Goal: Information Seeking & Learning: Understand process/instructions

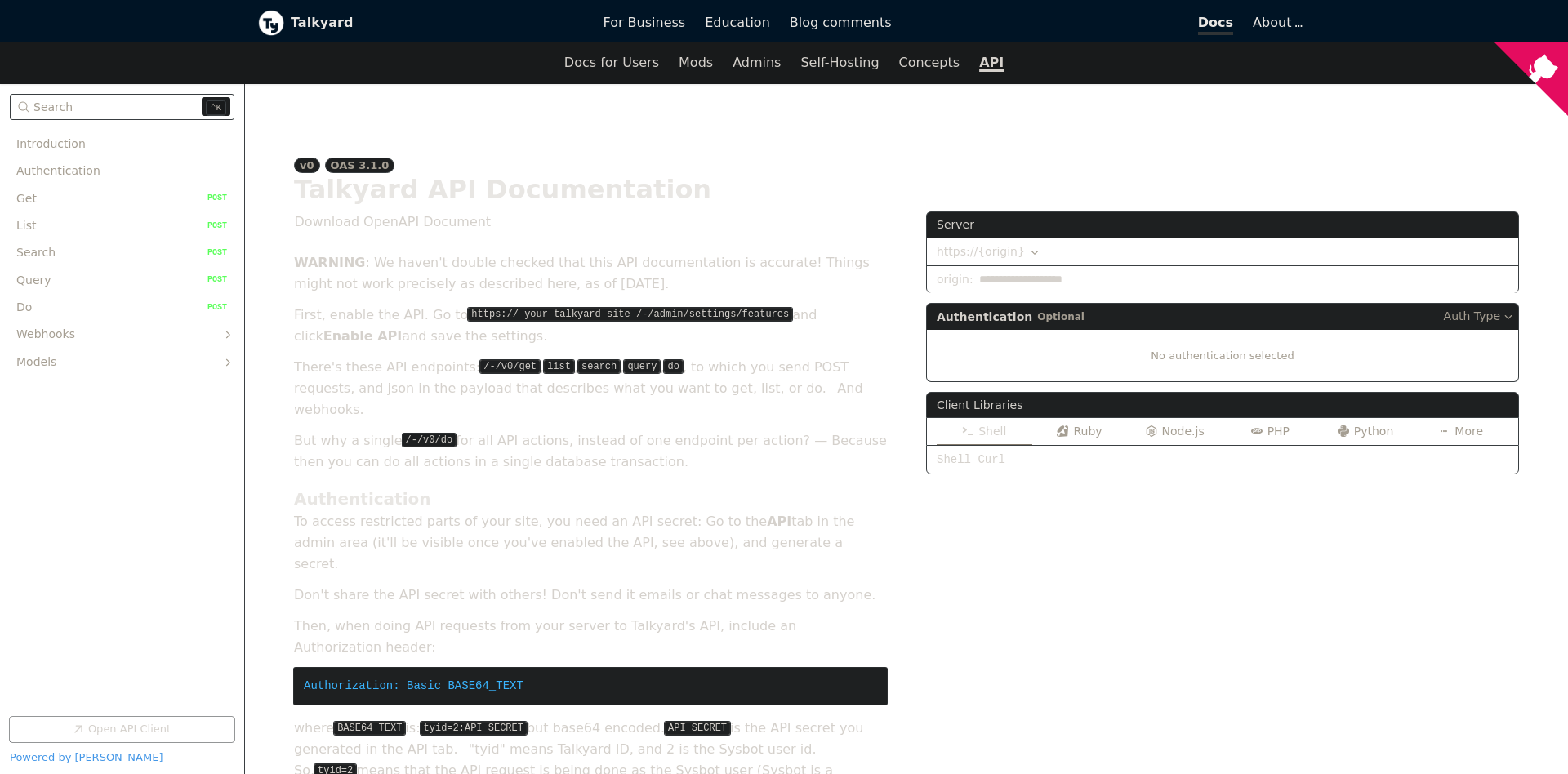
click at [1276, 584] on div "**********" at bounding box center [1222, 533] width 593 height 643
click at [1328, 534] on div "**********" at bounding box center [1222, 533] width 593 height 643
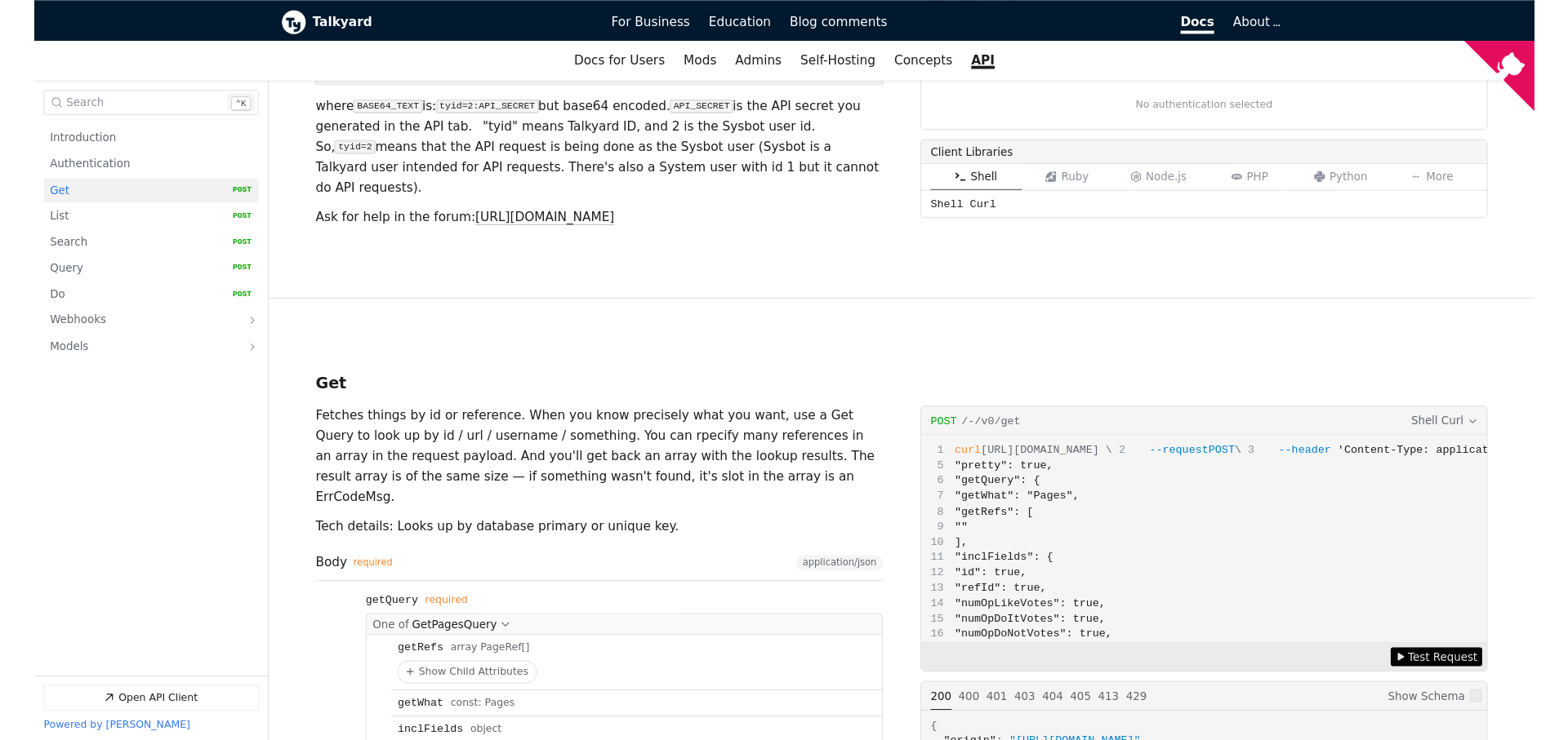
scroll to position [705, 0]
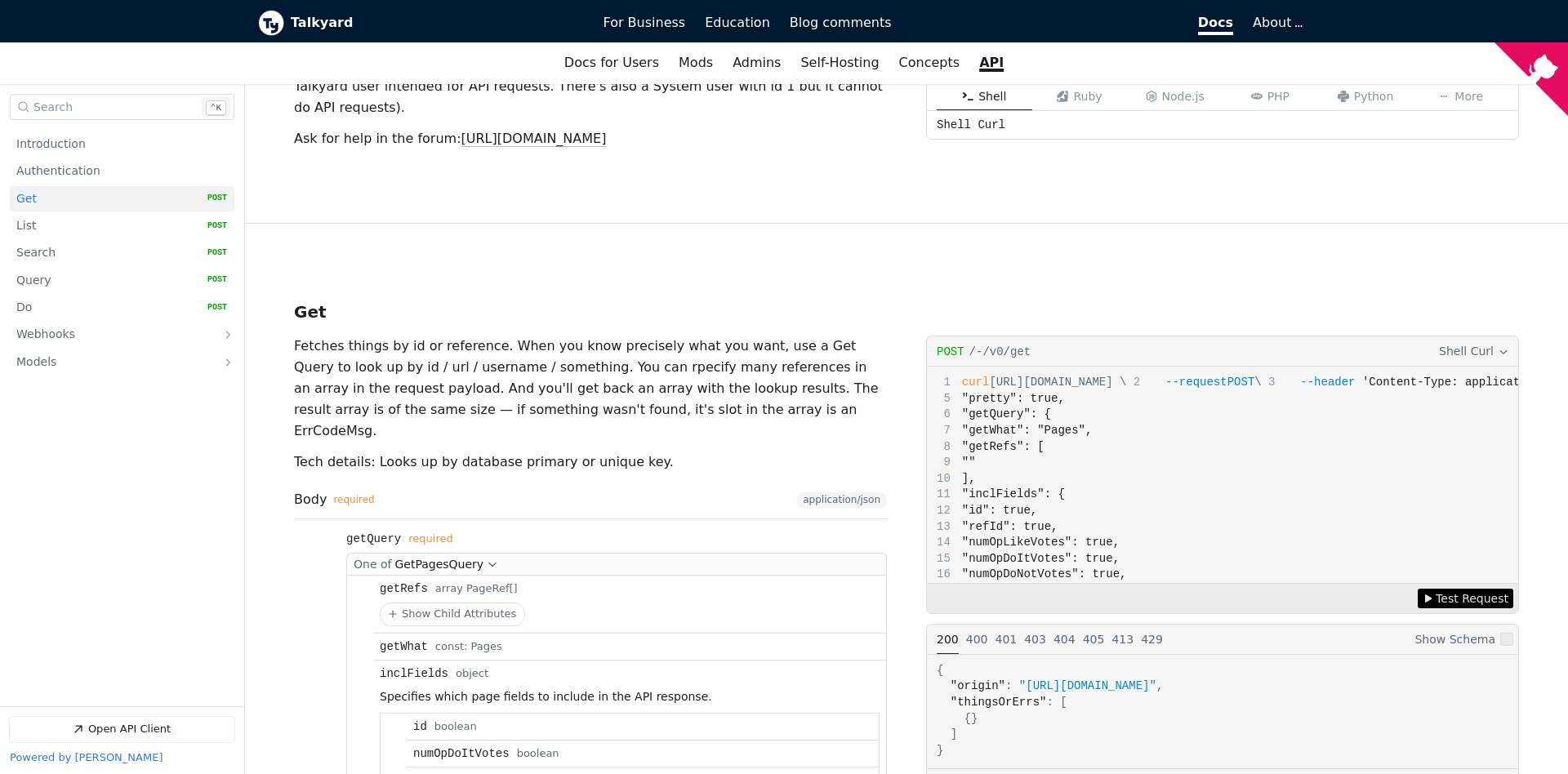
click at [646, 336] on p "Fetches things by id or reference. When you know precisely what you want, use a…" at bounding box center [590, 389] width 593 height 106
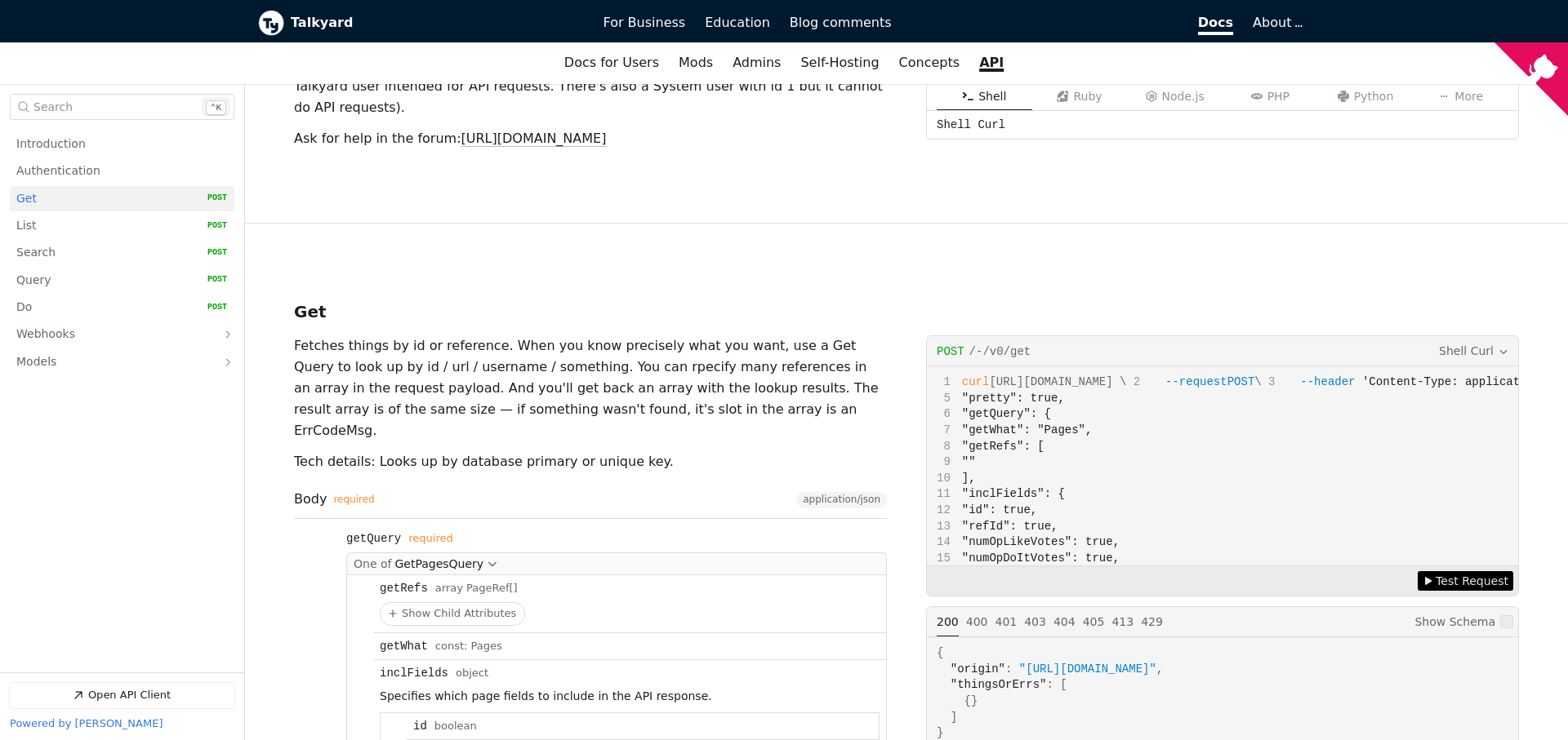
scroll to position [1111, 0]
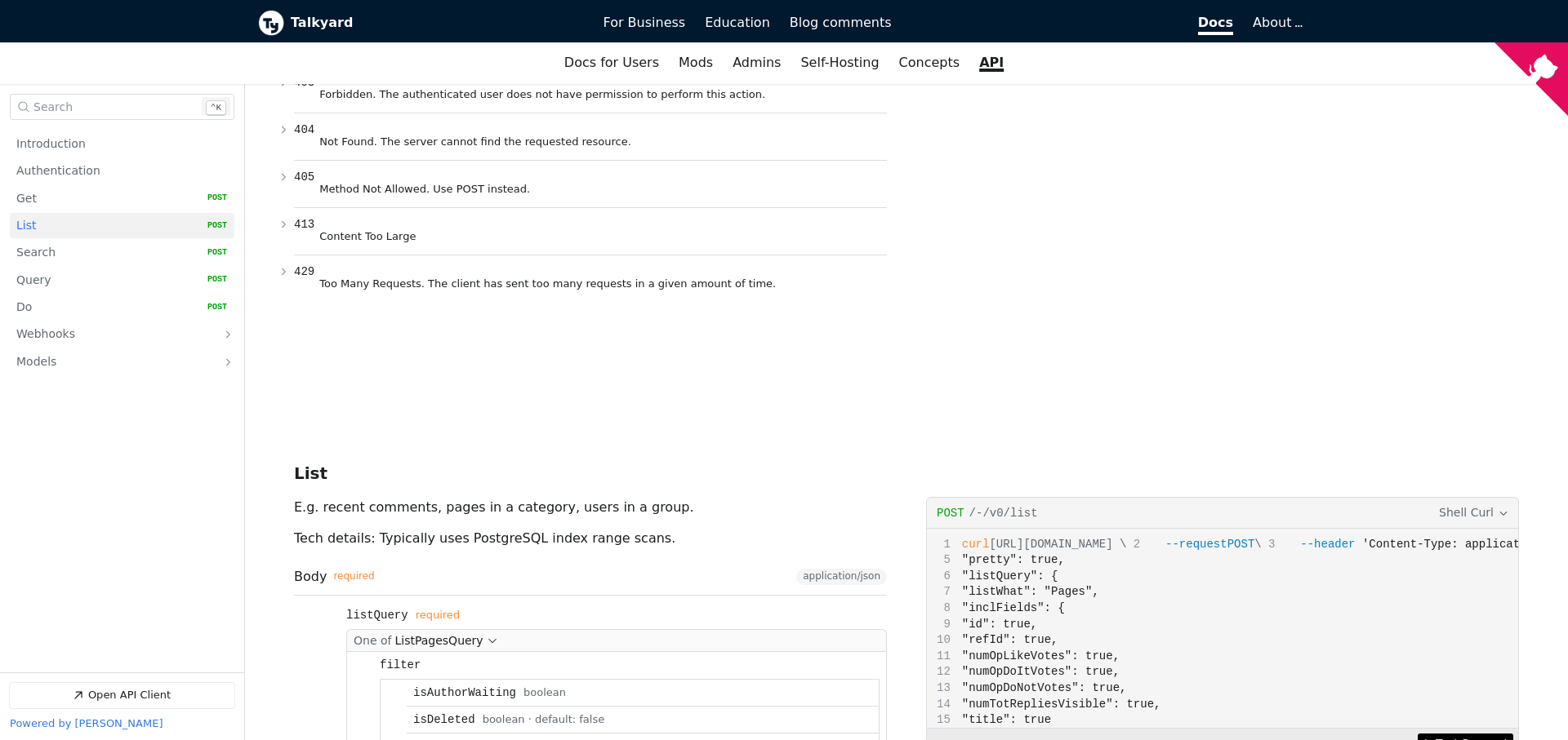
scroll to position [1905, 0]
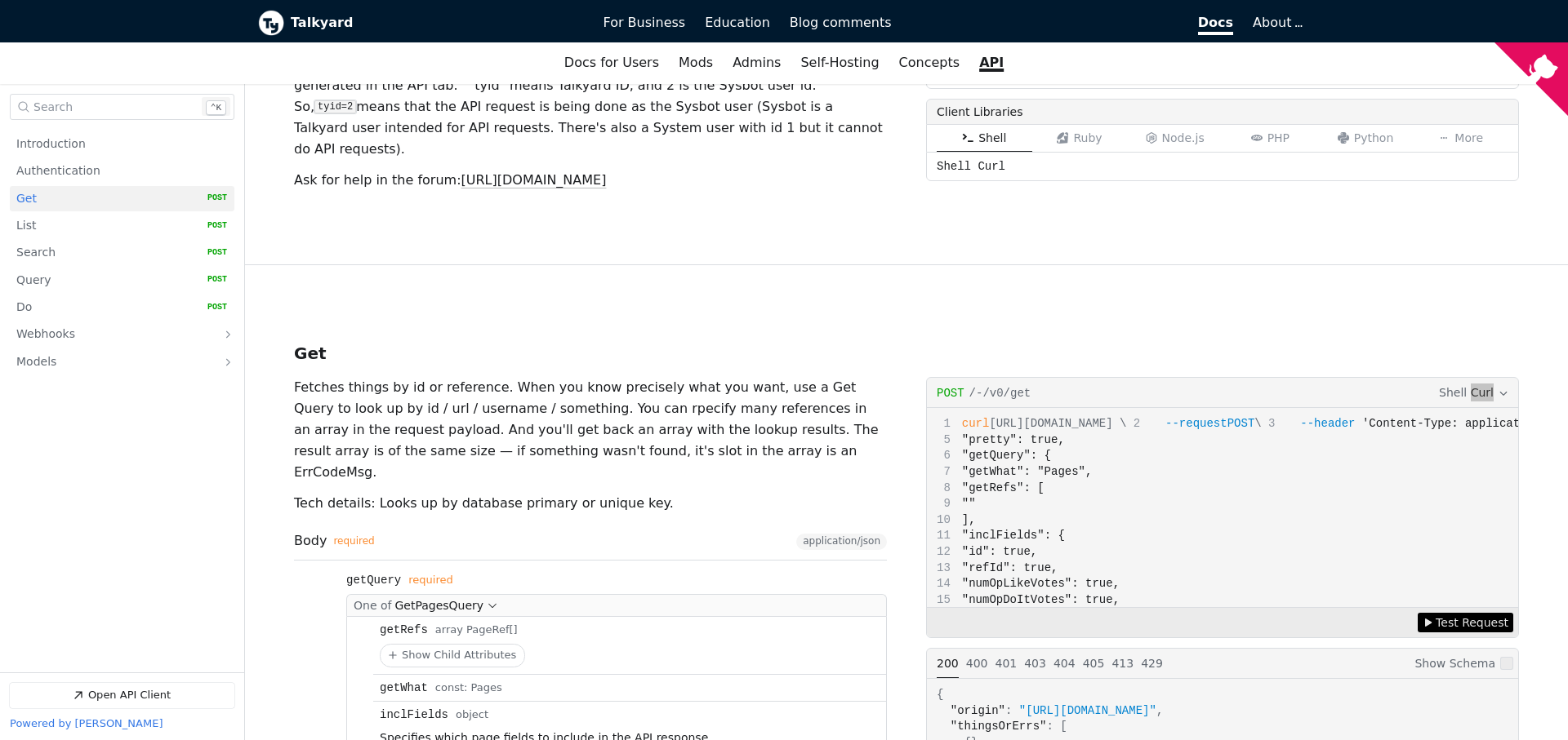
scroll to position [583, 0]
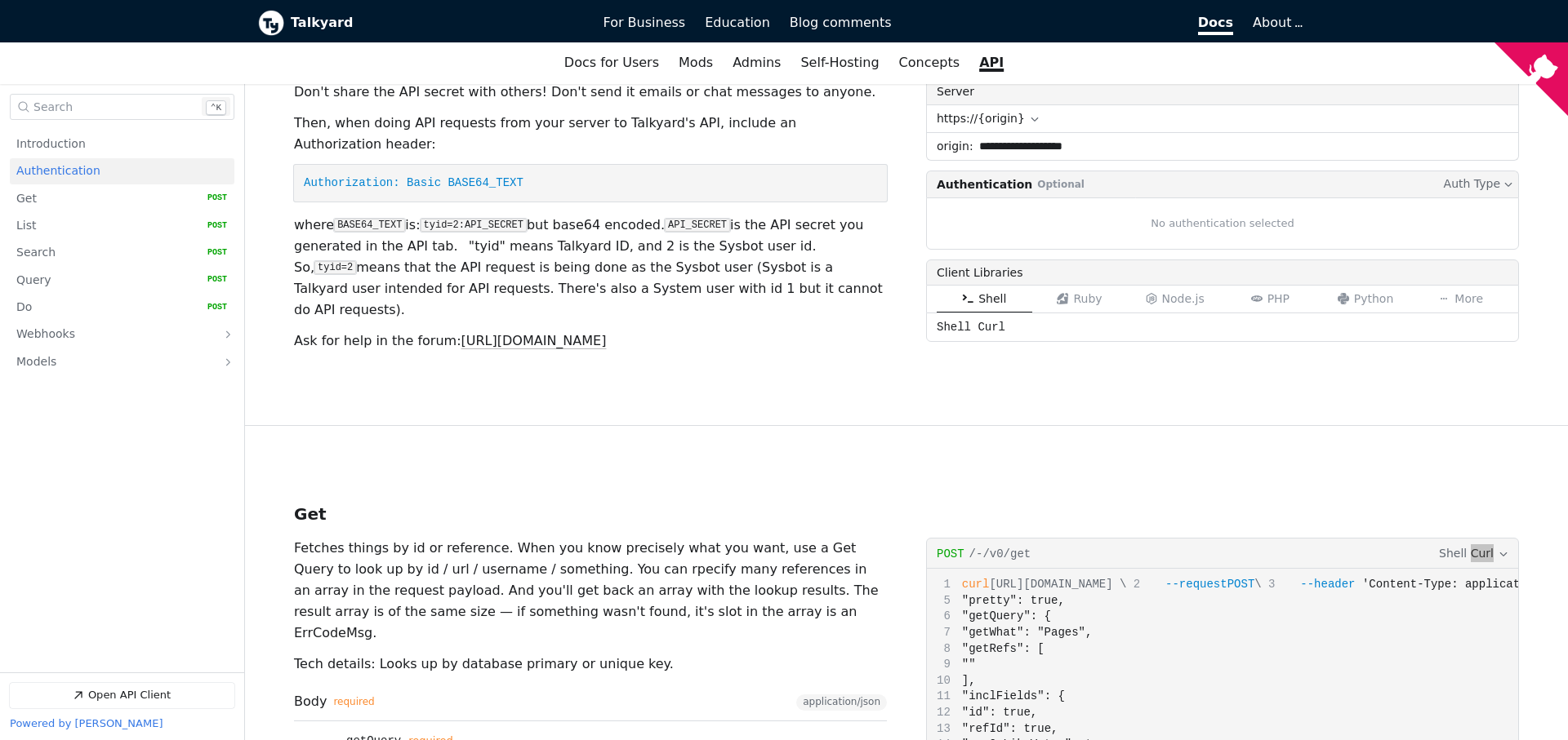
scroll to position [407, 0]
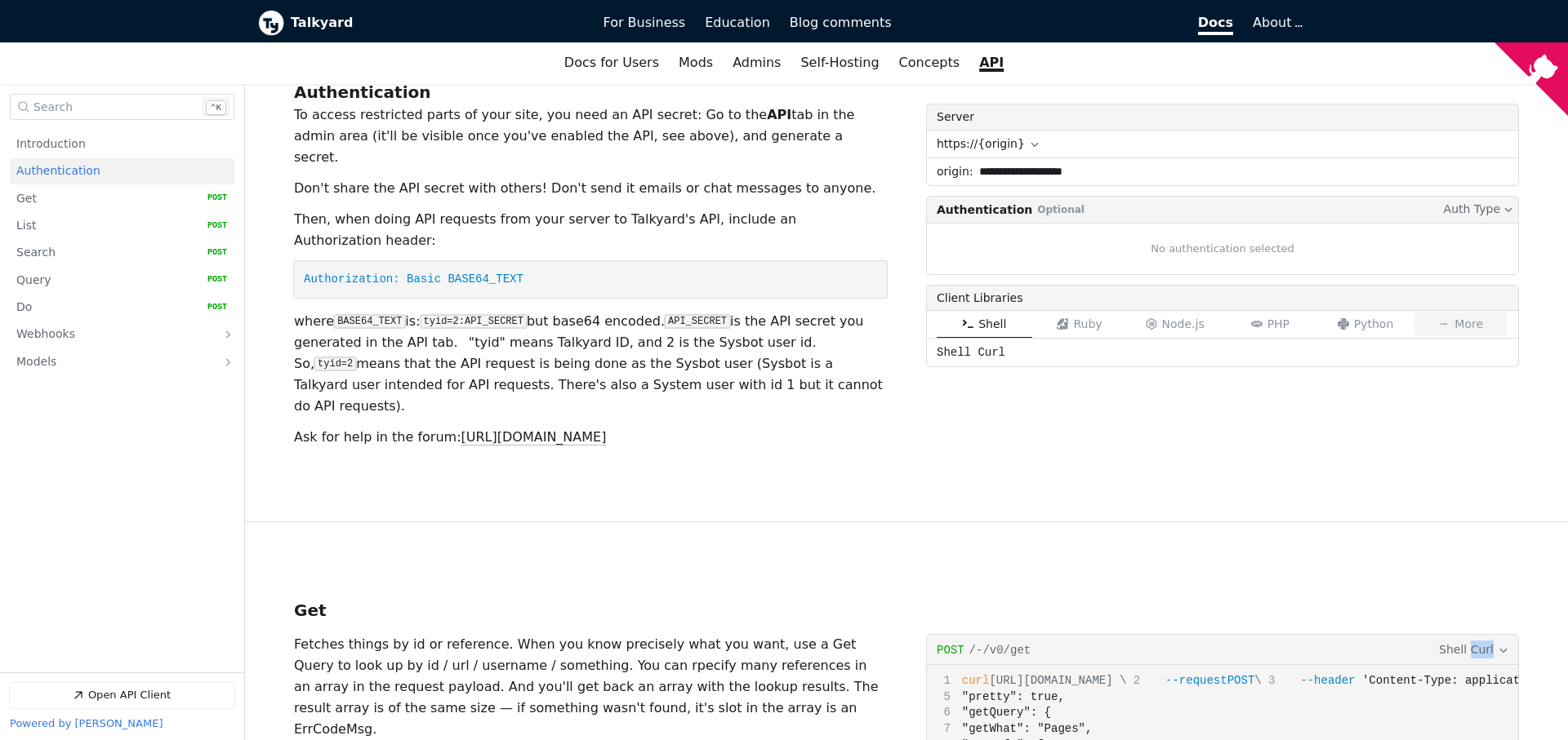
click at [1465, 319] on span "More" at bounding box center [1468, 325] width 29 height 13
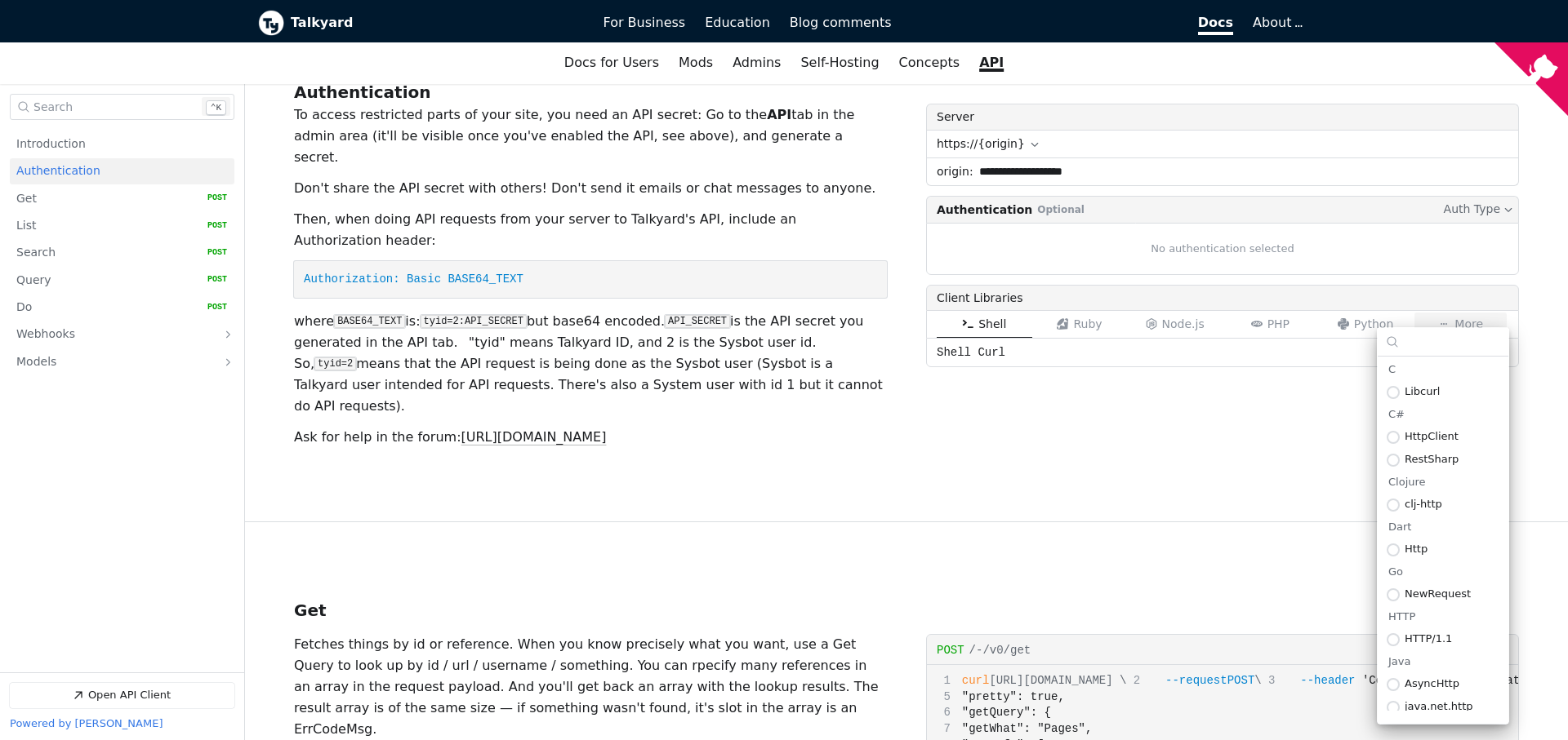
scroll to position [868, 0]
drag, startPoint x: 1109, startPoint y: 403, endPoint x: 1104, endPoint y: 356, distance: 47.3
click at [1109, 389] on section "v0 OAS 3.1.0 Talkyard API Documentation Download OpenAPI Document json Download…" at bounding box center [906, 99] width 1225 height 844
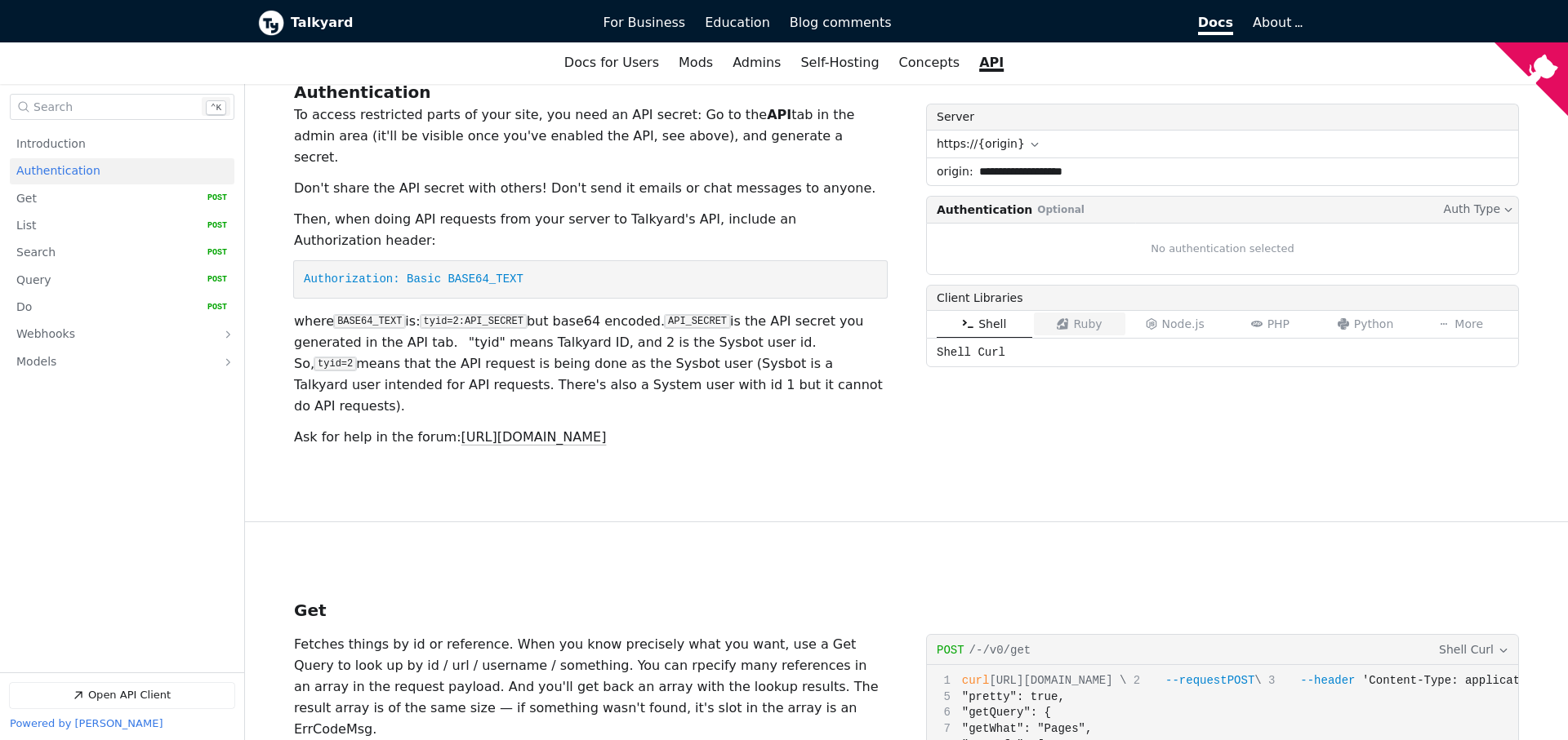
click at [1094, 319] on span "Ruby" at bounding box center [1087, 325] width 29 height 13
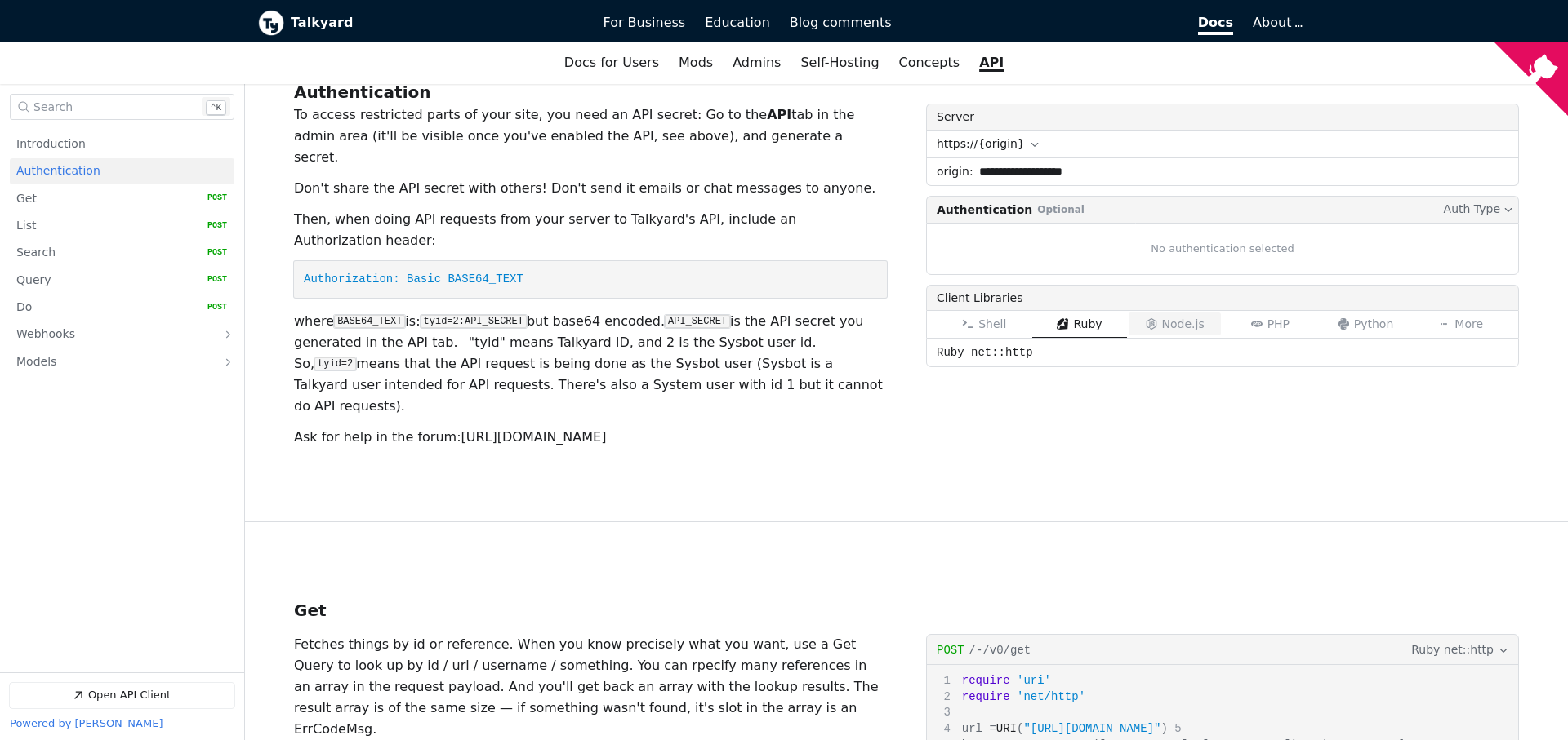
click at [1150, 319] on icon "Open API Documentation for Talkyard API Documentation" at bounding box center [1151, 325] width 12 height 12
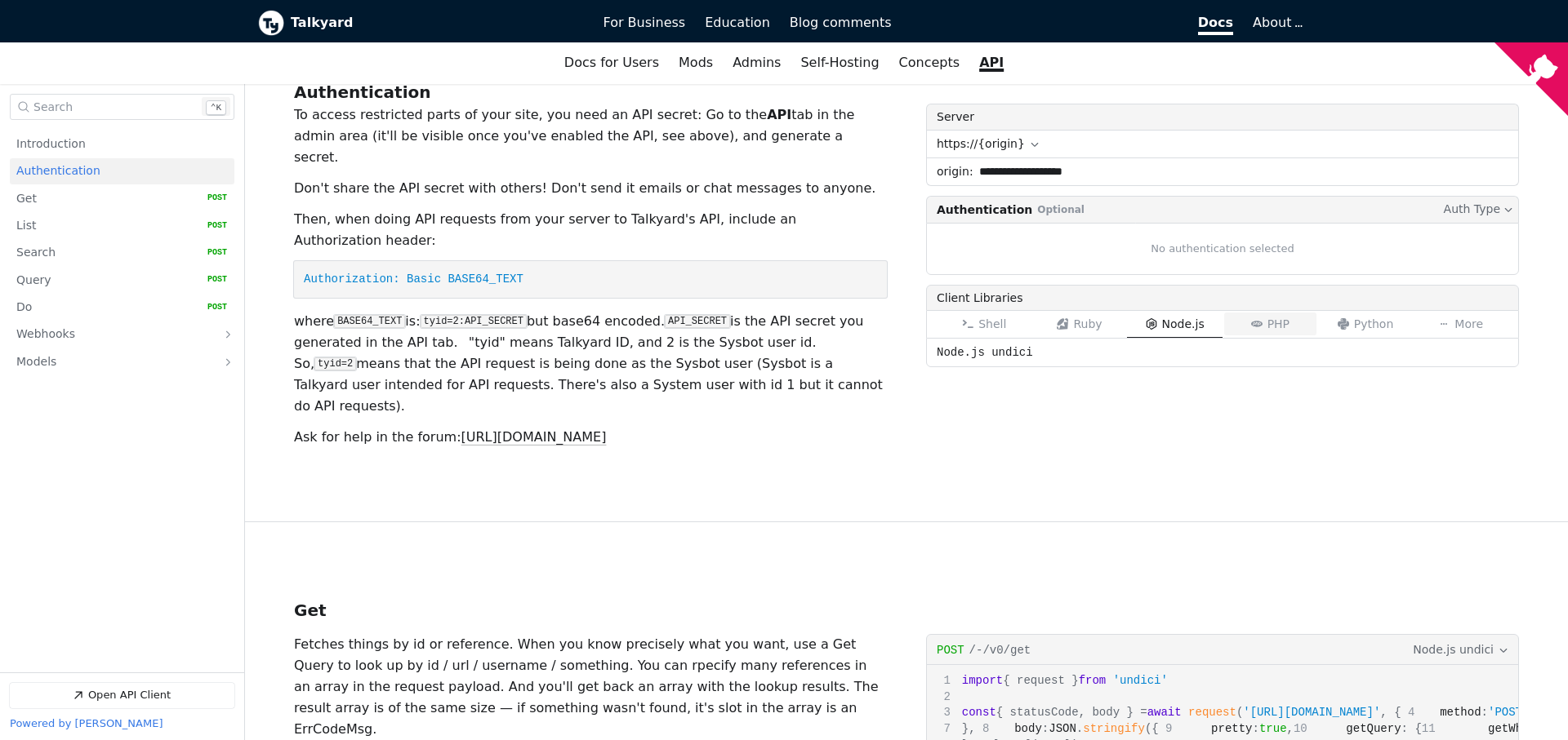
click at [1257, 319] on icon "Open API Documentation for Talkyard API Documentation" at bounding box center [1257, 325] width 12 height 12
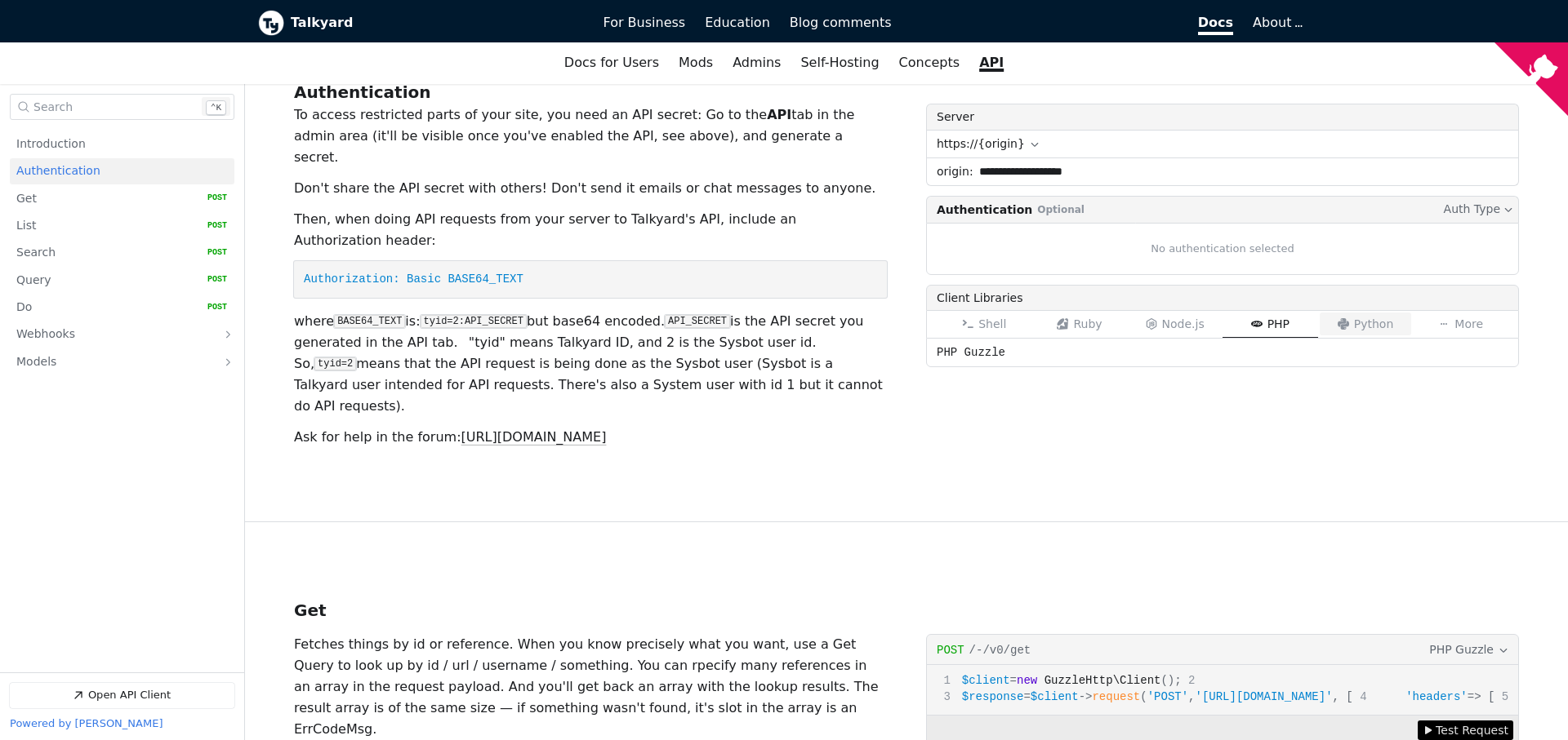
click at [1370, 319] on button "Python" at bounding box center [1365, 325] width 96 height 27
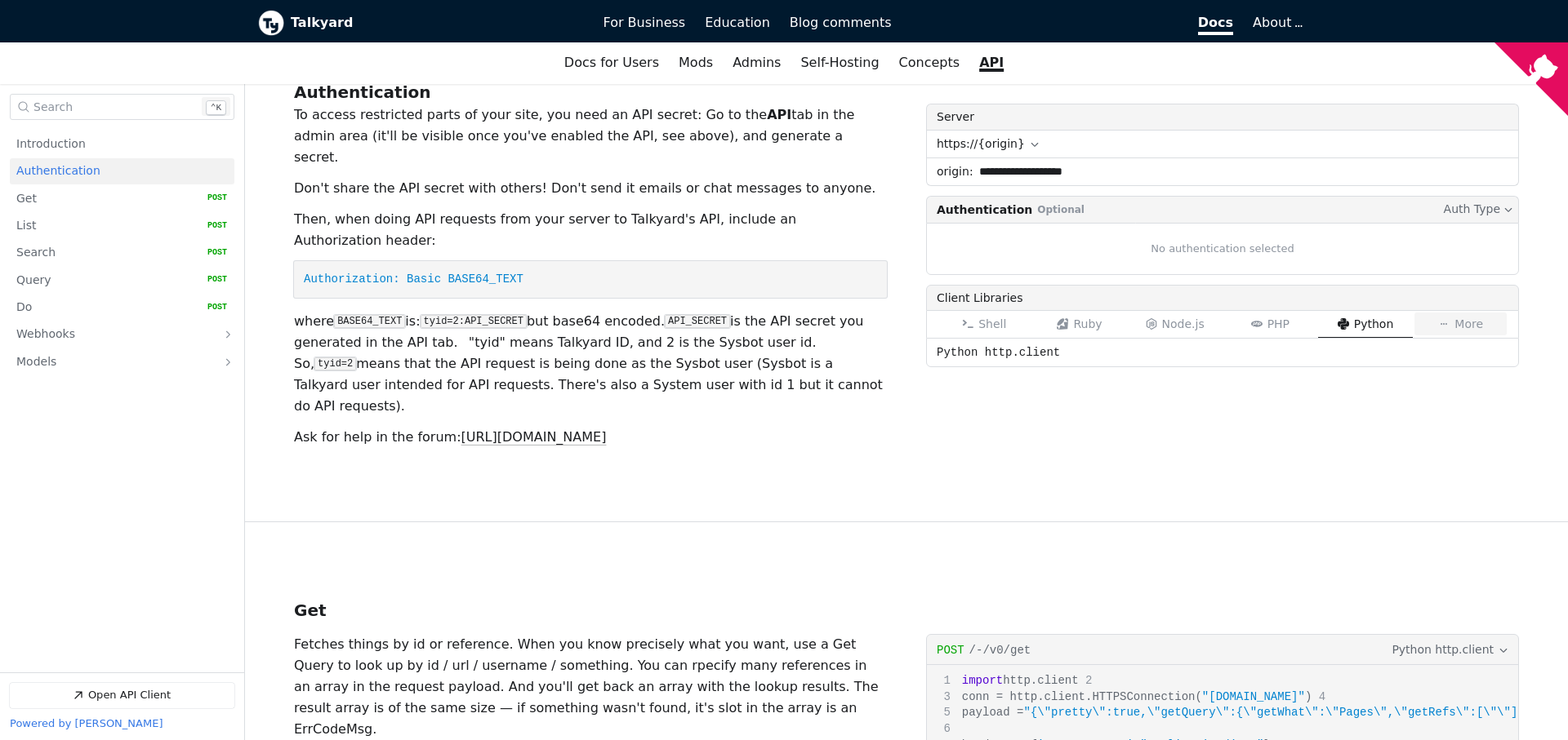
click at [1452, 312] on button "More Select from all clients" at bounding box center [1460, 325] width 96 height 27
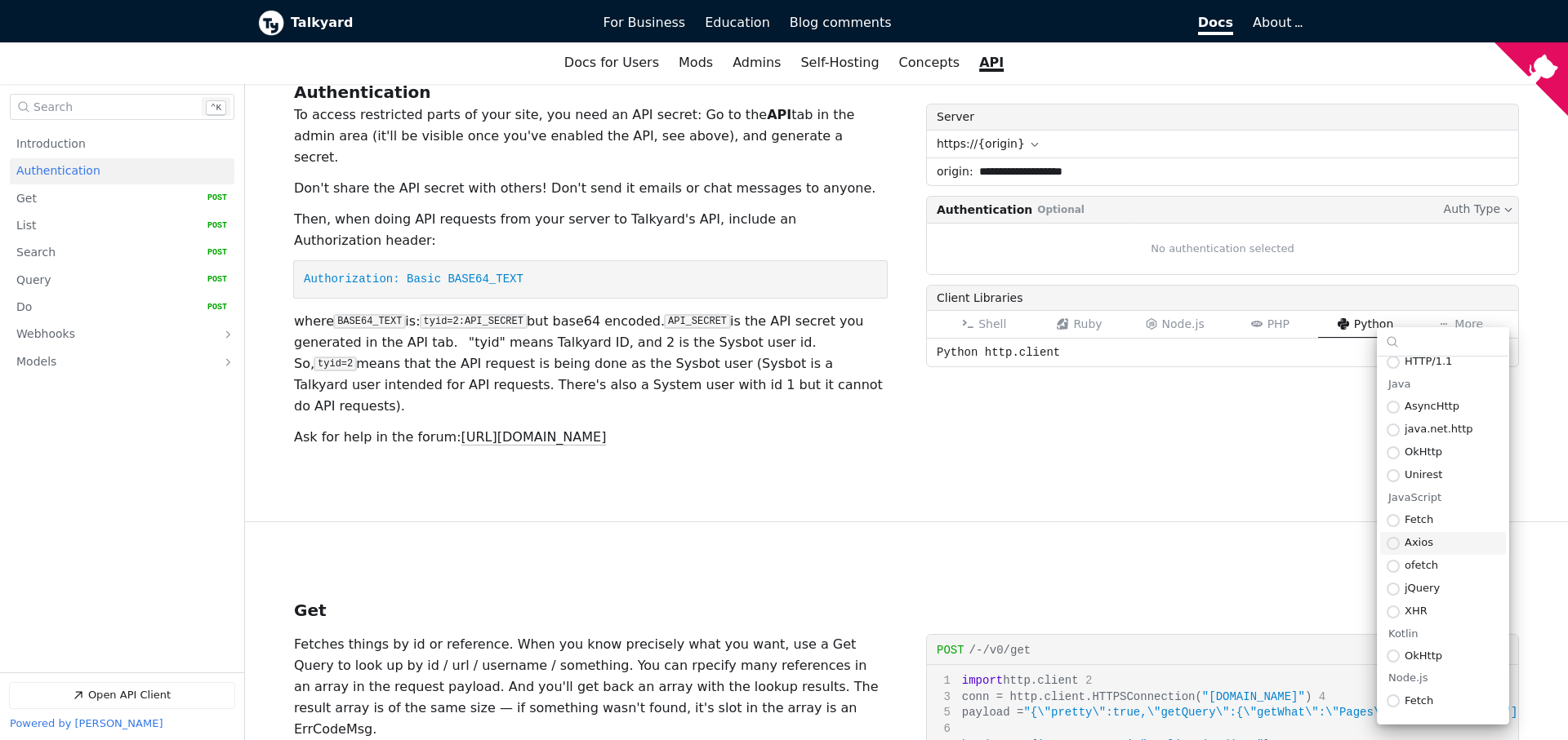
scroll to position [192, 0]
click at [1454, 522] on span "java.net.http" at bounding box center [1451, 515] width 95 height 12
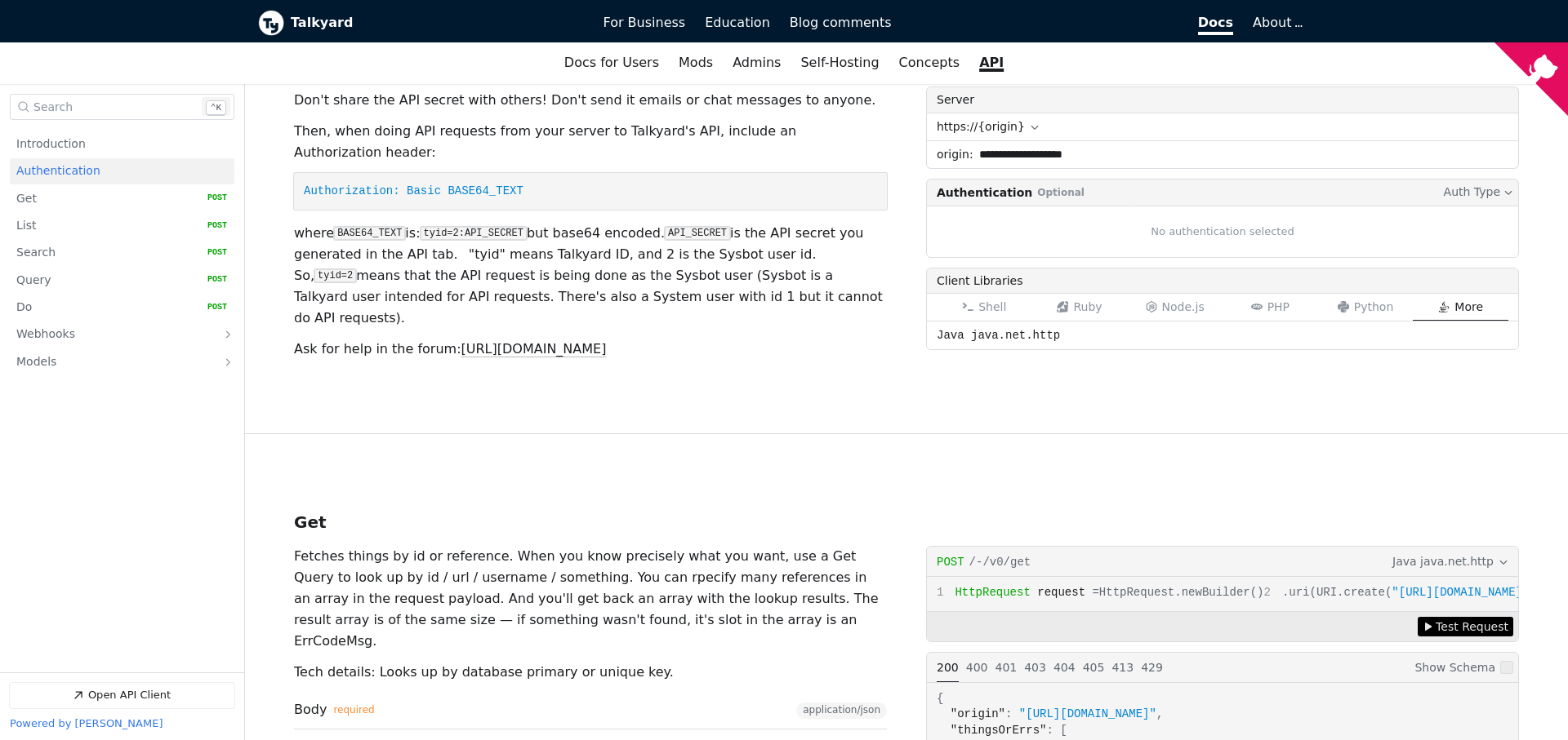
scroll to position [583, 0]
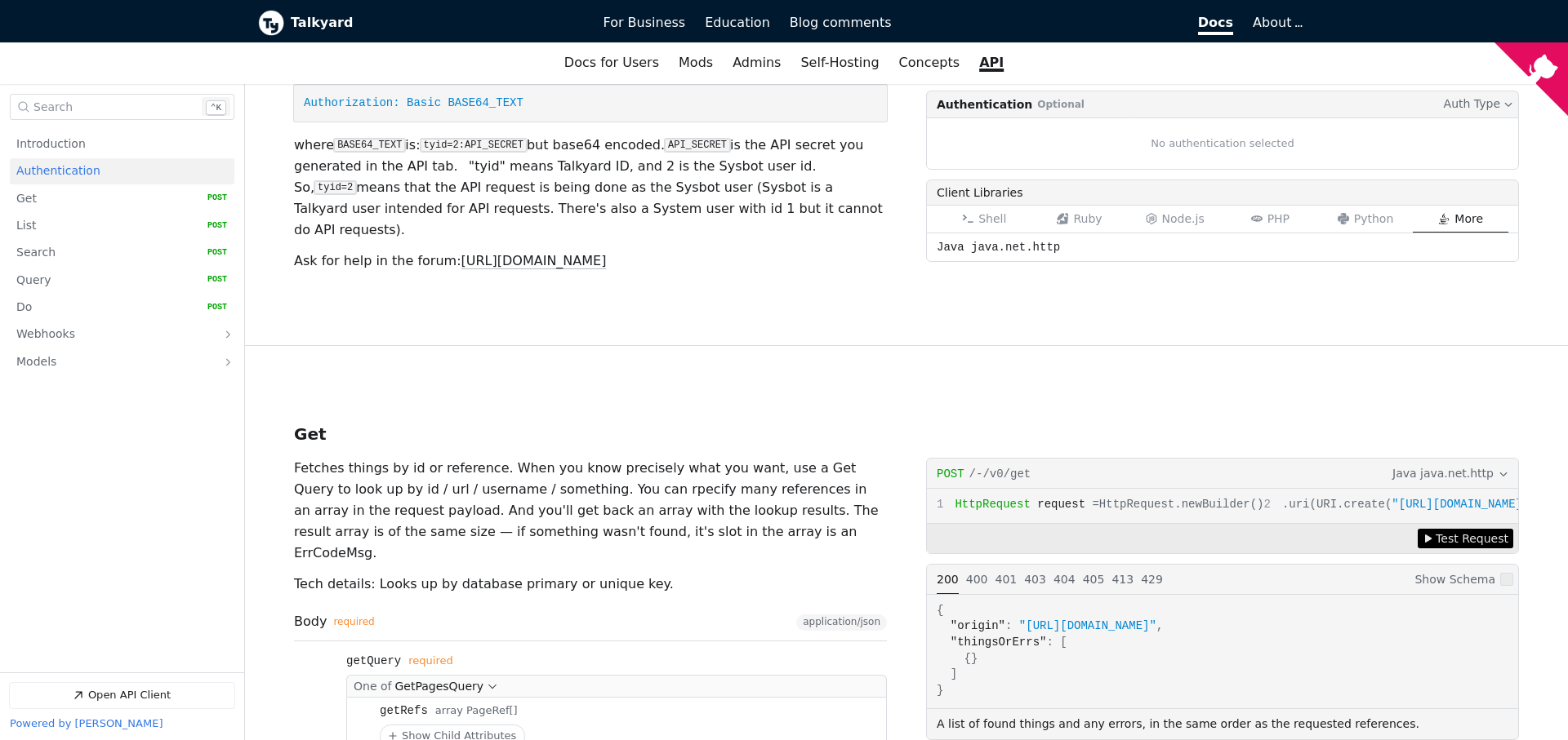
click at [1492, 464] on span "Java java.net.http" at bounding box center [1442, 473] width 101 height 18
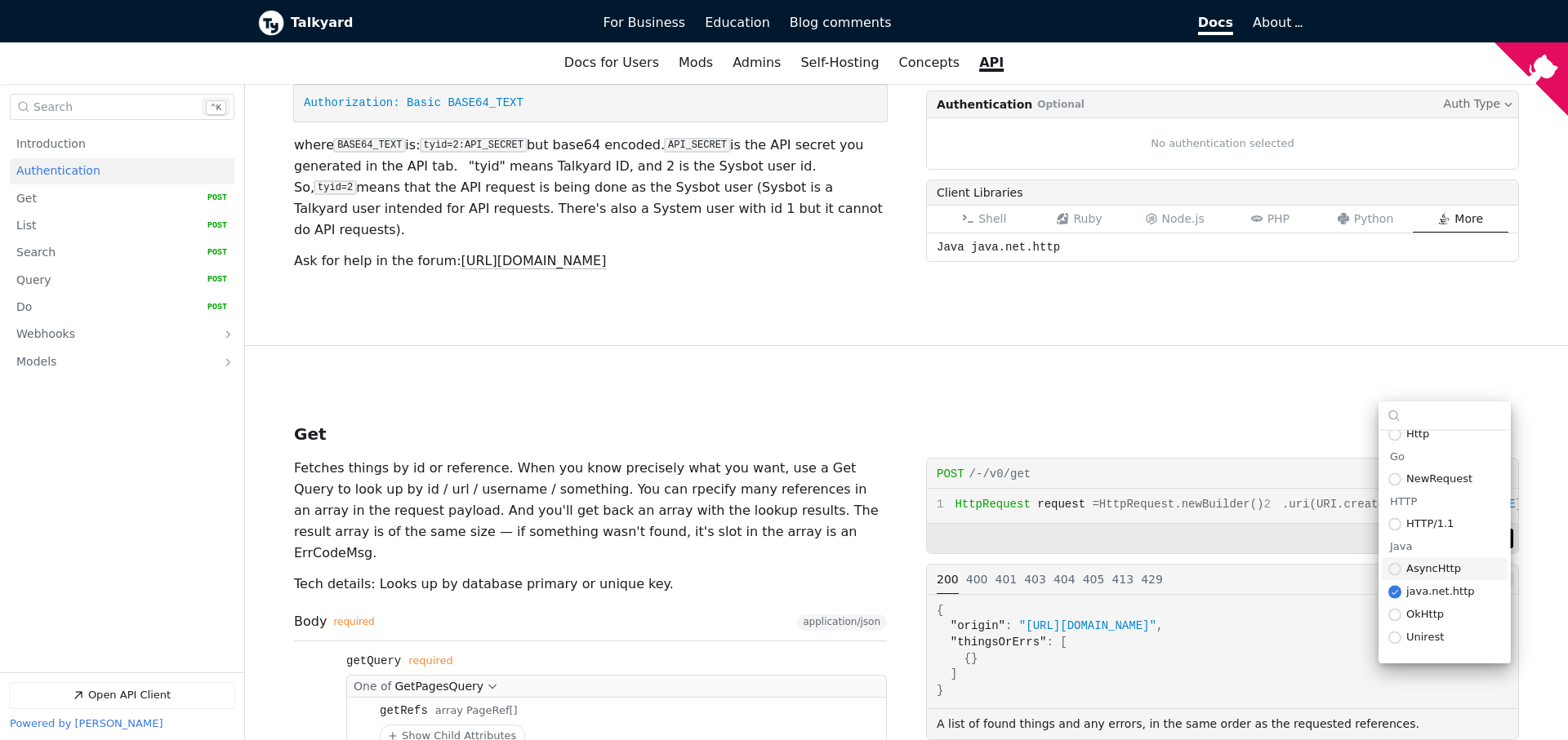
scroll to position [231, 0]
click at [1458, 533] on span "AsyncHttp" at bounding box center [1453, 528] width 95 height 12
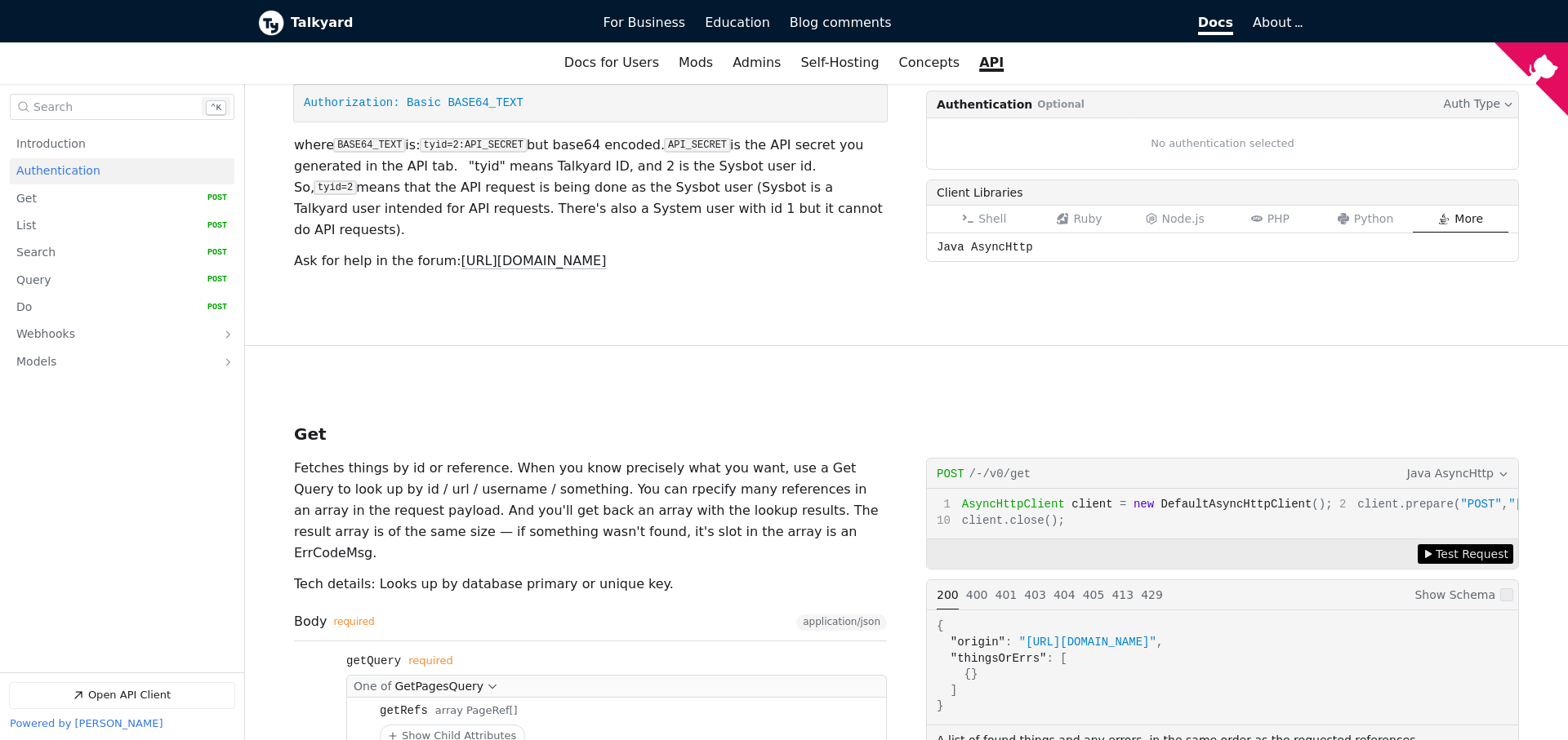
click at [1463, 464] on span "Java AsyncHttp" at bounding box center [1449, 473] width 86 height 18
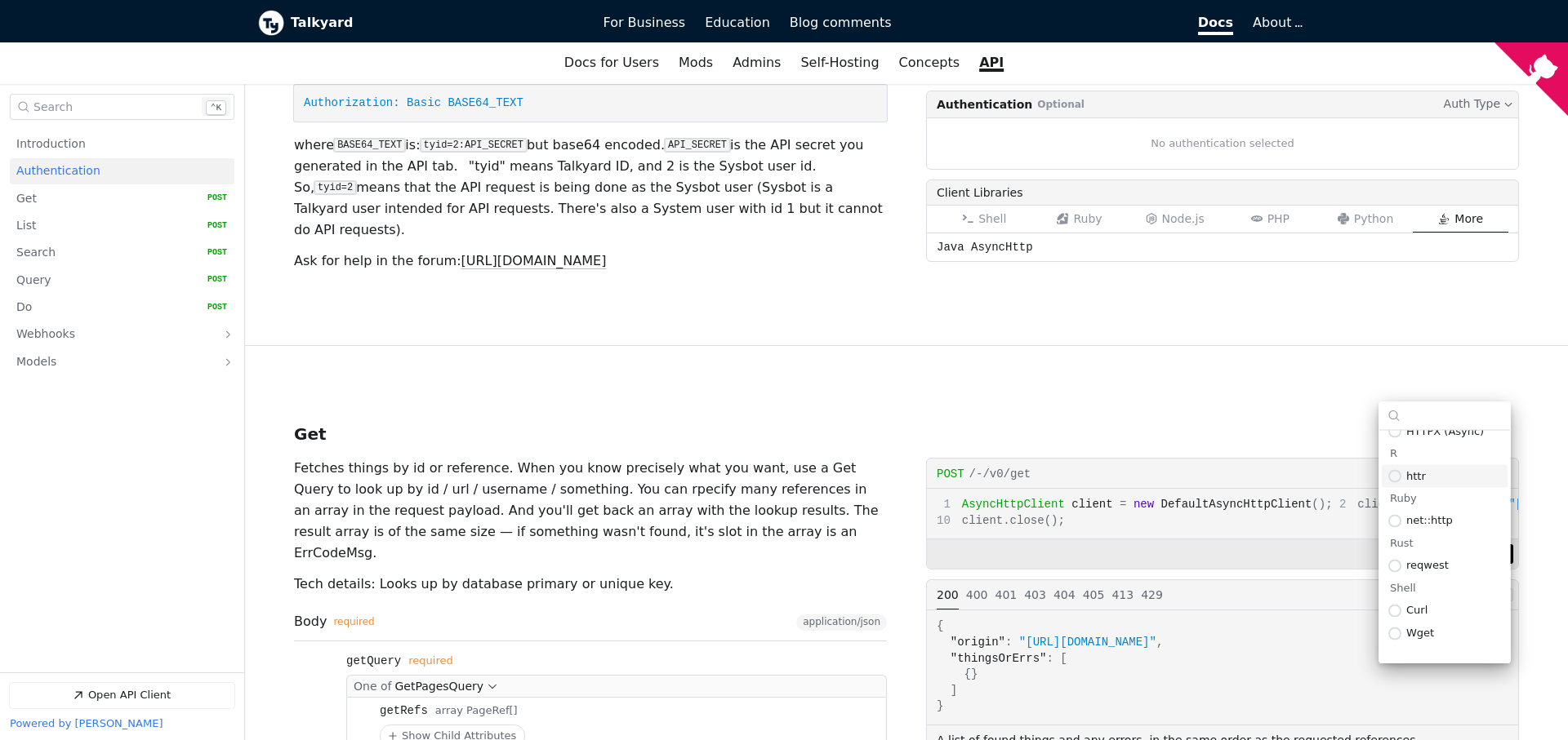
scroll to position [1096, 0]
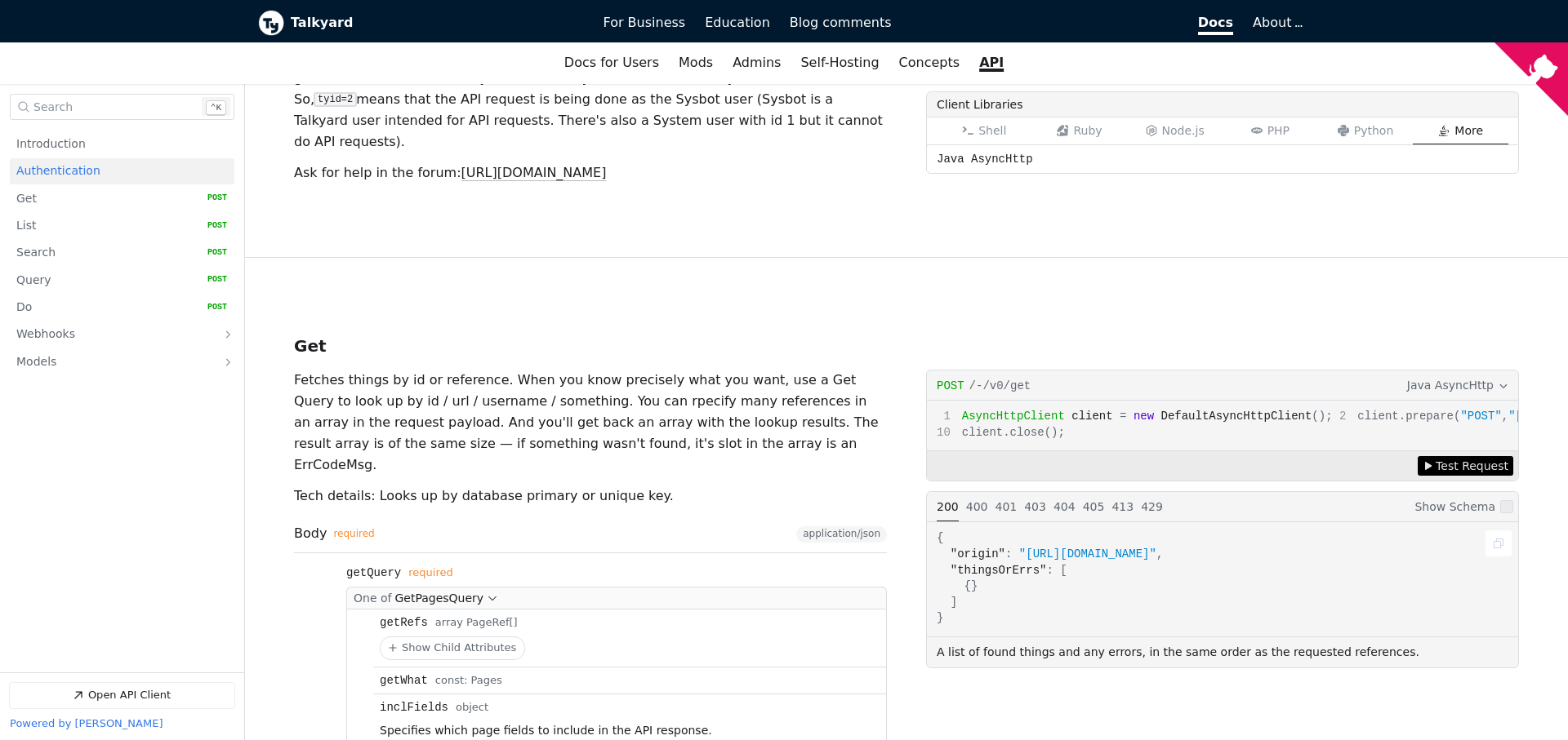
scroll to position [583, 0]
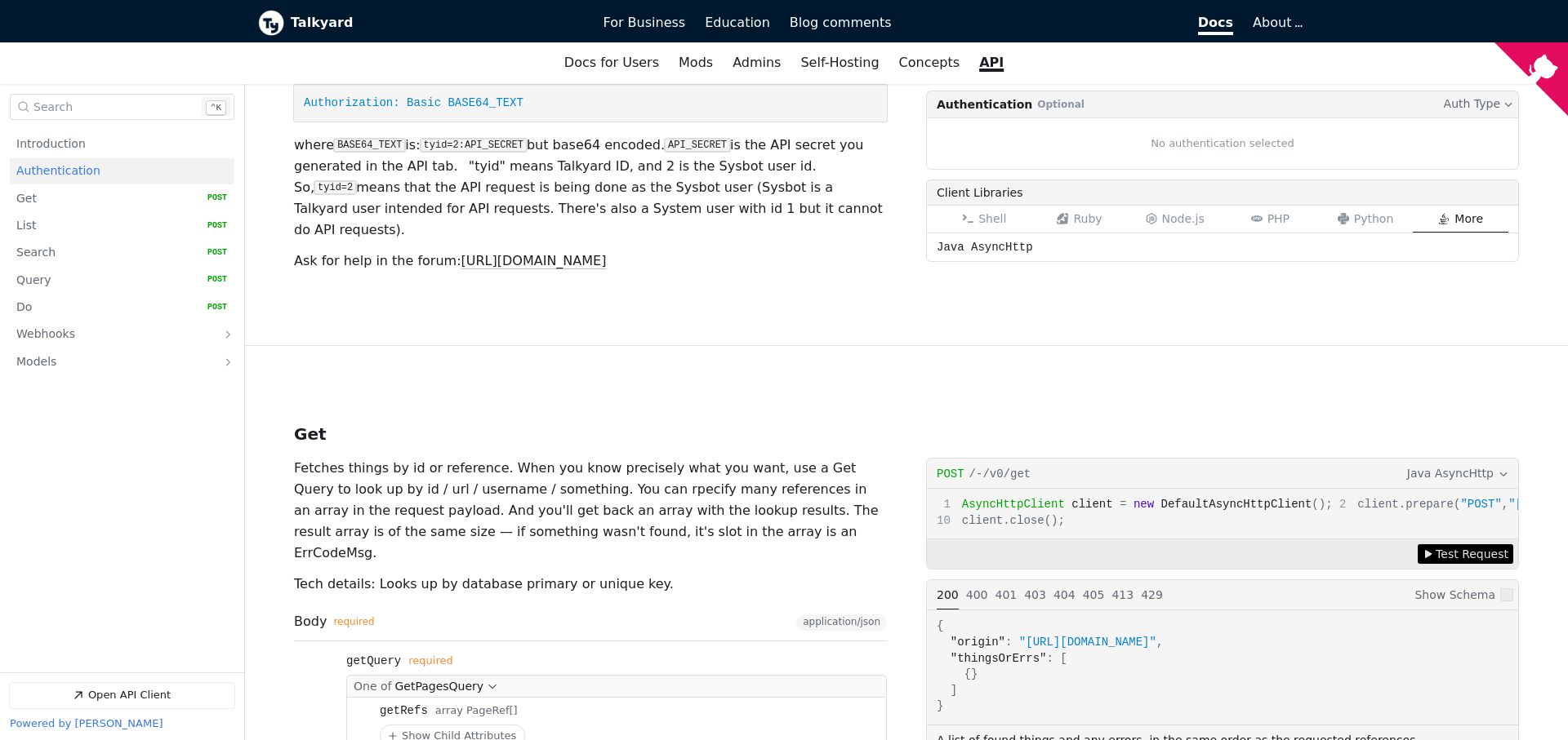
click at [1446, 464] on span "Java AsyncHttp" at bounding box center [1449, 473] width 86 height 18
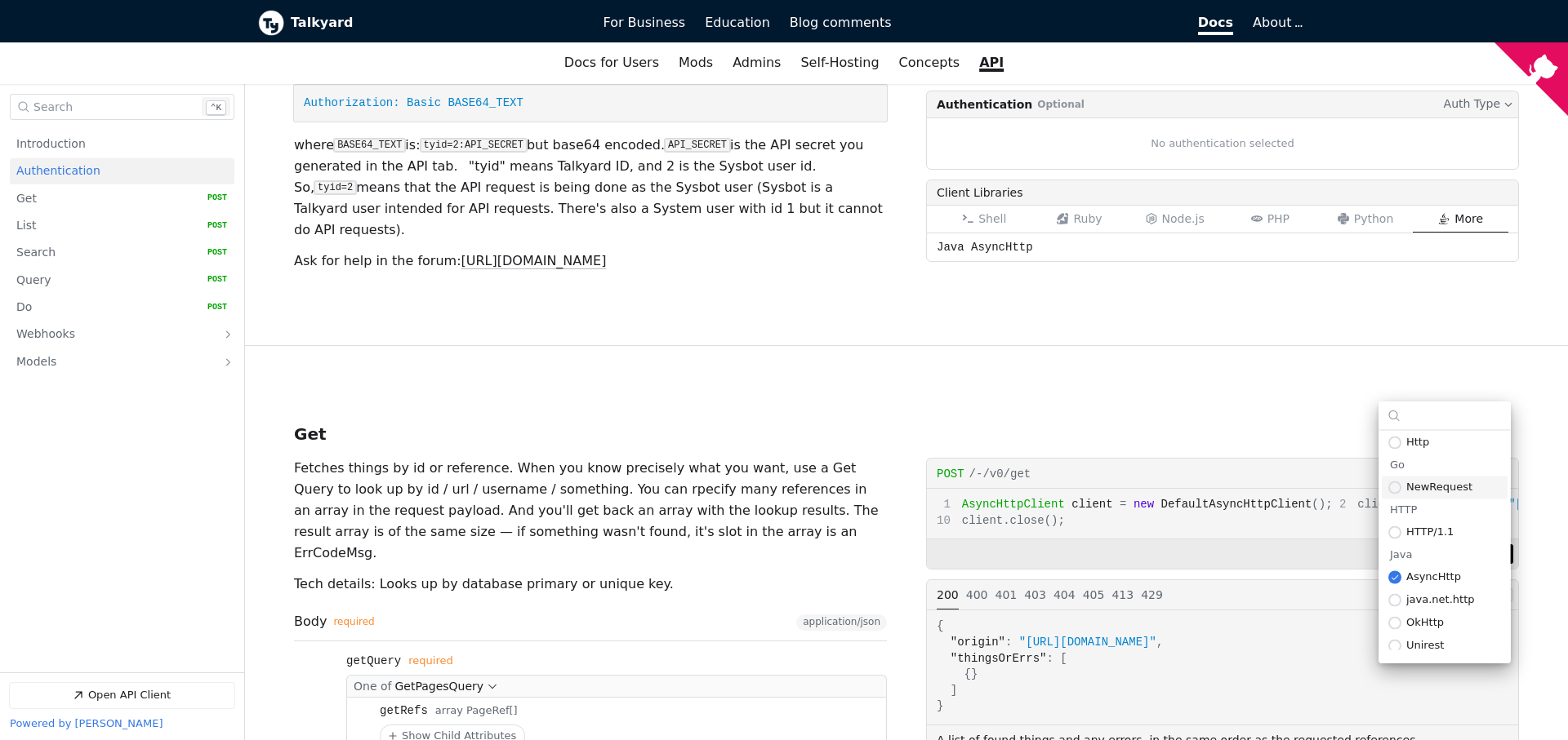
scroll to position [208, 0]
click at [1468, 596] on span "OkHttp" at bounding box center [1453, 596] width 95 height 12
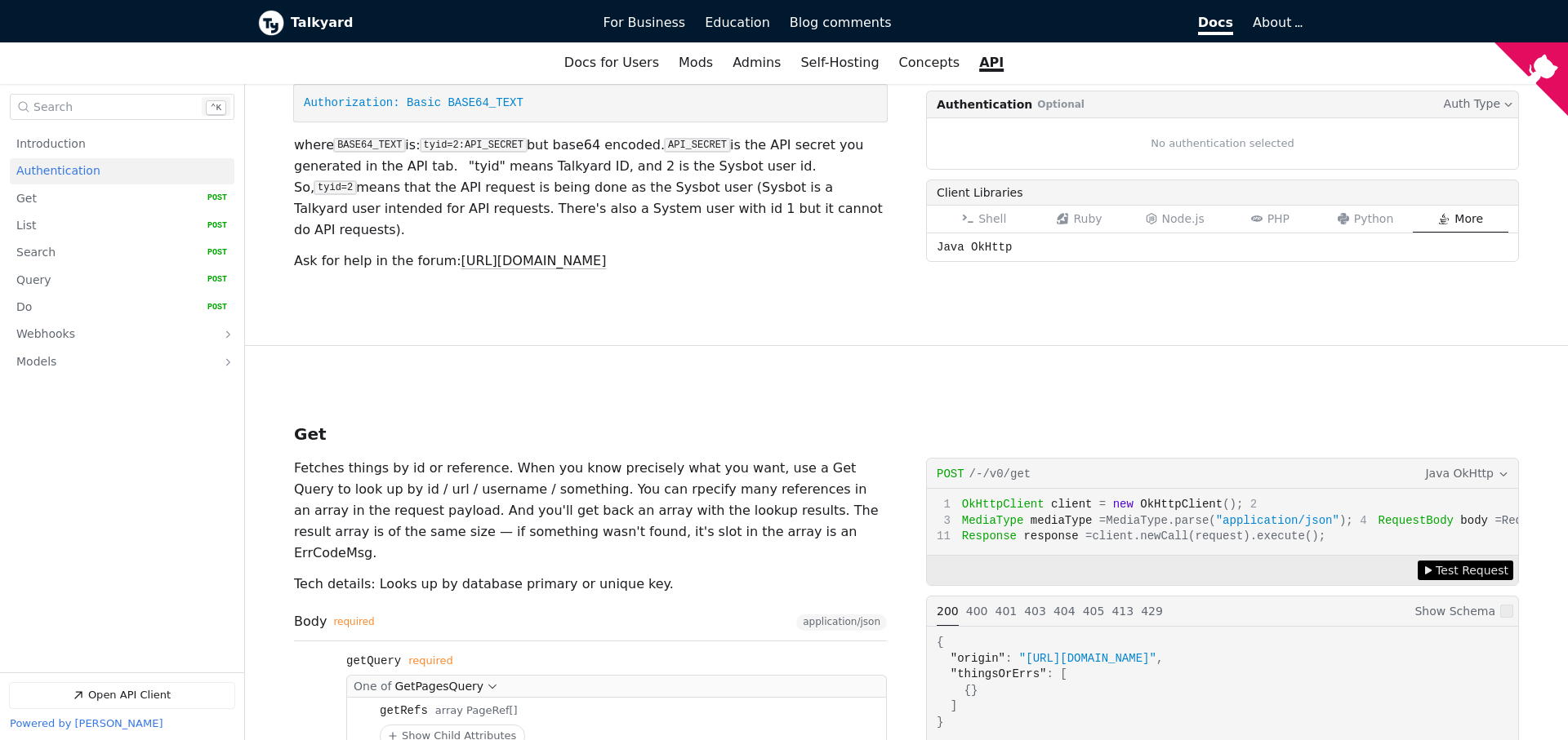
click at [1461, 464] on span "Java OkHttp" at bounding box center [1458, 473] width 68 height 18
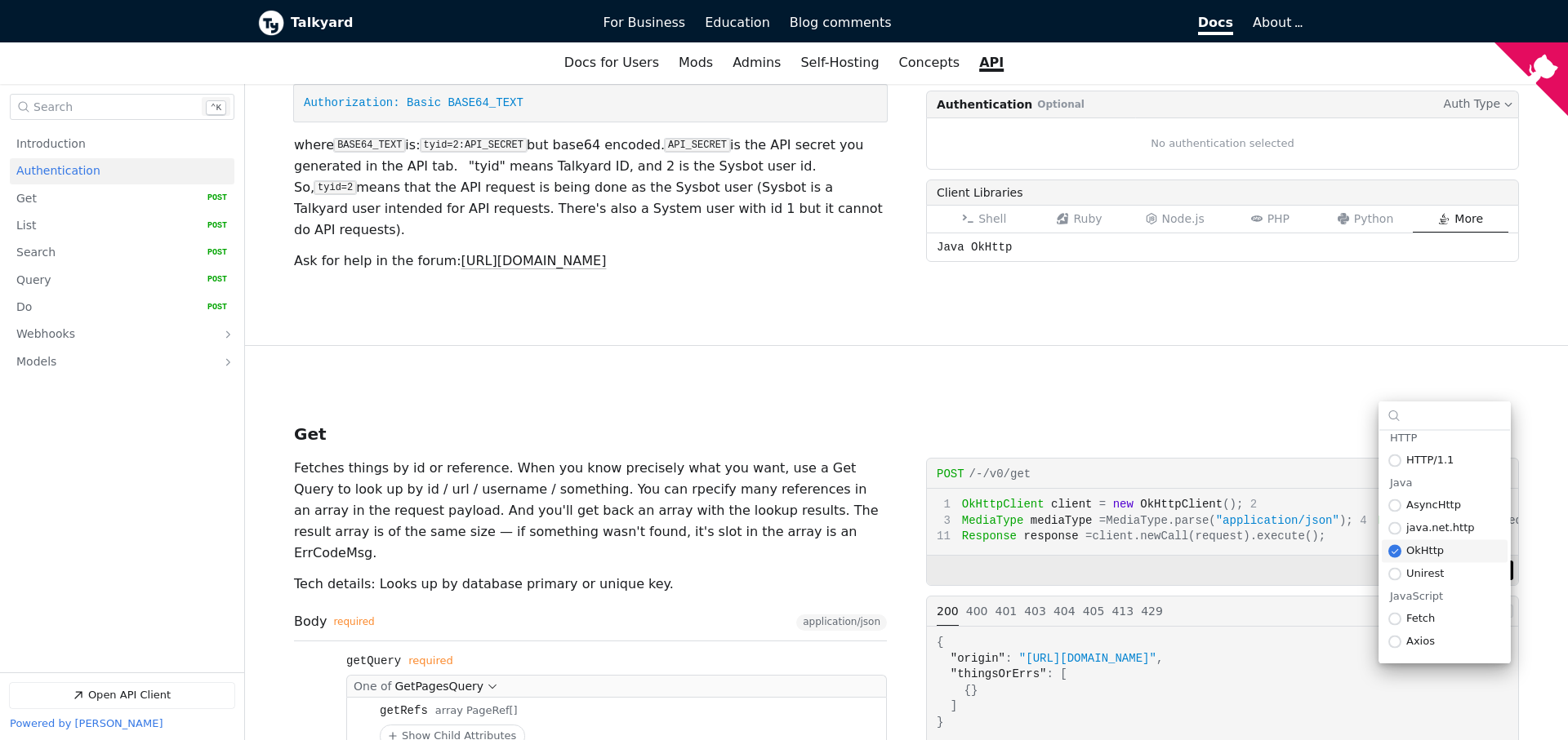
scroll to position [254, 0]
click at [1460, 572] on span "Unirest" at bounding box center [1453, 573] width 95 height 12
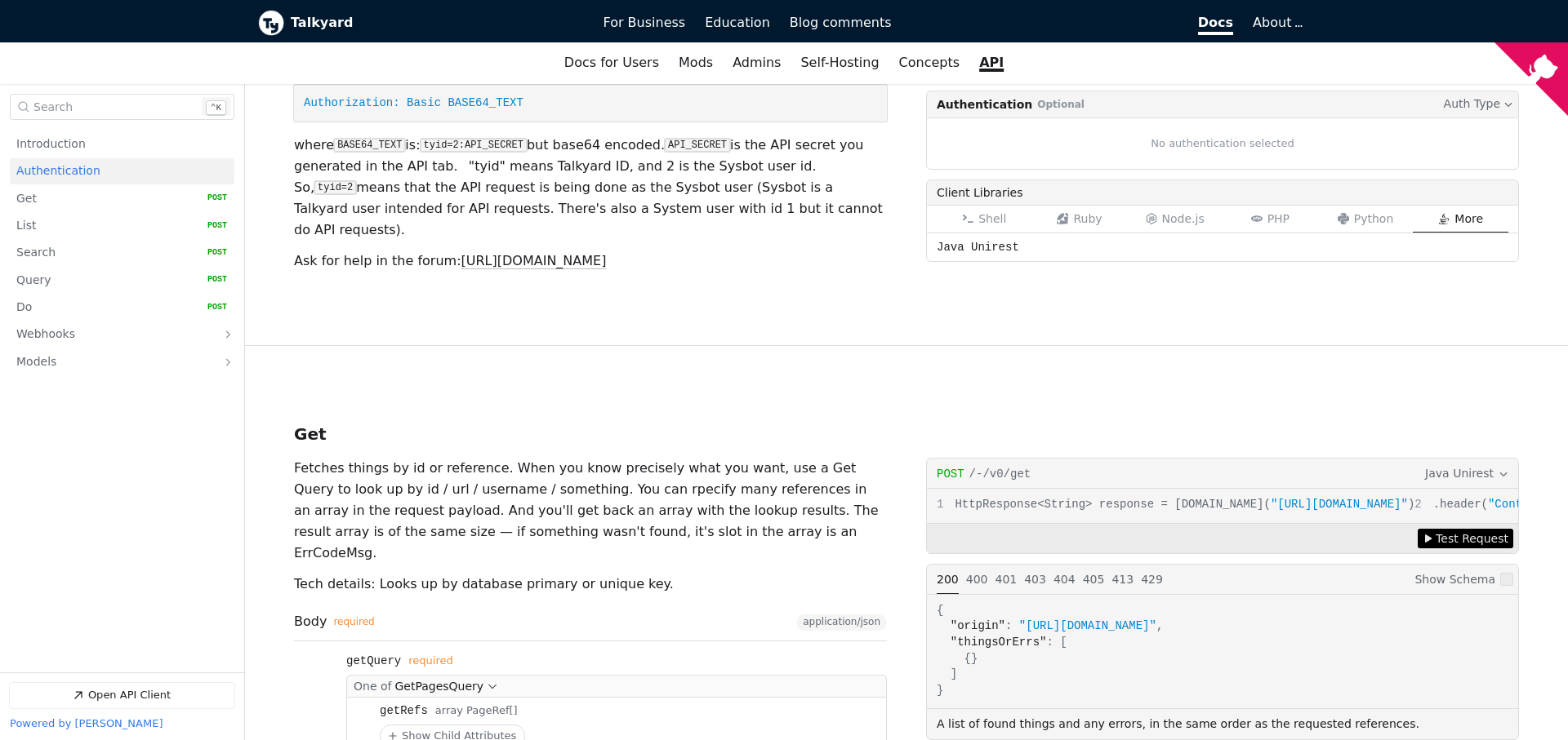
click at [1454, 464] on span "Java Unirest" at bounding box center [1458, 473] width 68 height 18
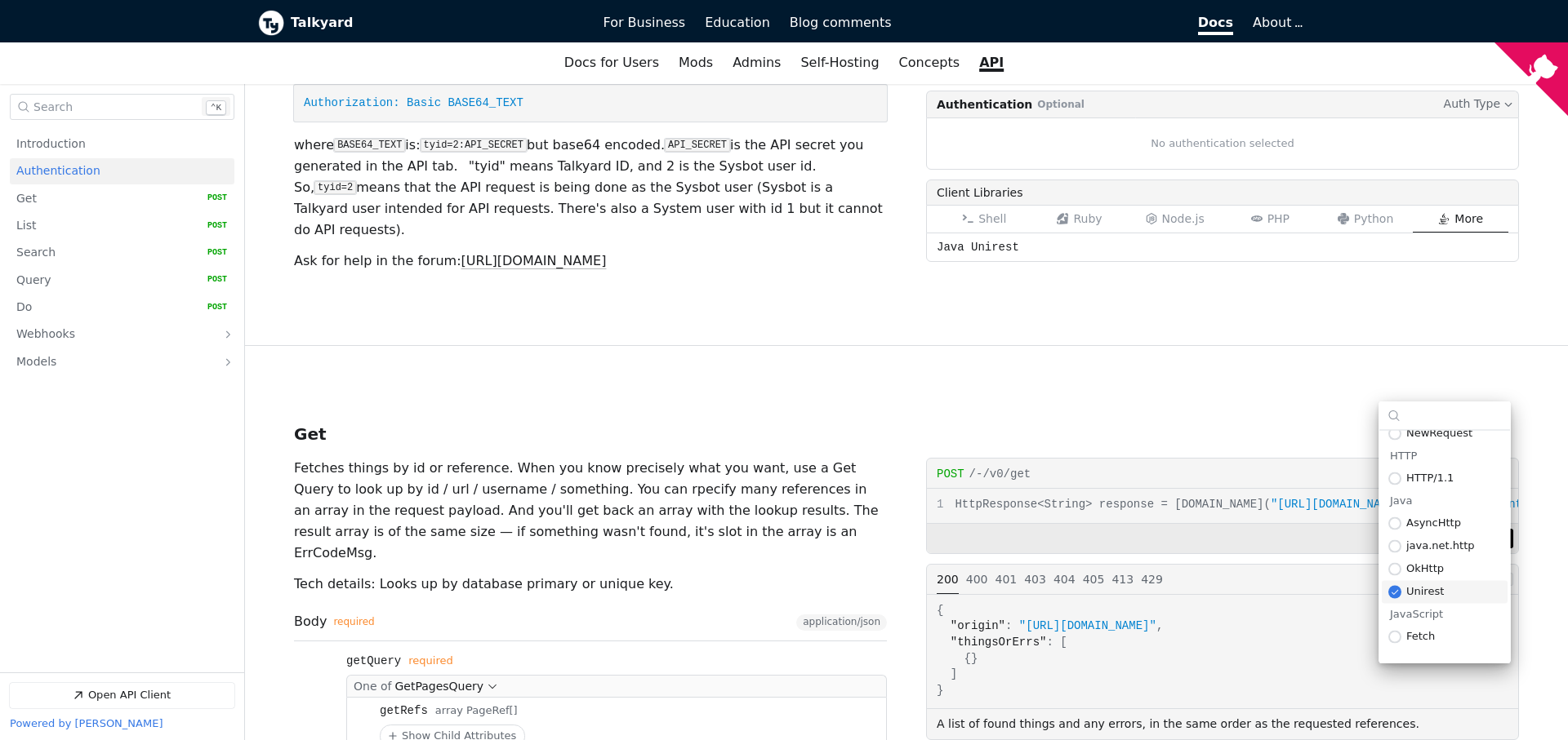
scroll to position [277, 0]
click at [1464, 507] on span "java.net.http" at bounding box center [1453, 505] width 95 height 12
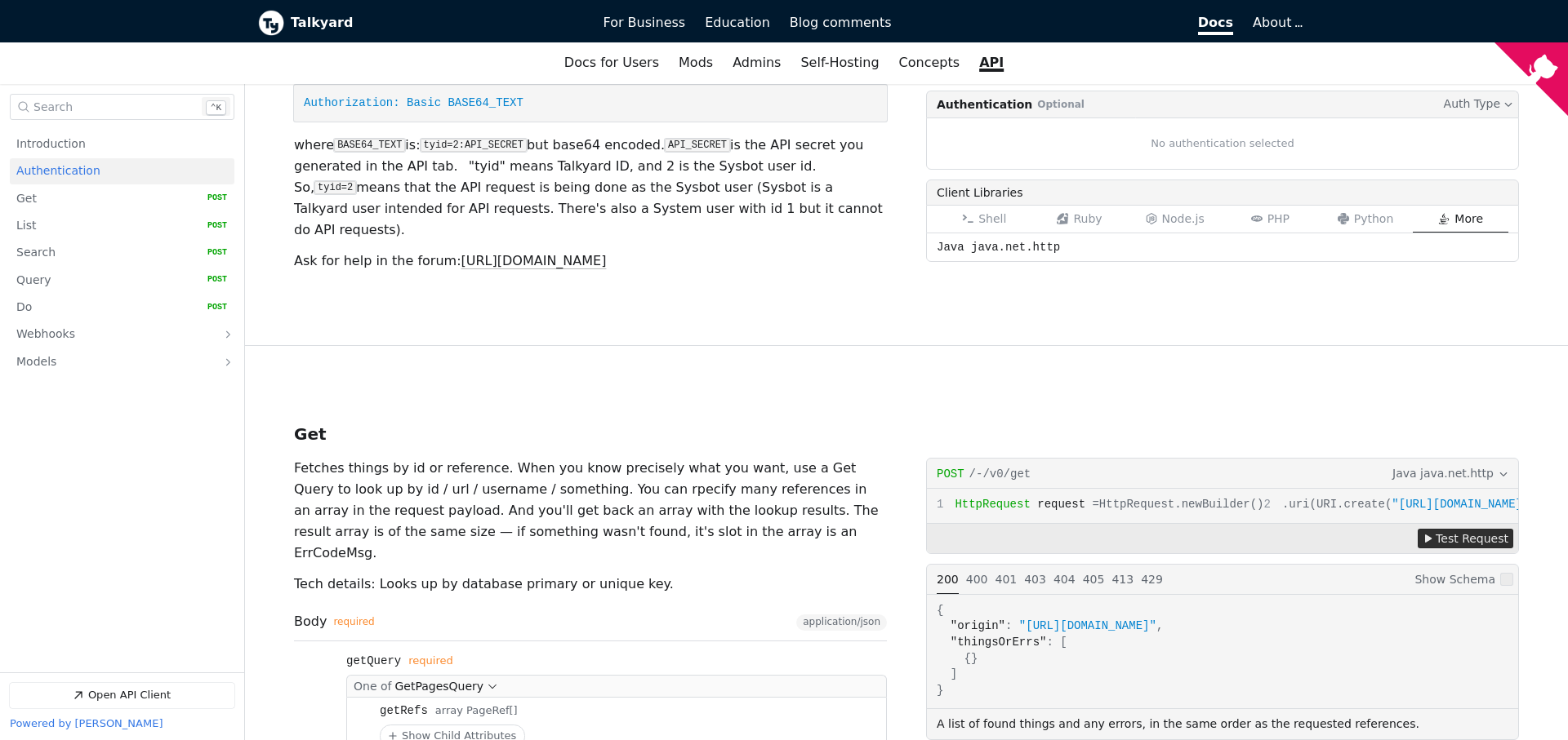
click at [1432, 543] on icon "Open API Documentation for Talkyard API Documentation" at bounding box center [1427, 538] width 10 height 10
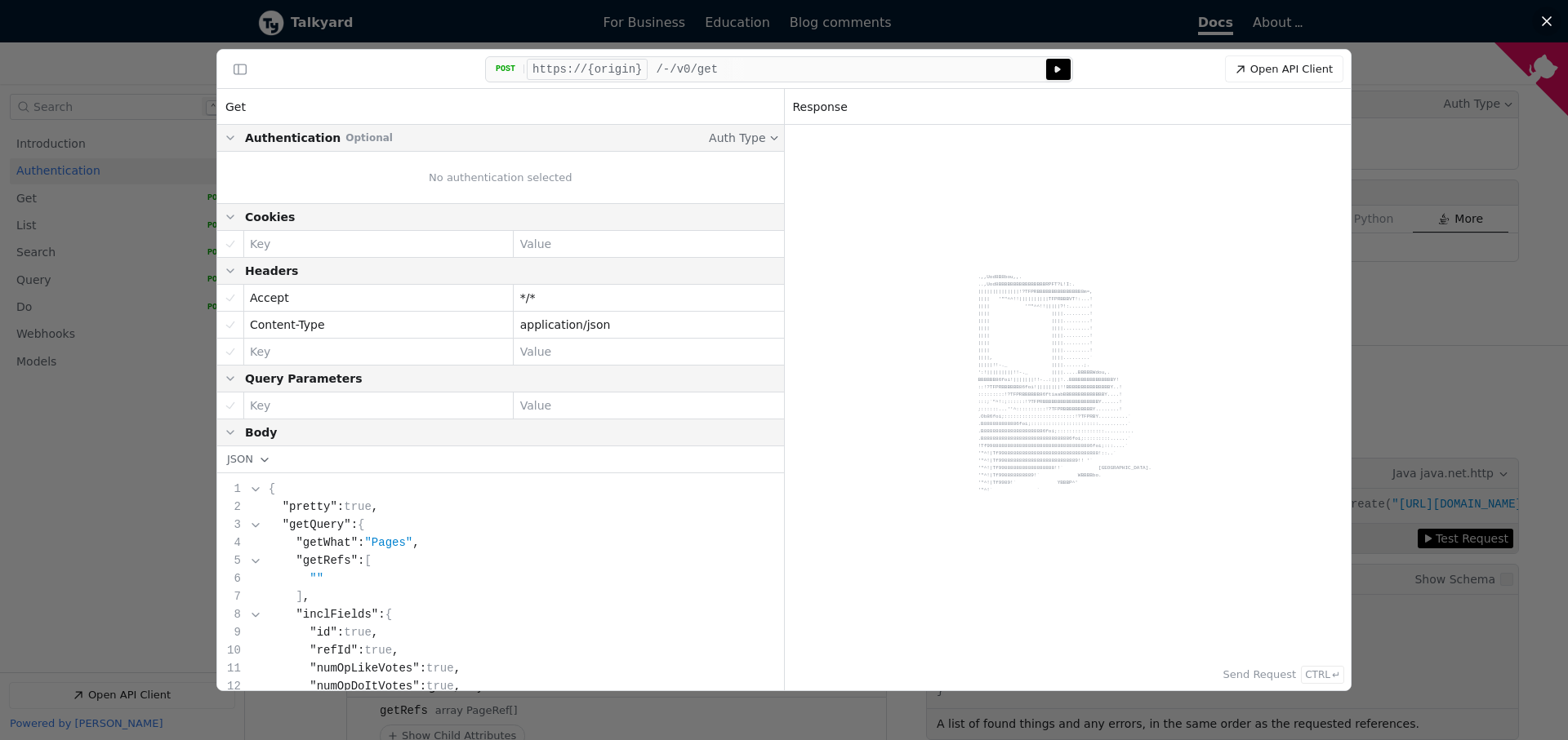
click at [1062, 67] on icon "API Client" at bounding box center [1057, 69] width 10 height 10
click at [619, 67] on button "Server: https://{origin}" at bounding box center [587, 69] width 121 height 21
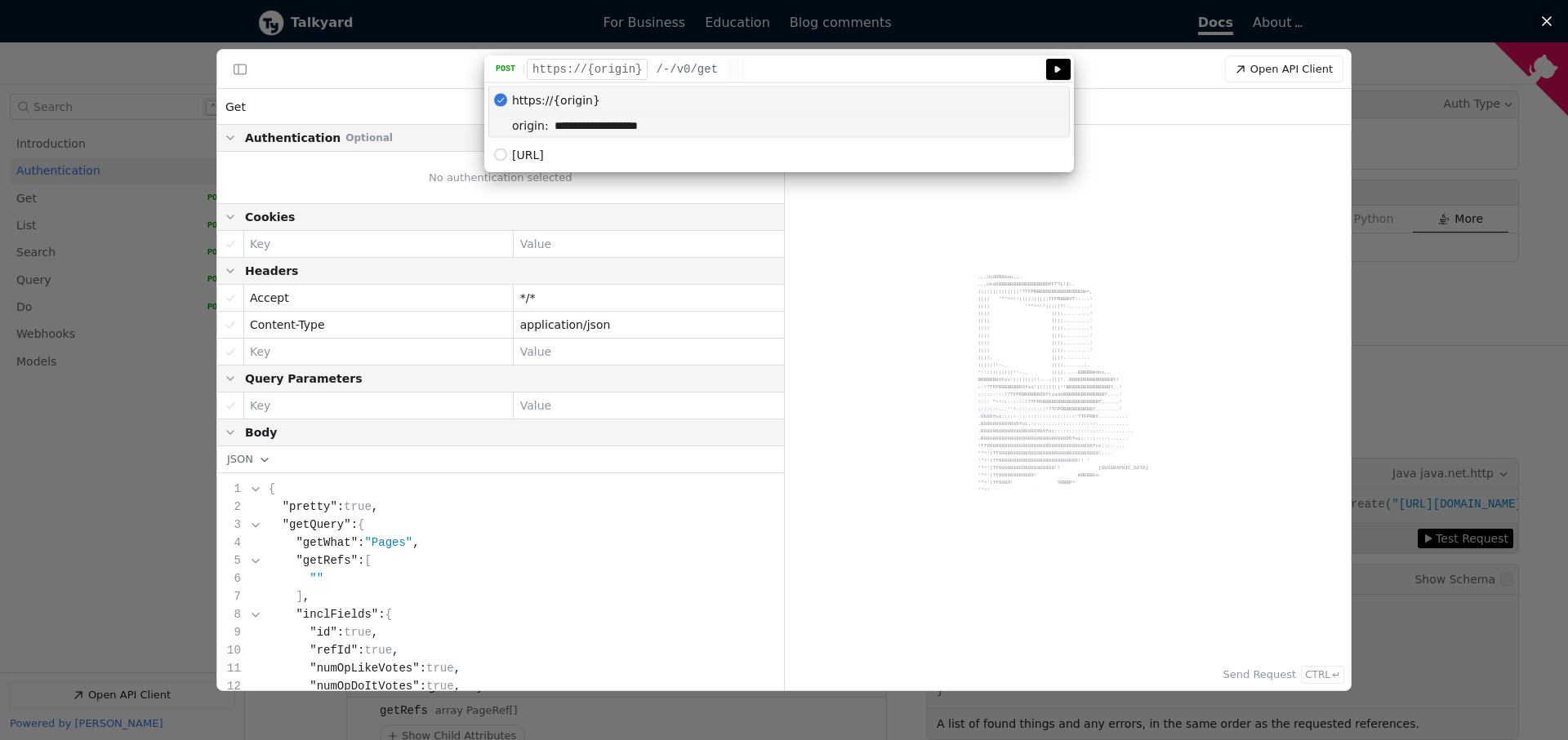
click at [687, 127] on input "**********" at bounding box center [809, 126] width 520 height 23
click at [502, 126] on label "origin" at bounding box center [525, 126] width 47 height 23
click at [548, 126] on input "**********" at bounding box center [809, 126] width 520 height 23
click at [502, 126] on label "origin" at bounding box center [525, 126] width 47 height 23
click at [548, 126] on input "**********" at bounding box center [809, 126] width 520 height 23
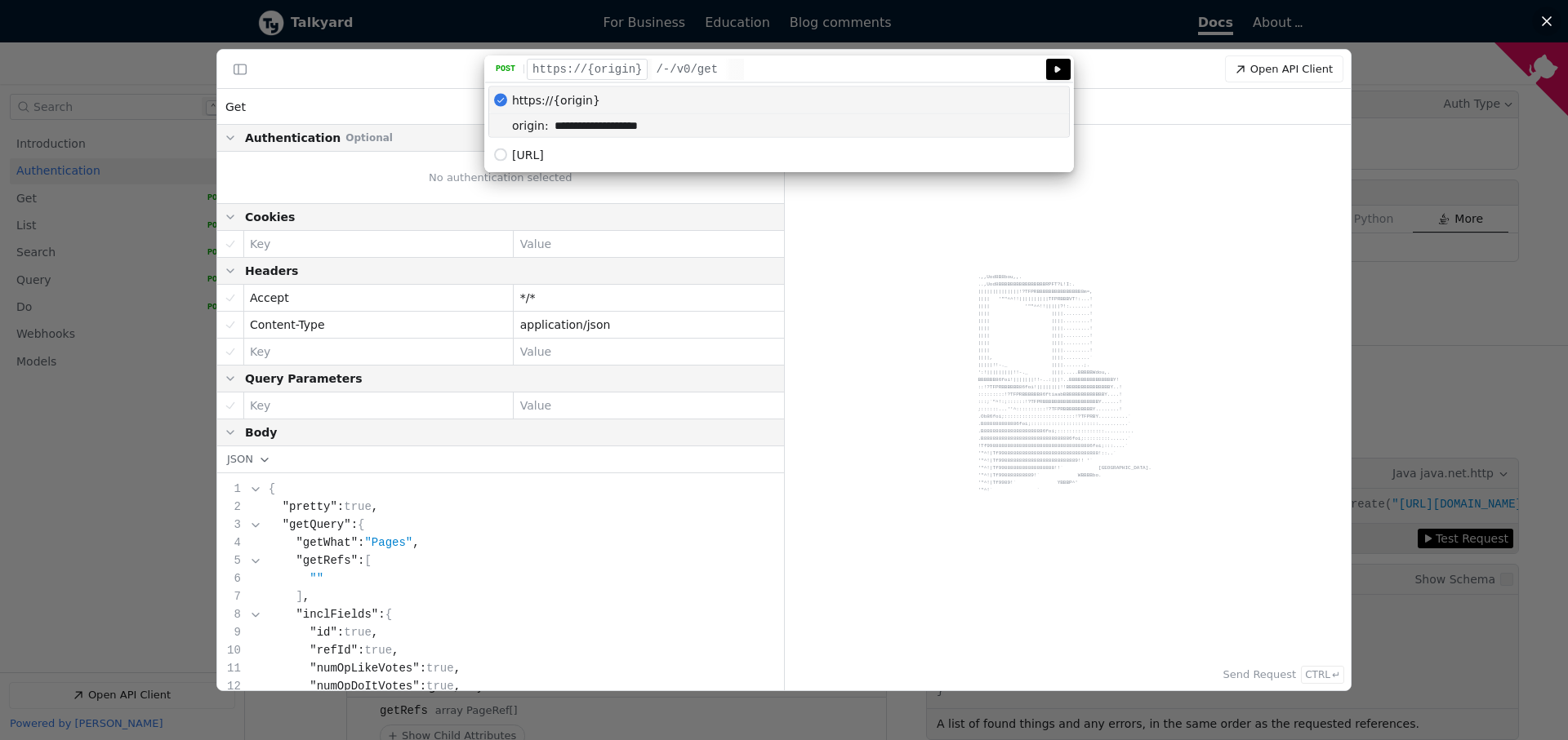
click at [502, 126] on label "origin" at bounding box center [525, 126] width 47 height 23
click at [548, 126] on input "**********" at bounding box center [809, 126] width 520 height 23
drag, startPoint x: 502, startPoint y: 126, endPoint x: 503, endPoint y: 105, distance: 21.0
click at [501, 125] on div "**********" at bounding box center [779, 126] width 580 height 23
click at [504, 98] on icon "API Client" at bounding box center [501, 100] width 7 height 5
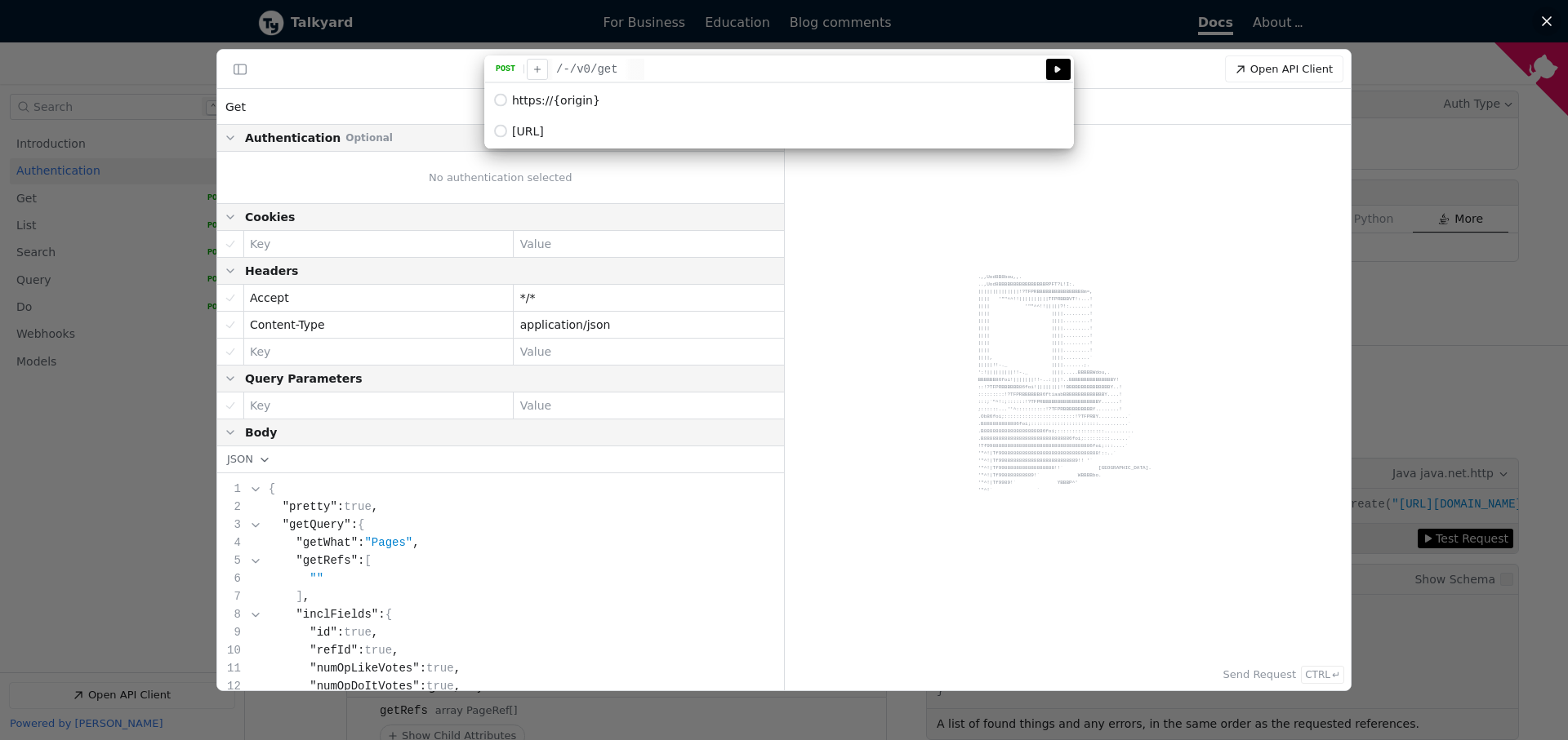
click at [505, 104] on div "API Client" at bounding box center [501, 100] width 13 height 13
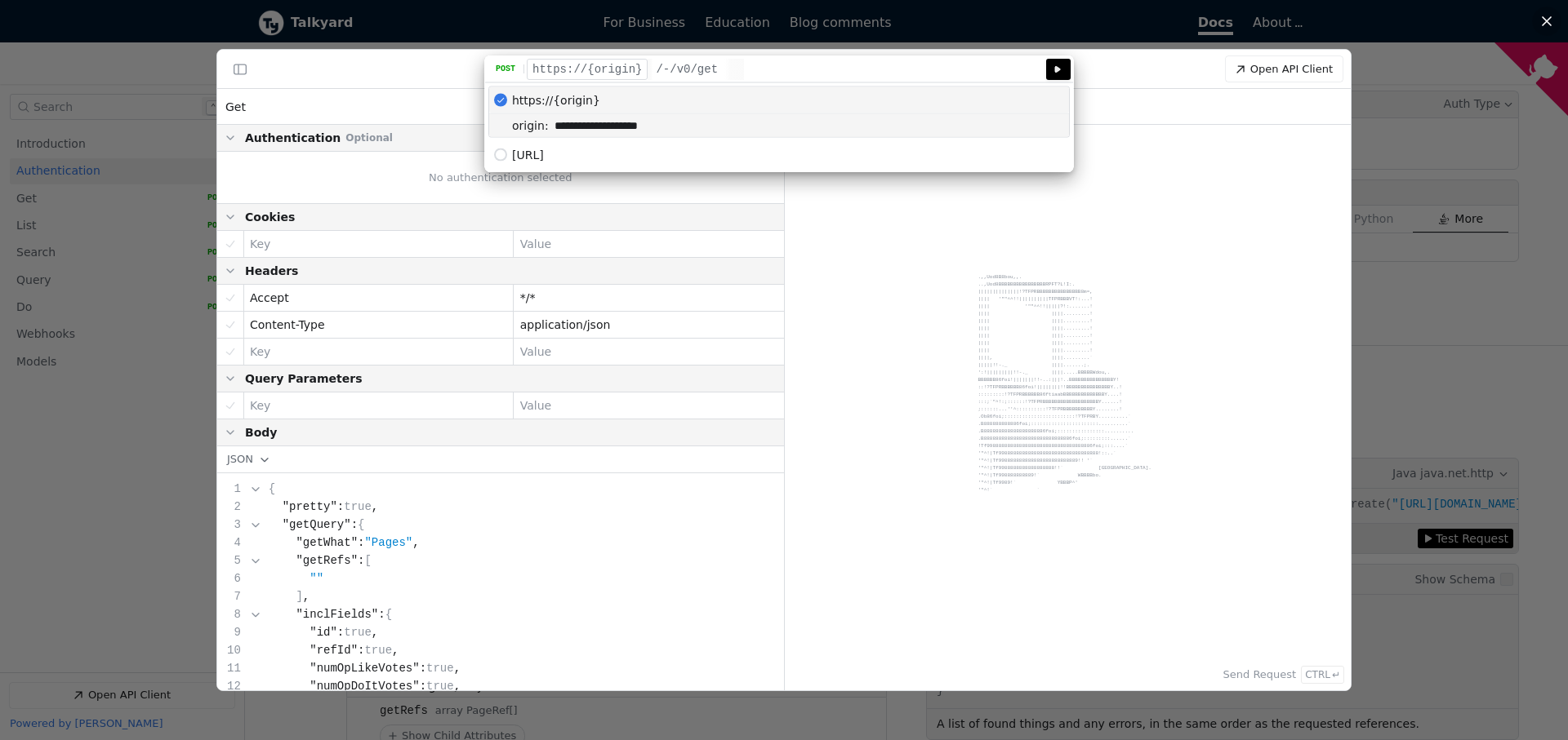
click at [505, 104] on icon "API Client" at bounding box center [501, 100] width 8 height 10
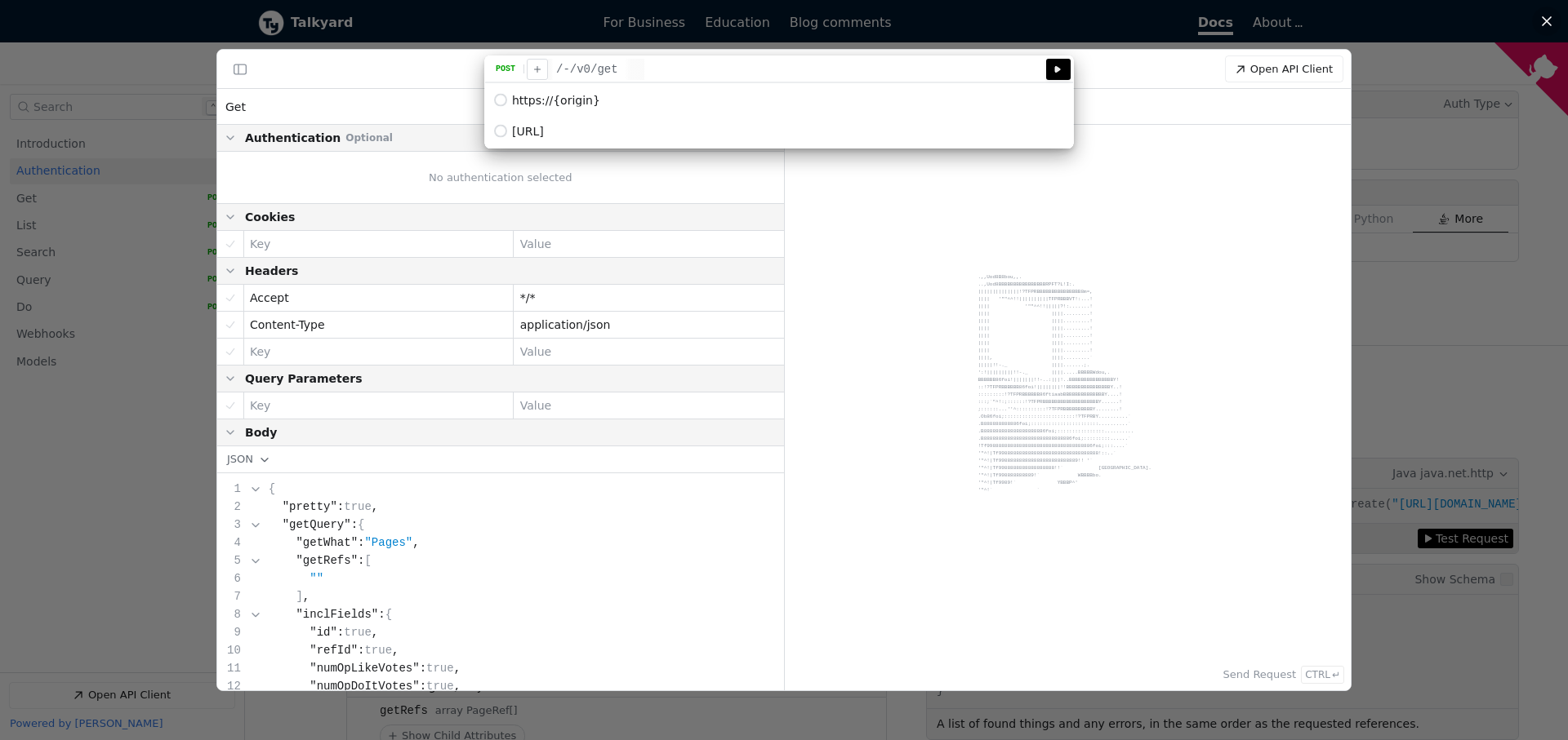
click at [503, 131] on div "API Client" at bounding box center [501, 132] width 13 height 13
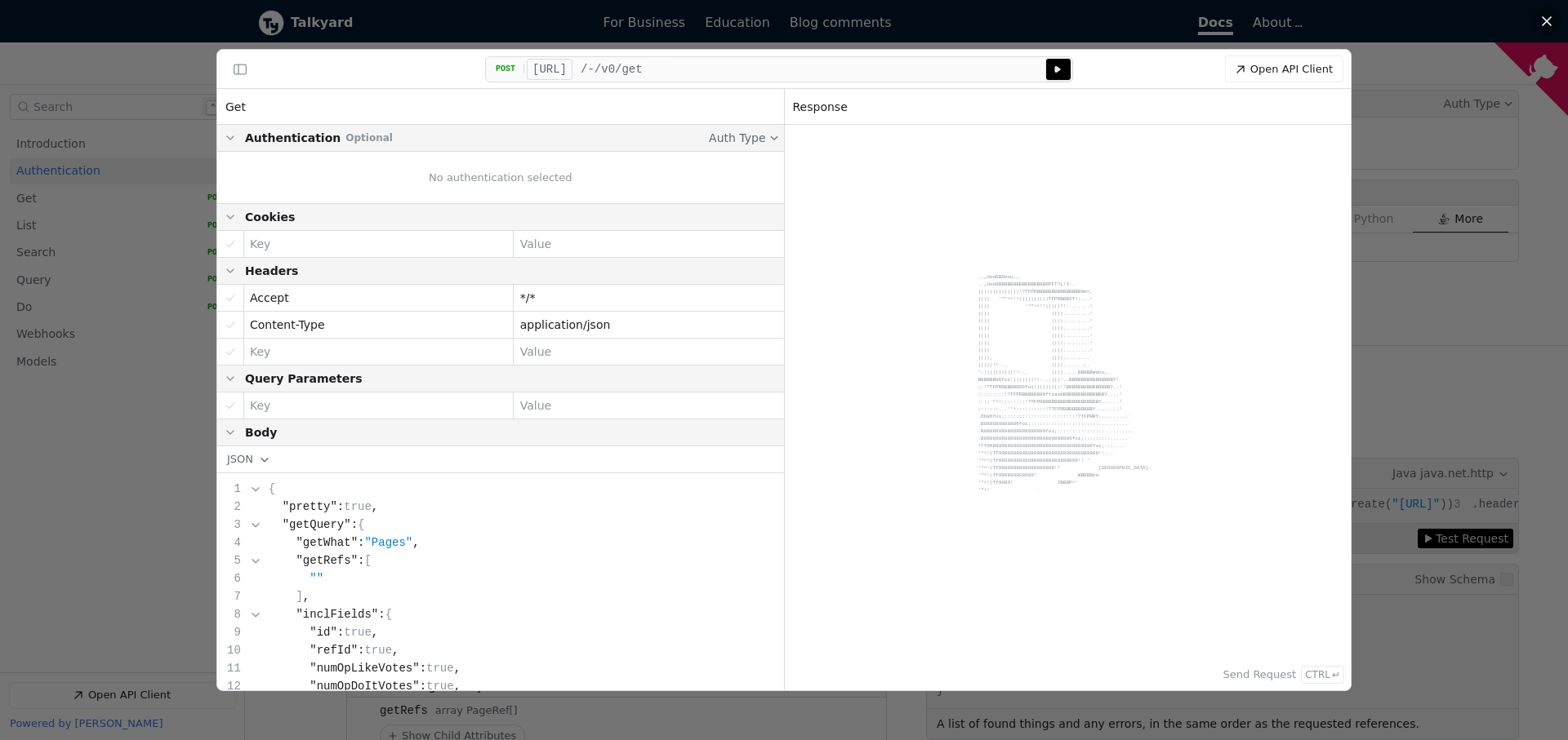
click at [509, 72] on div "POST" at bounding box center [506, 68] width 37 height 9
click at [507, 67] on div "POST" at bounding box center [506, 68] width 37 height 9
click at [534, 64] on button "Server: [URL]" at bounding box center [550, 69] width 46 height 21
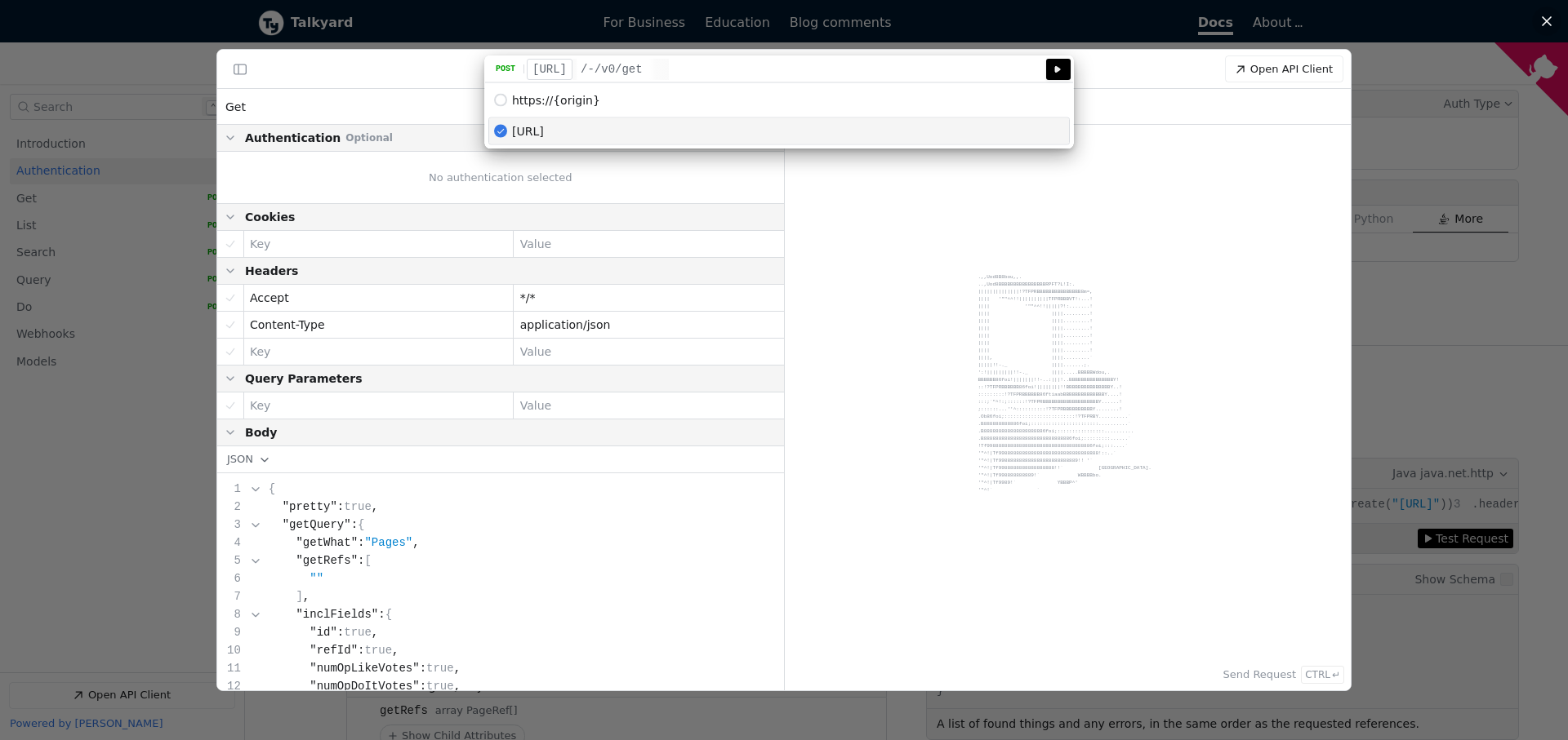
click at [583, 103] on span "https://{origin}" at bounding box center [556, 100] width 88 height 13
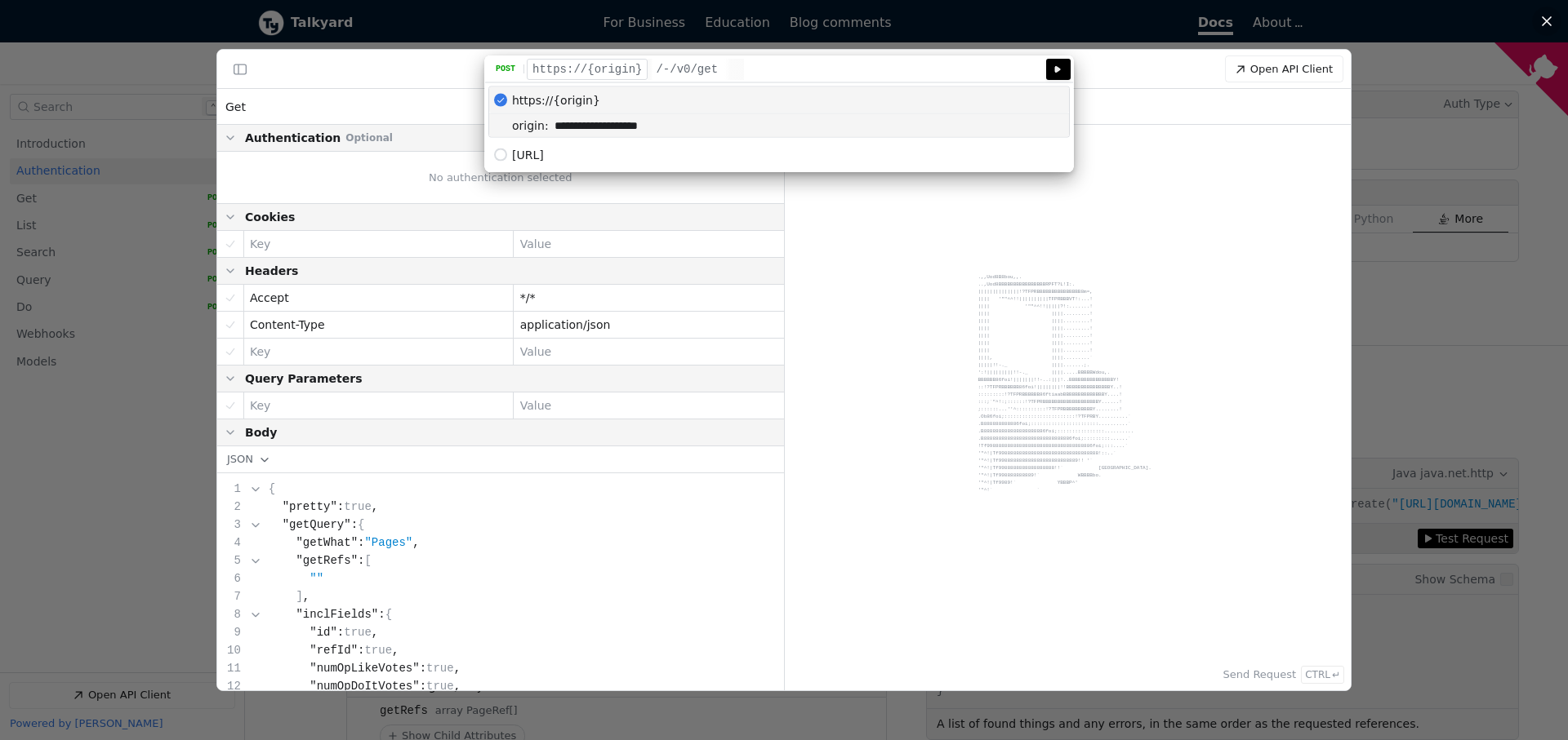
click at [582, 129] on input "**********" at bounding box center [809, 126] width 520 height 23
drag, startPoint x: 660, startPoint y: 126, endPoint x: 548, endPoint y: 123, distance: 112.0
click at [548, 123] on input "**********" at bounding box center [809, 126] width 520 height 23
paste input "API Client"
type input "**********"
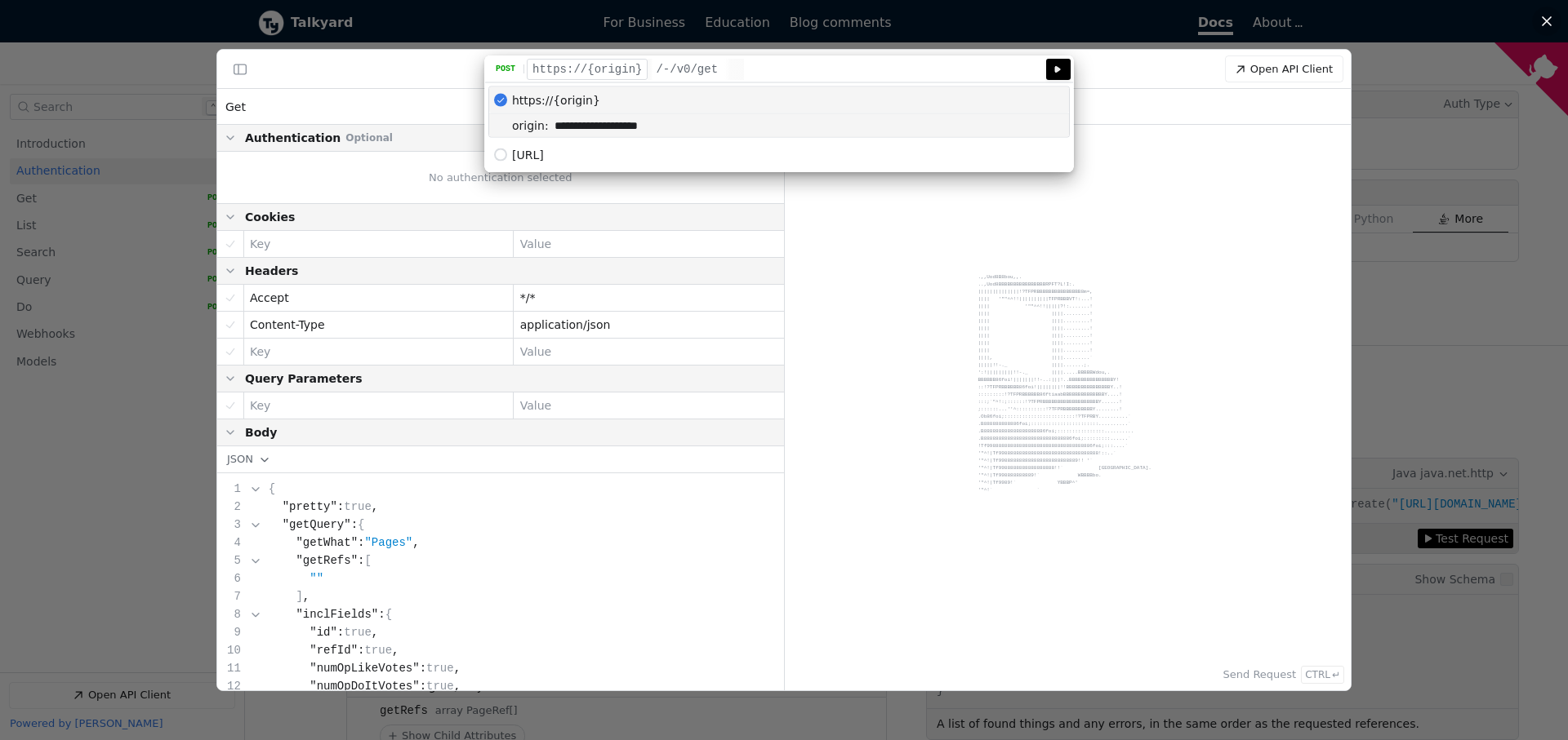
type input "**********"
click at [1104, 87] on div "**********" at bounding box center [784, 69] width 1133 height 40
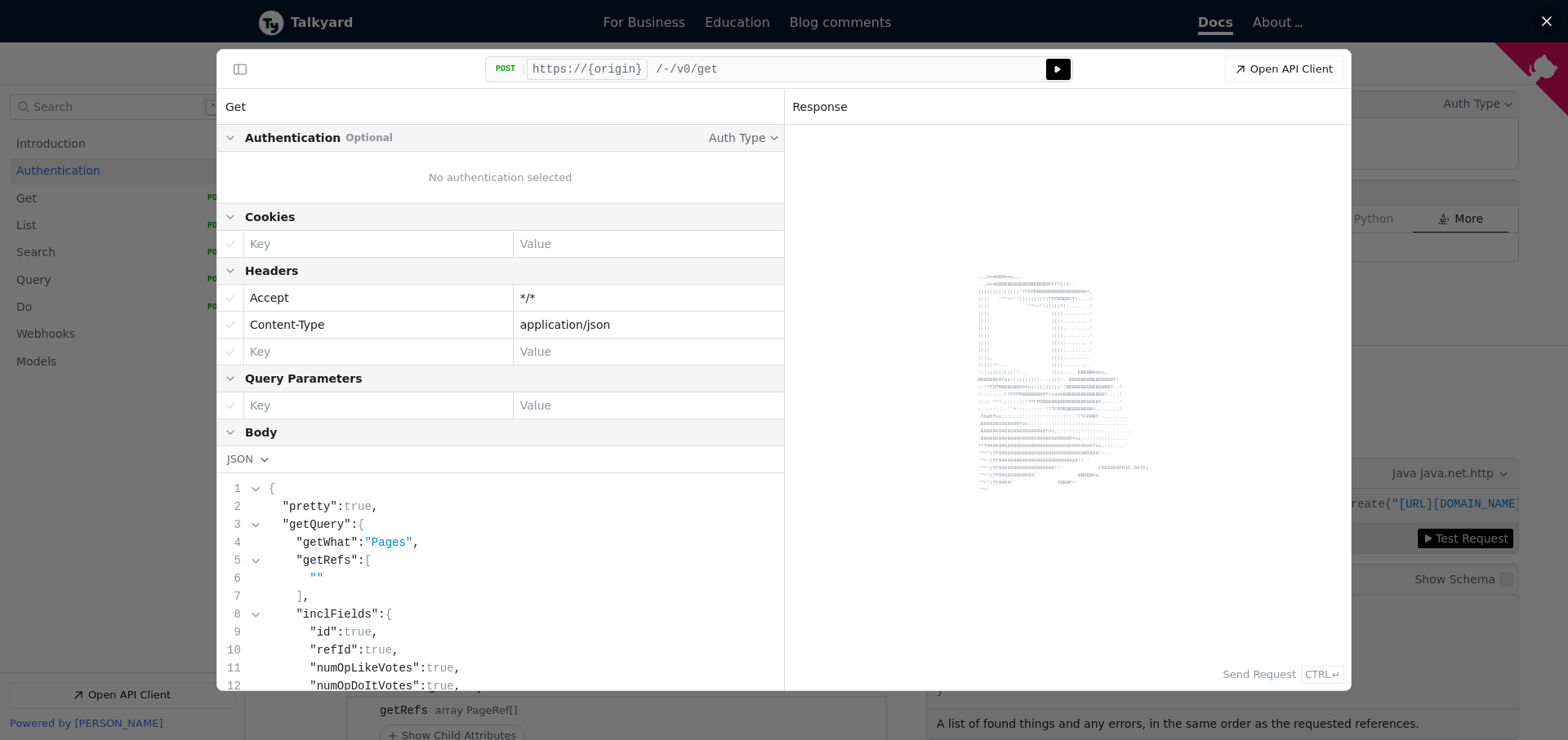
click at [1066, 67] on button "Send Send post request to https://{origin}/-/v0/get" at bounding box center [1058, 69] width 25 height 21
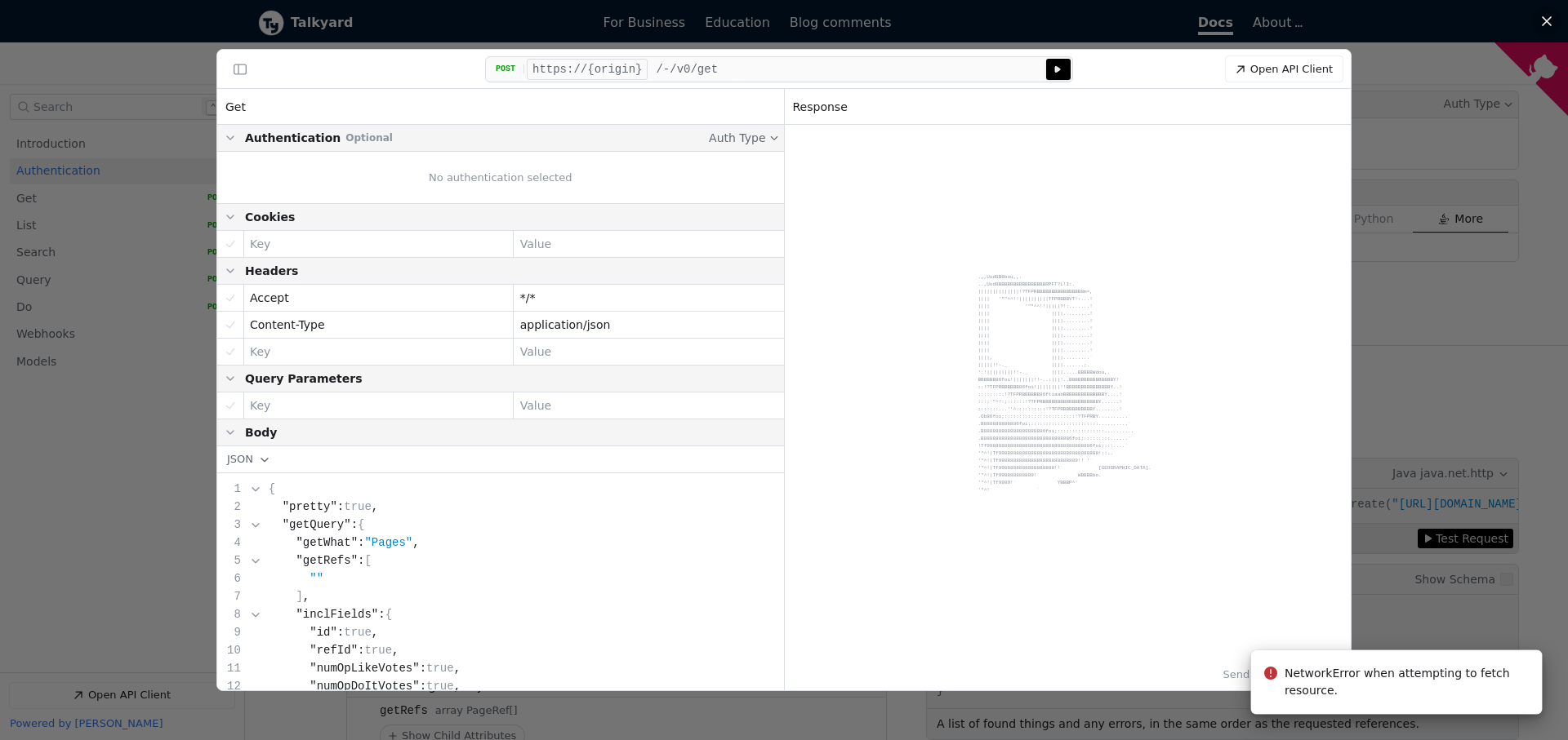
click at [608, 67] on button "Server: https://{origin}" at bounding box center [587, 69] width 121 height 21
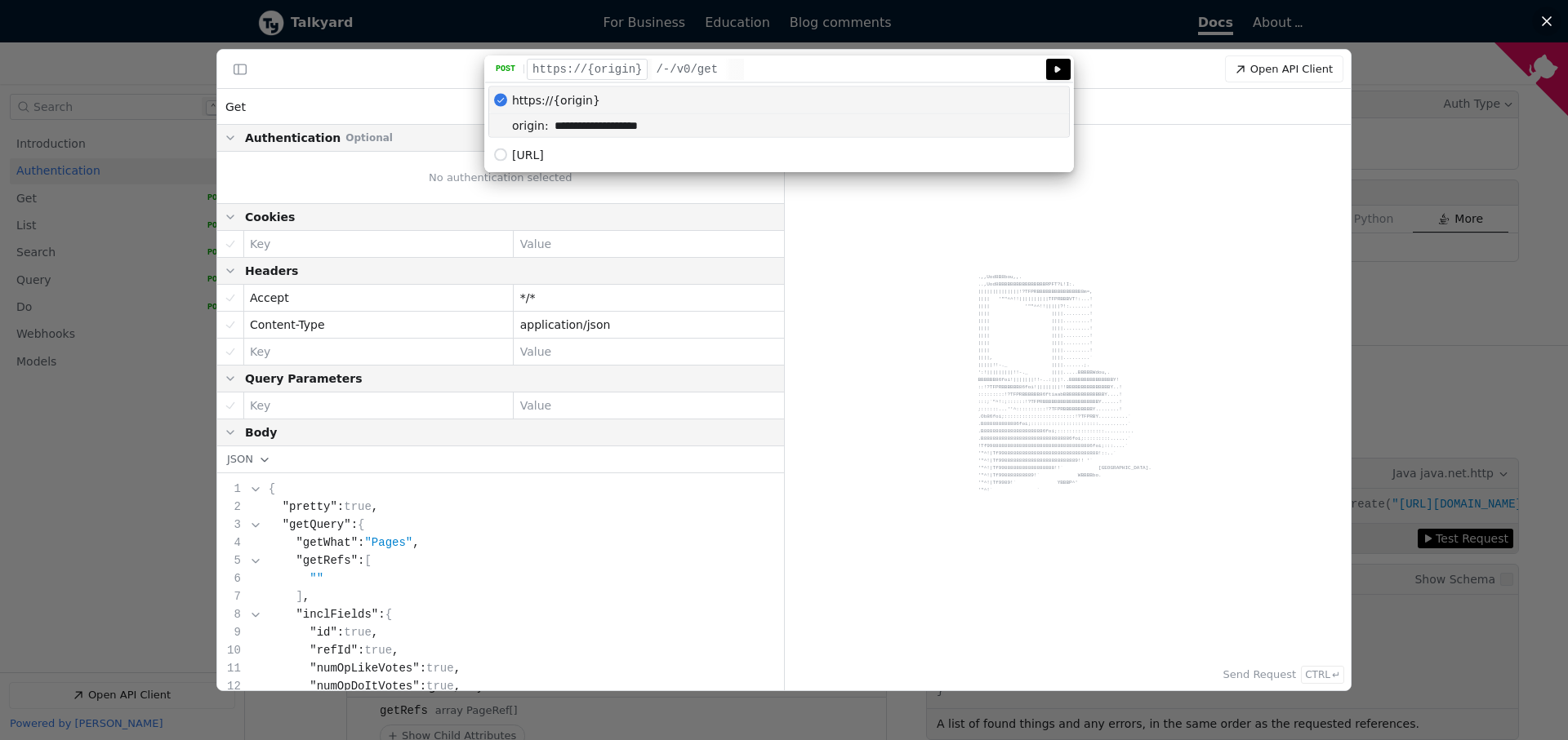
click at [584, 106] on span "https://{origin}" at bounding box center [556, 100] width 88 height 13
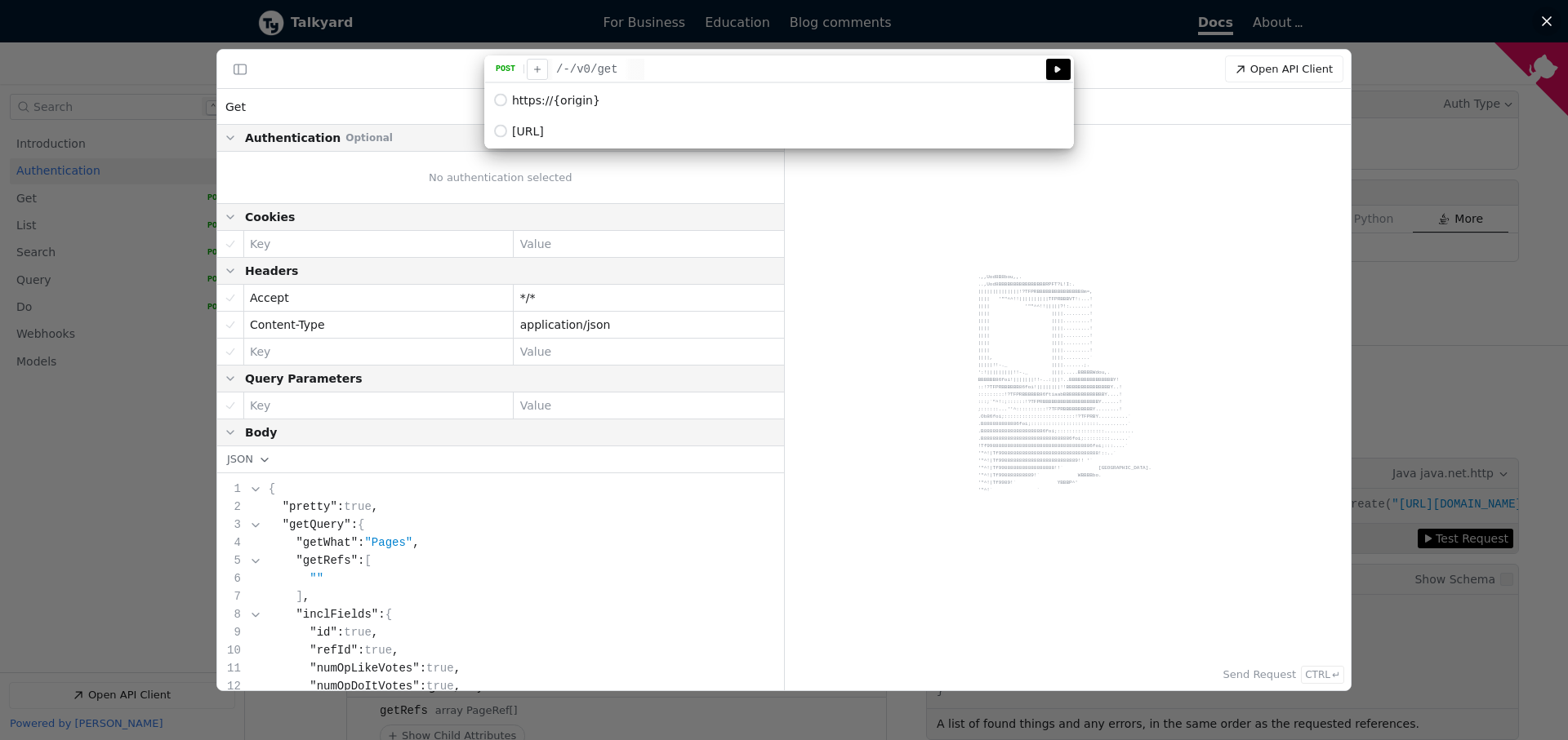
click at [582, 99] on span "https://{origin}" at bounding box center [556, 100] width 88 height 13
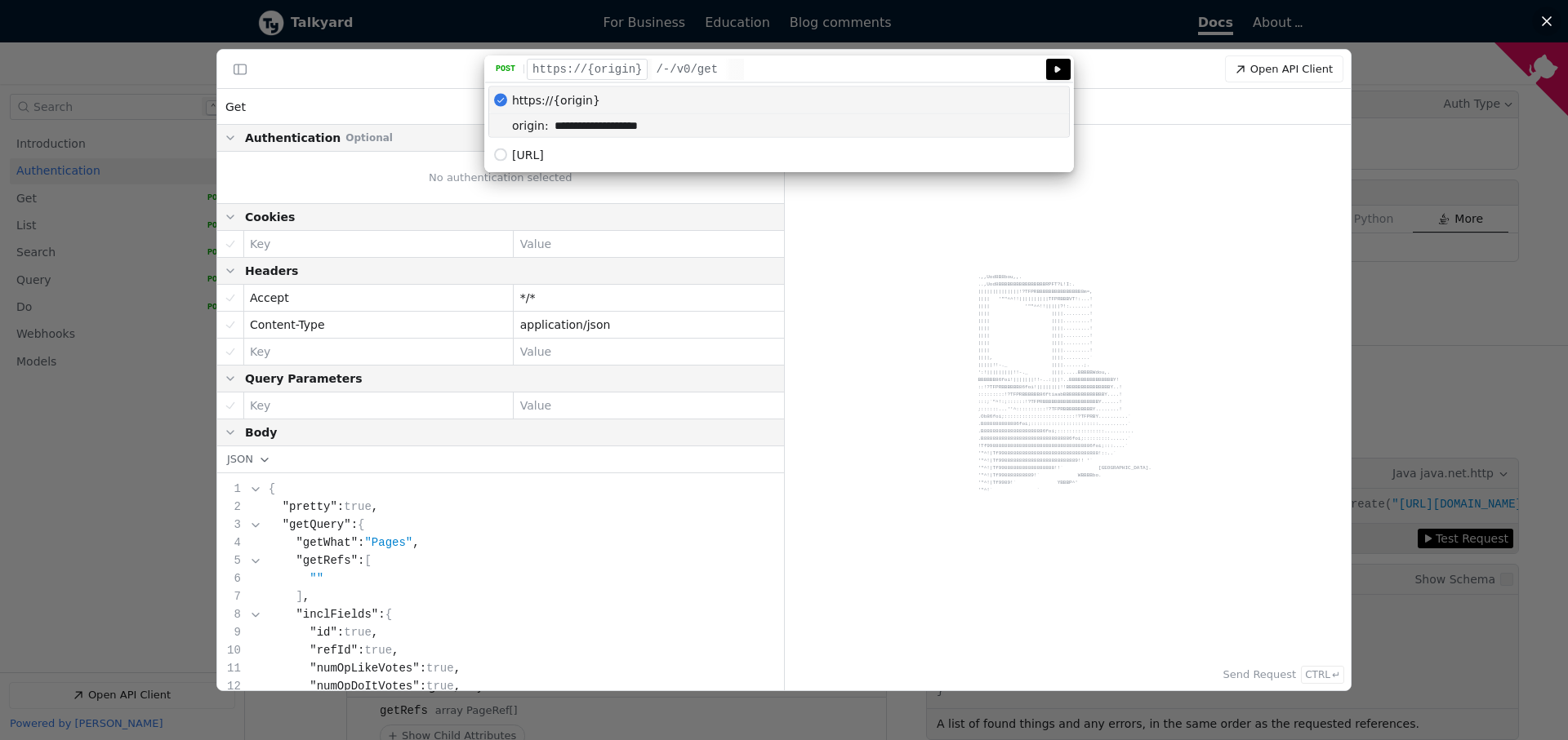
click at [596, 123] on input "**********" at bounding box center [809, 126] width 520 height 23
drag, startPoint x: 652, startPoint y: 124, endPoint x: 551, endPoint y: 132, distance: 101.3
click at [551, 132] on input "**********" at bounding box center [809, 126] width 520 height 23
paste input "********"
type input "**********"
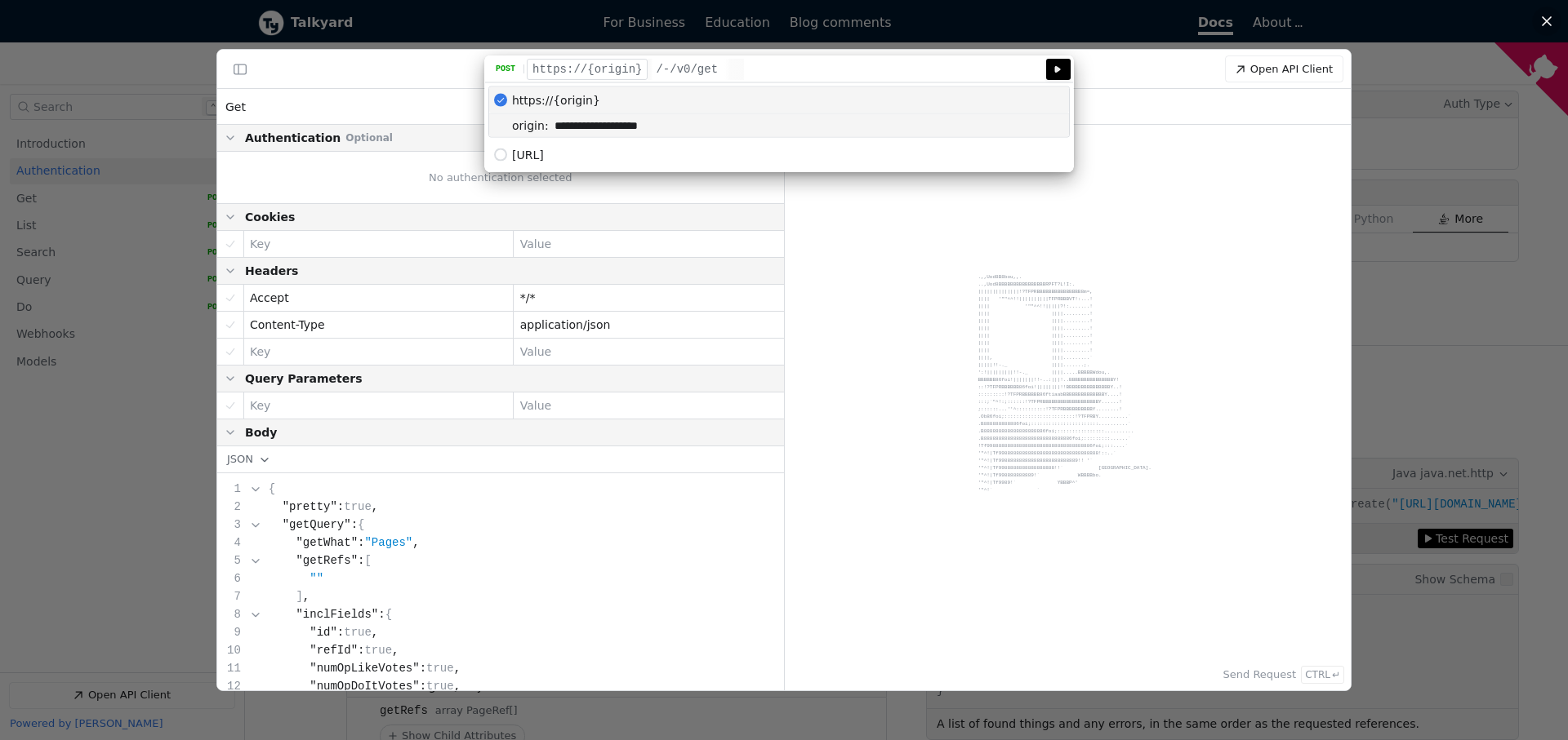
type input "**********"
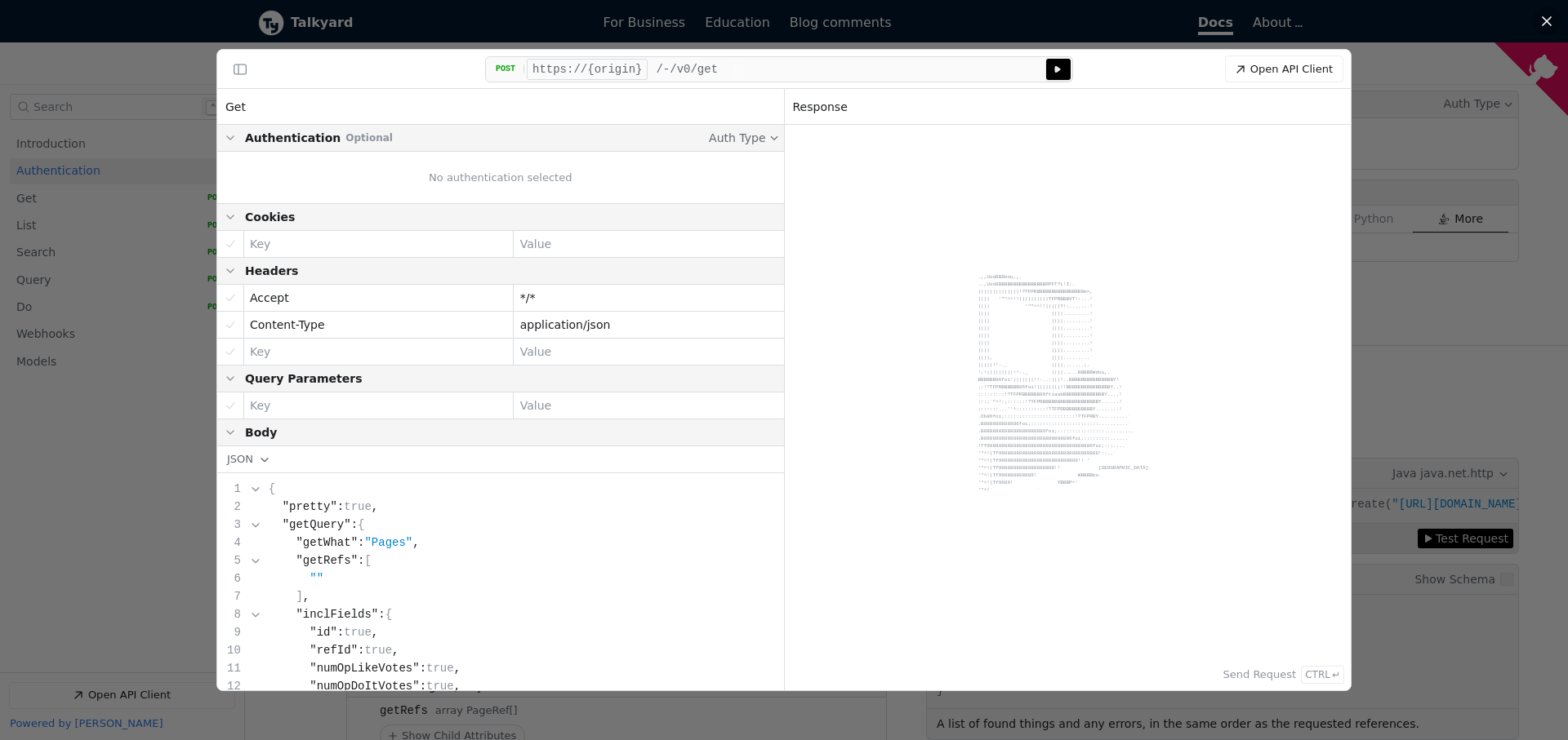
click at [1117, 110] on div "Response All Cookies Headers Body All" at bounding box center [1068, 107] width 550 height 26
click at [1059, 67] on icon "API Client" at bounding box center [1057, 69] width 10 height 10
click at [562, 184] on div "No authentication selected" at bounding box center [501, 176] width 567 height 52
click at [301, 241] on div "Key" at bounding box center [377, 240] width 269 height 18
click at [877, 254] on div "Powered By [DOMAIN_NAME] .,,uod8B8bou,,. ..,uod8BBBBBBBBBBBBBBBBRPFT?l!i:. ||||…" at bounding box center [1068, 407] width 567 height 565
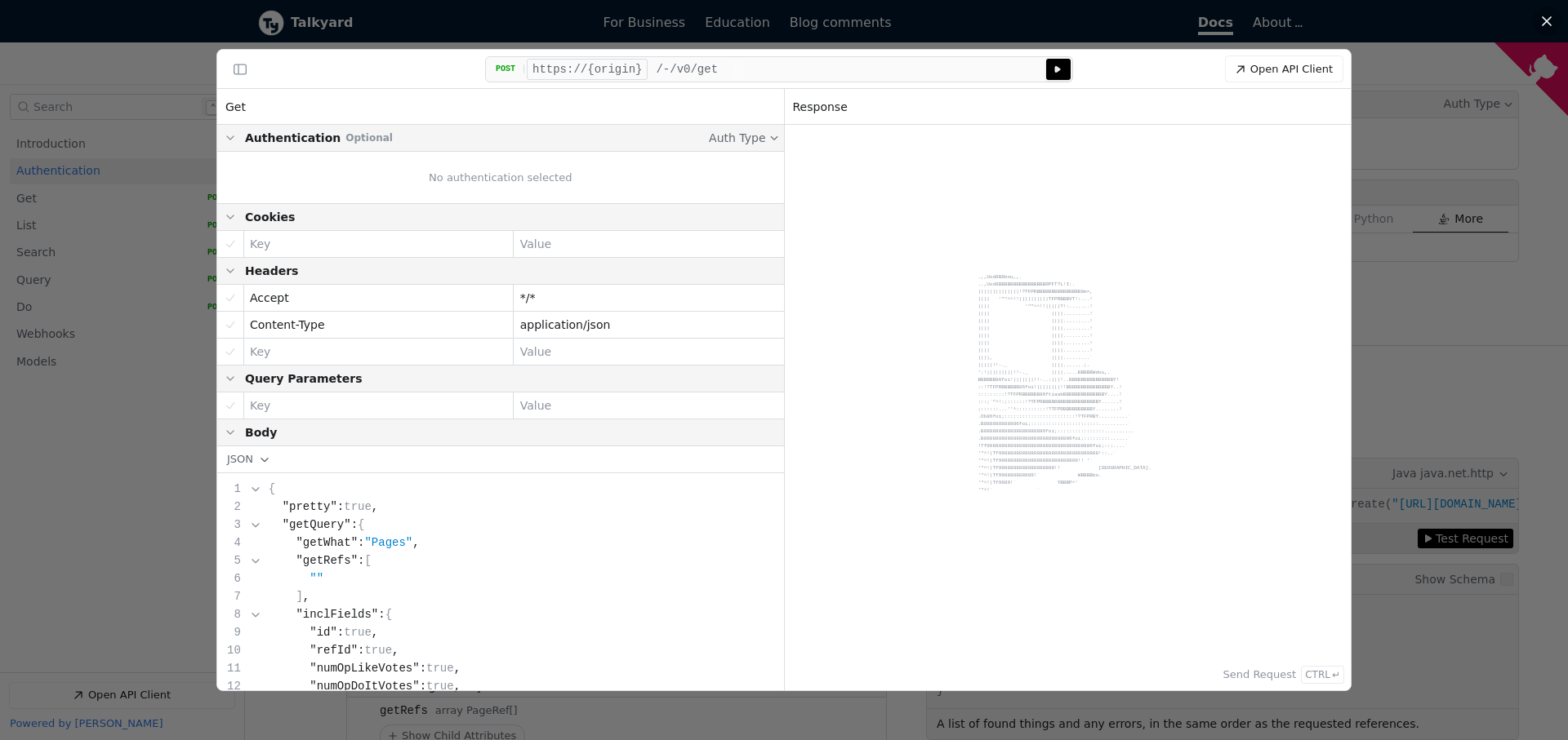
click at [623, 69] on button "Server: https://{origin}" at bounding box center [587, 69] width 121 height 21
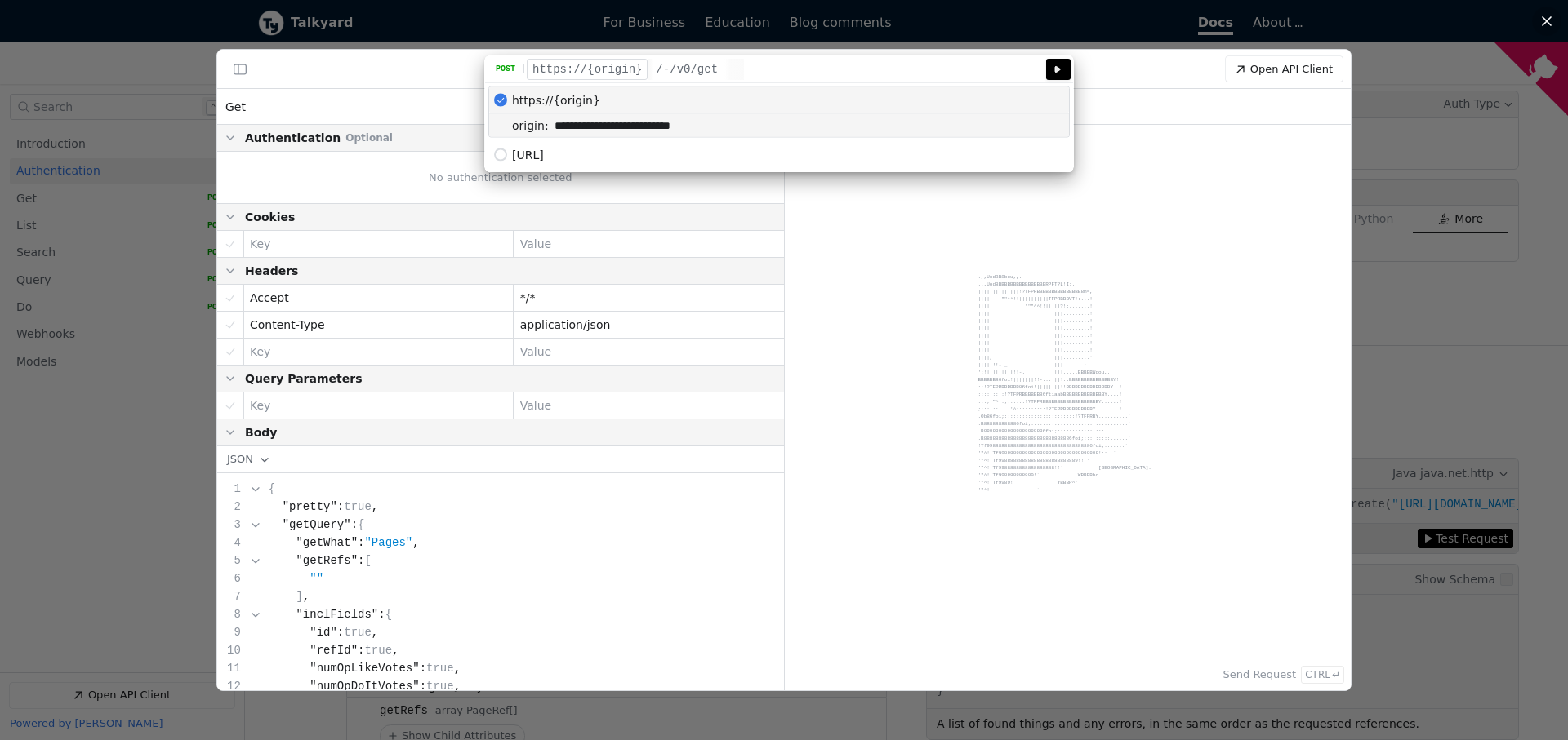
drag, startPoint x: 587, startPoint y: 130, endPoint x: 441, endPoint y: 124, distance: 146.1
click at [548, 124] on input "**********" at bounding box center [809, 126] width 520 height 23
type input "**********"
click at [622, 74] on button "Server: https://{origin}" at bounding box center [587, 69] width 121 height 21
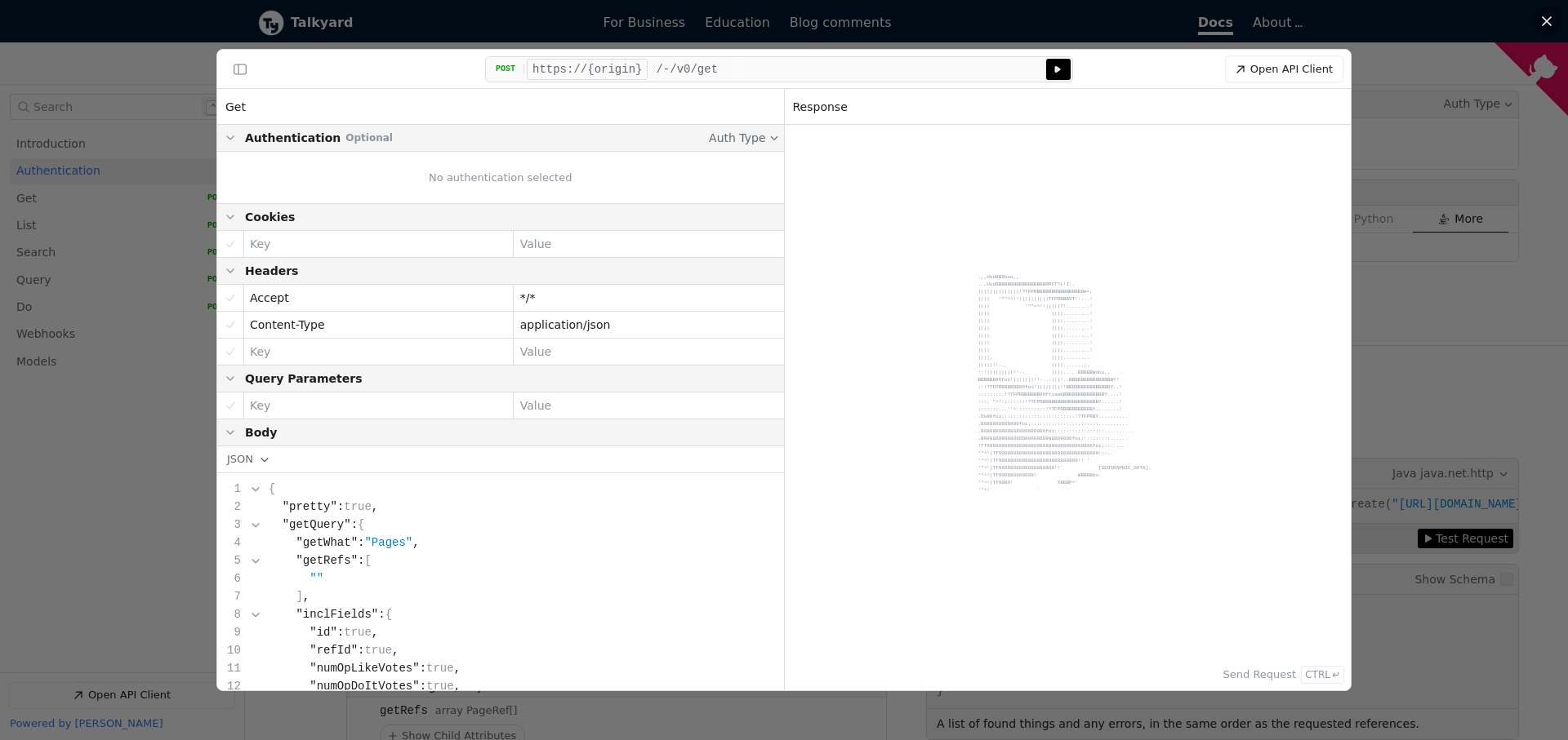
click at [622, 74] on button "Server: https://{origin}" at bounding box center [587, 69] width 121 height 21
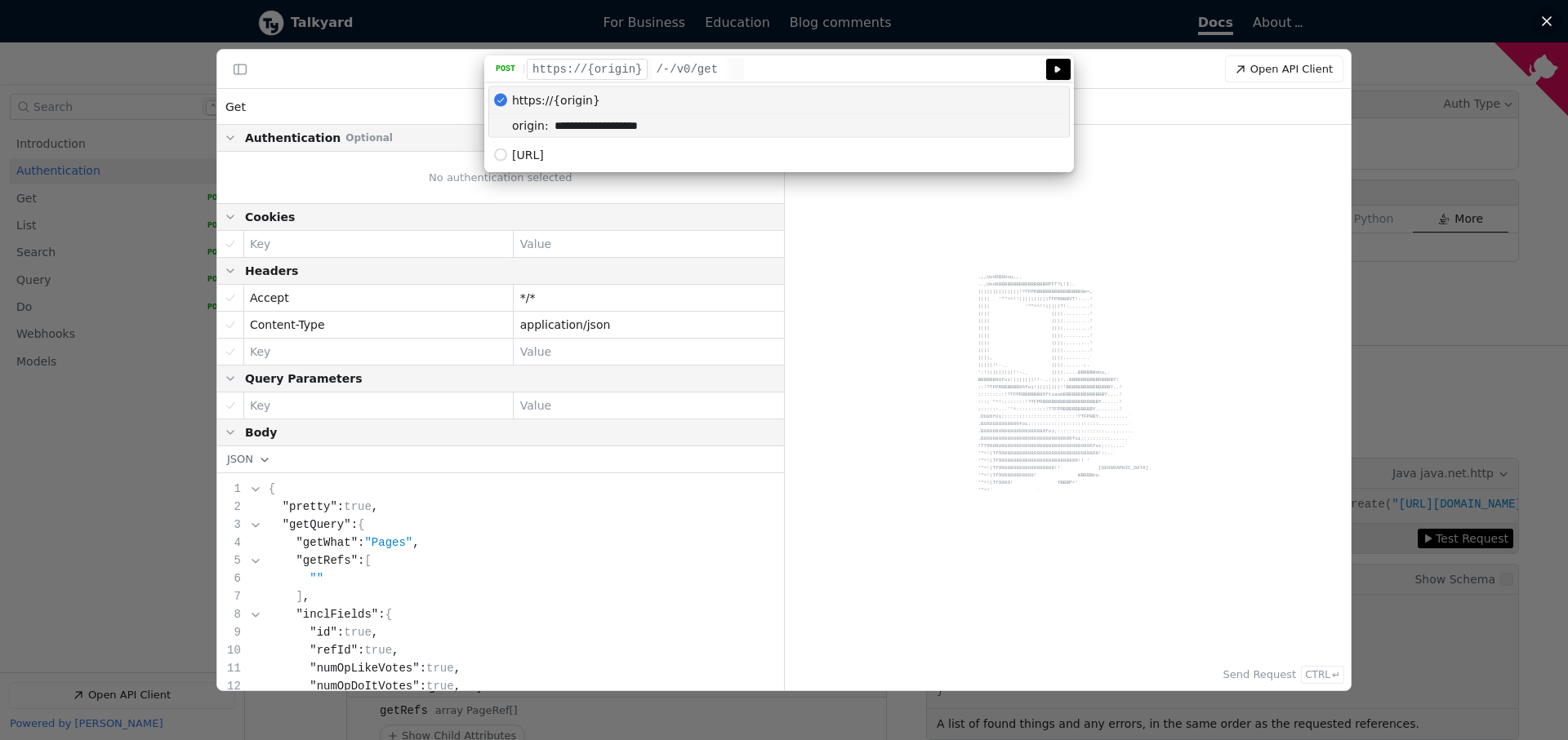
click at [732, 68] on div "Server: https://{origin} /-/v0/get" at bounding box center [786, 69] width 522 height 21
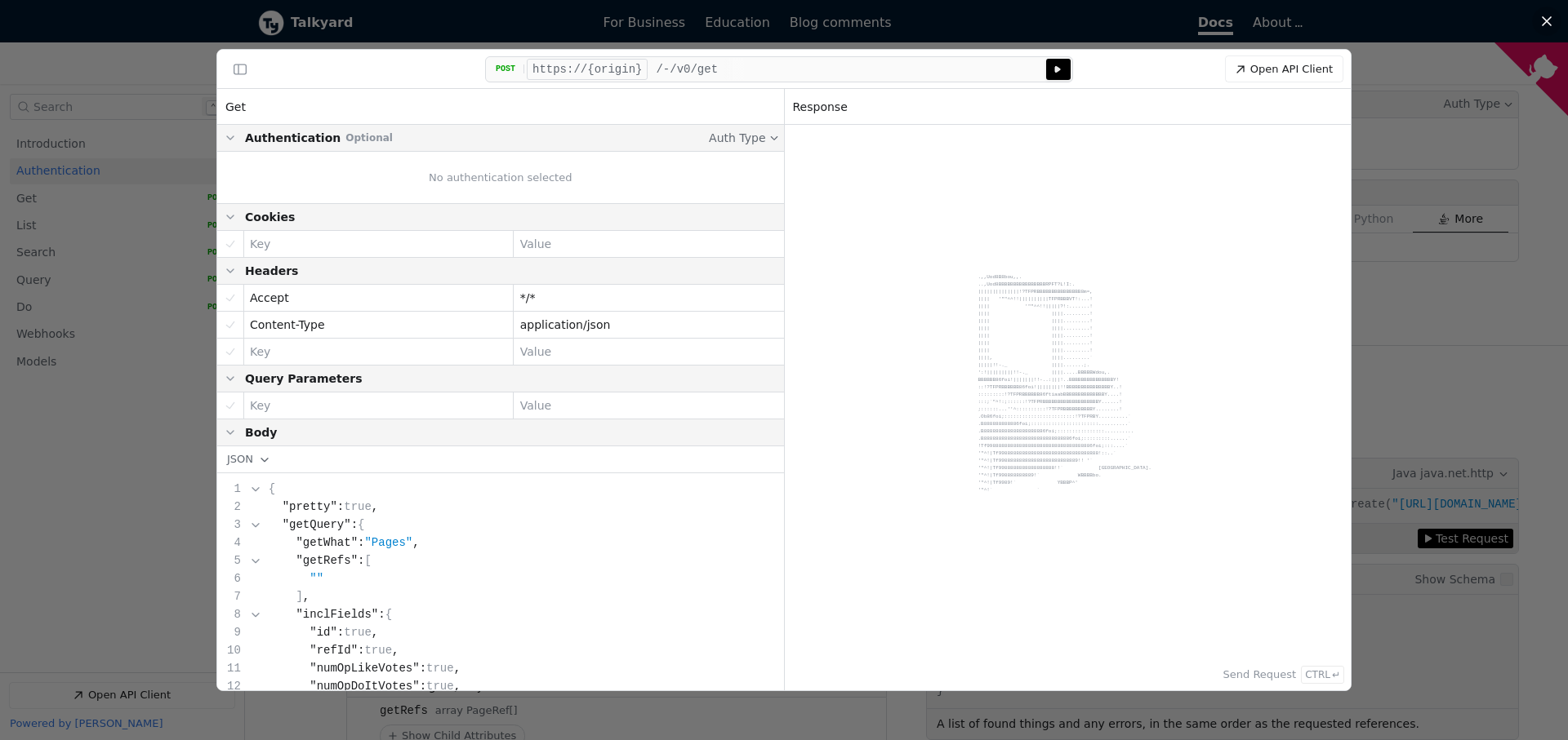
click at [701, 68] on span "/-/v0/get" at bounding box center [686, 69] width 62 height 13
click at [1070, 70] on button "Send Send post request to https://{origin}/-/v0/get" at bounding box center [1058, 69] width 25 height 21
click at [1379, 337] on div at bounding box center [784, 370] width 1568 height 740
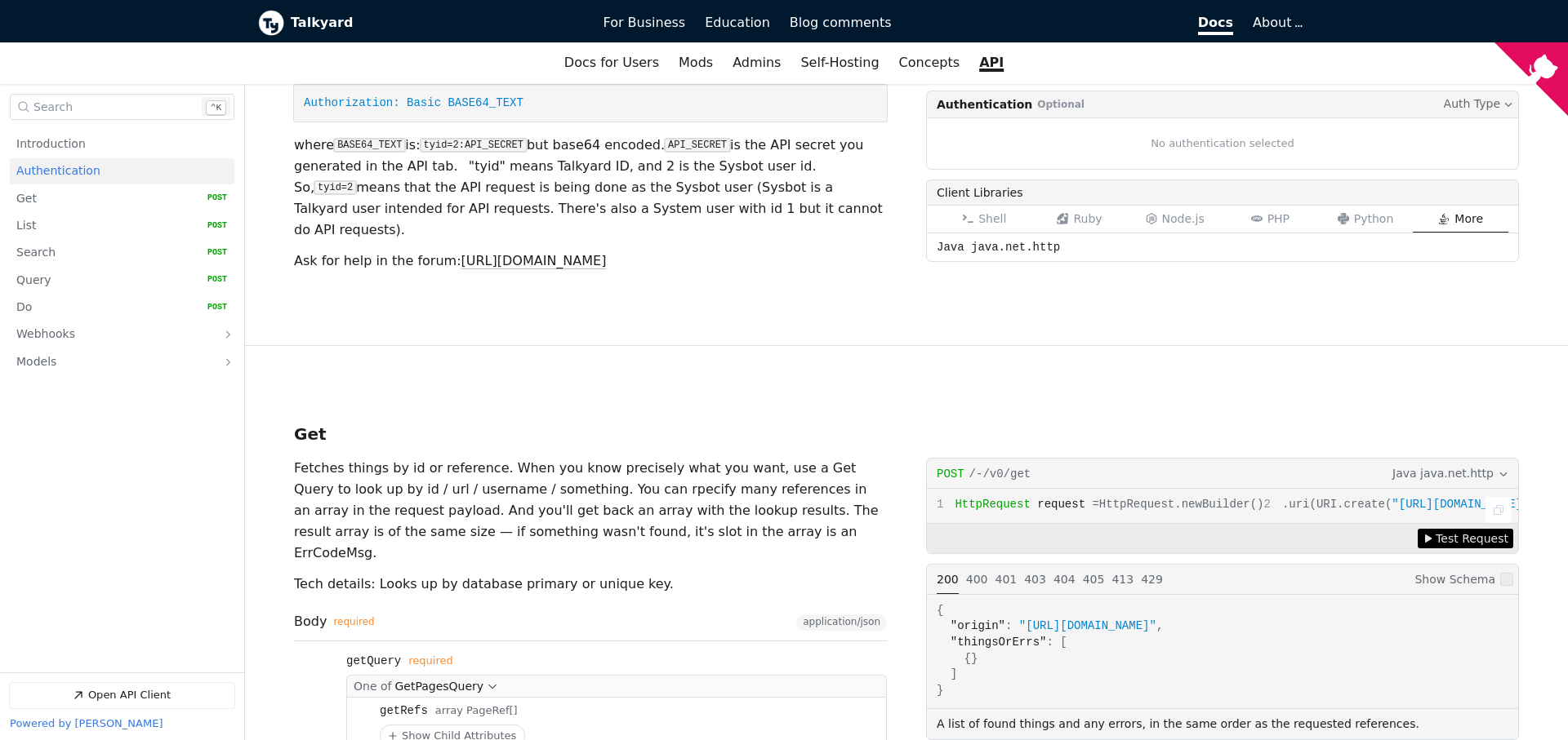
drag, startPoint x: 1202, startPoint y: 514, endPoint x: 1065, endPoint y: 465, distance: 145.5
click at [1065, 489] on div "HttpRequest request = HttpRequest.newBuilder() .uri(URI.create( "[URL][DOMAIN_N…" at bounding box center [1222, 506] width 591 height 35
click at [1392, 498] on span ""[URL][DOMAIN_NAME]"" at bounding box center [1460, 505] width 138 height 13
drag, startPoint x: 1181, startPoint y: 514, endPoint x: 956, endPoint y: 420, distance: 243.8
click at [956, 489] on div "HttpRequest request = HttpRequest.newBuilder() .uri(URI.create( "[URL][DOMAIN_N…" at bounding box center [1222, 506] width 591 height 35
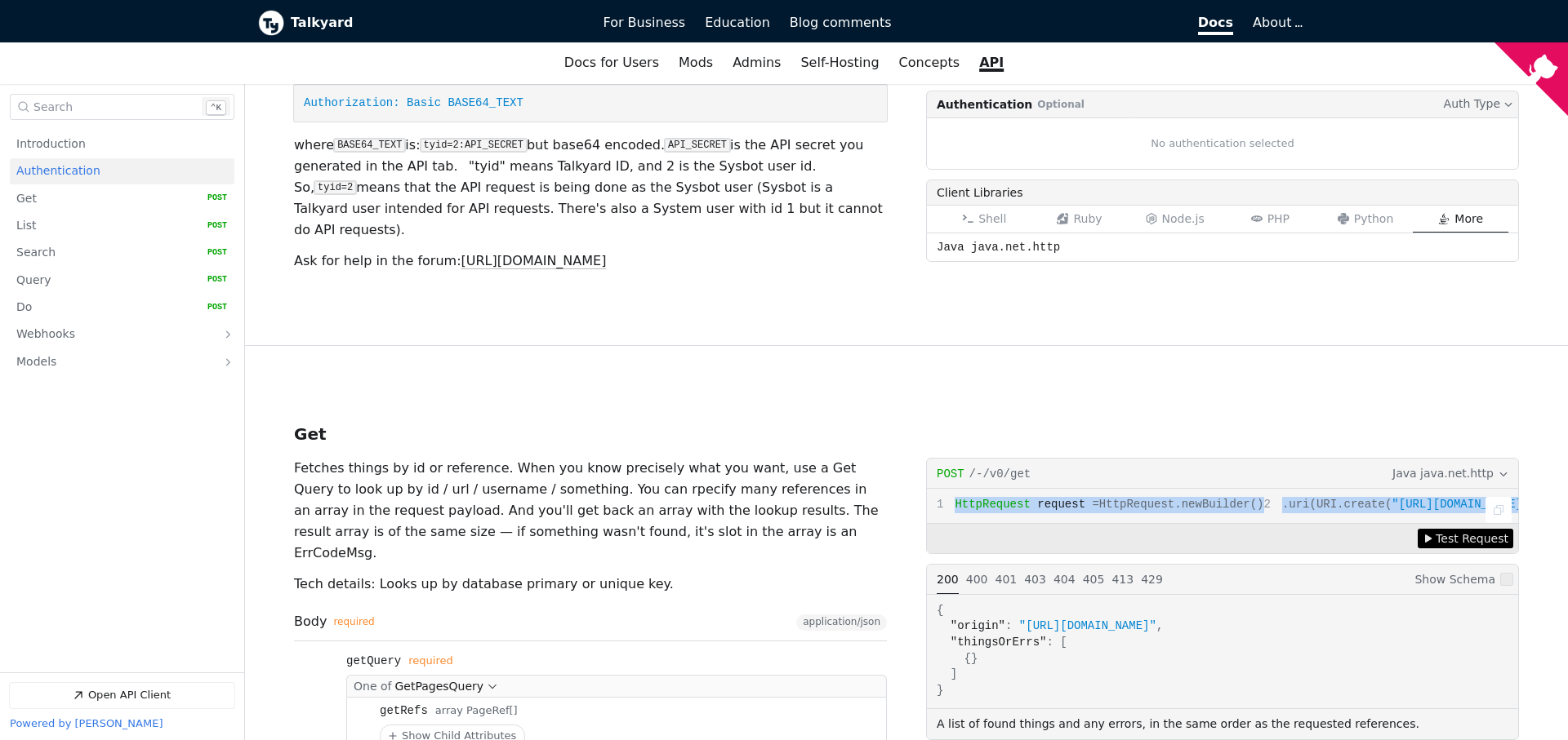
copy code "HttpRequest request = HttpRequest.newBuilder() .uri(URI.create( "[URL][DOMAIN_N…"
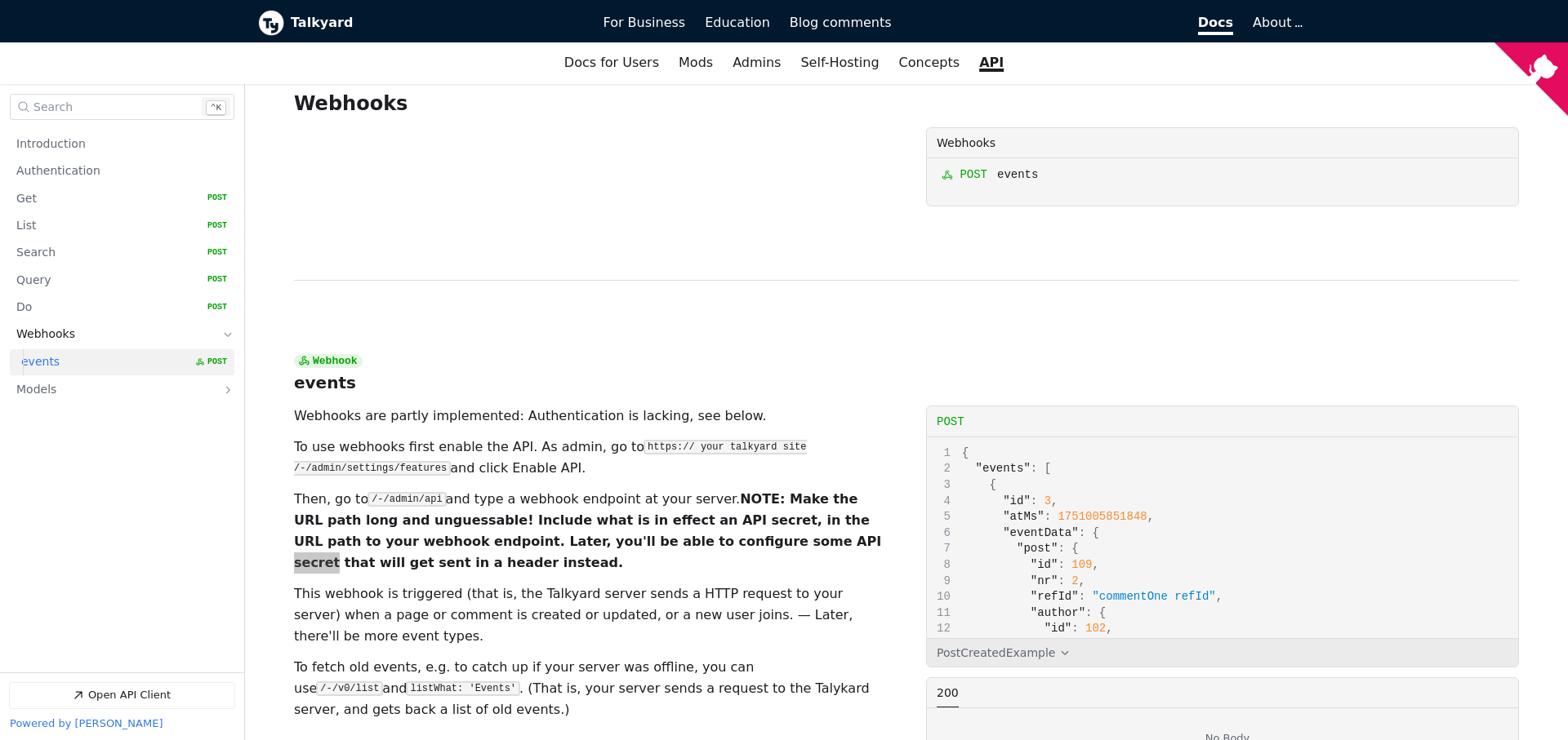
scroll to position [77, 0]
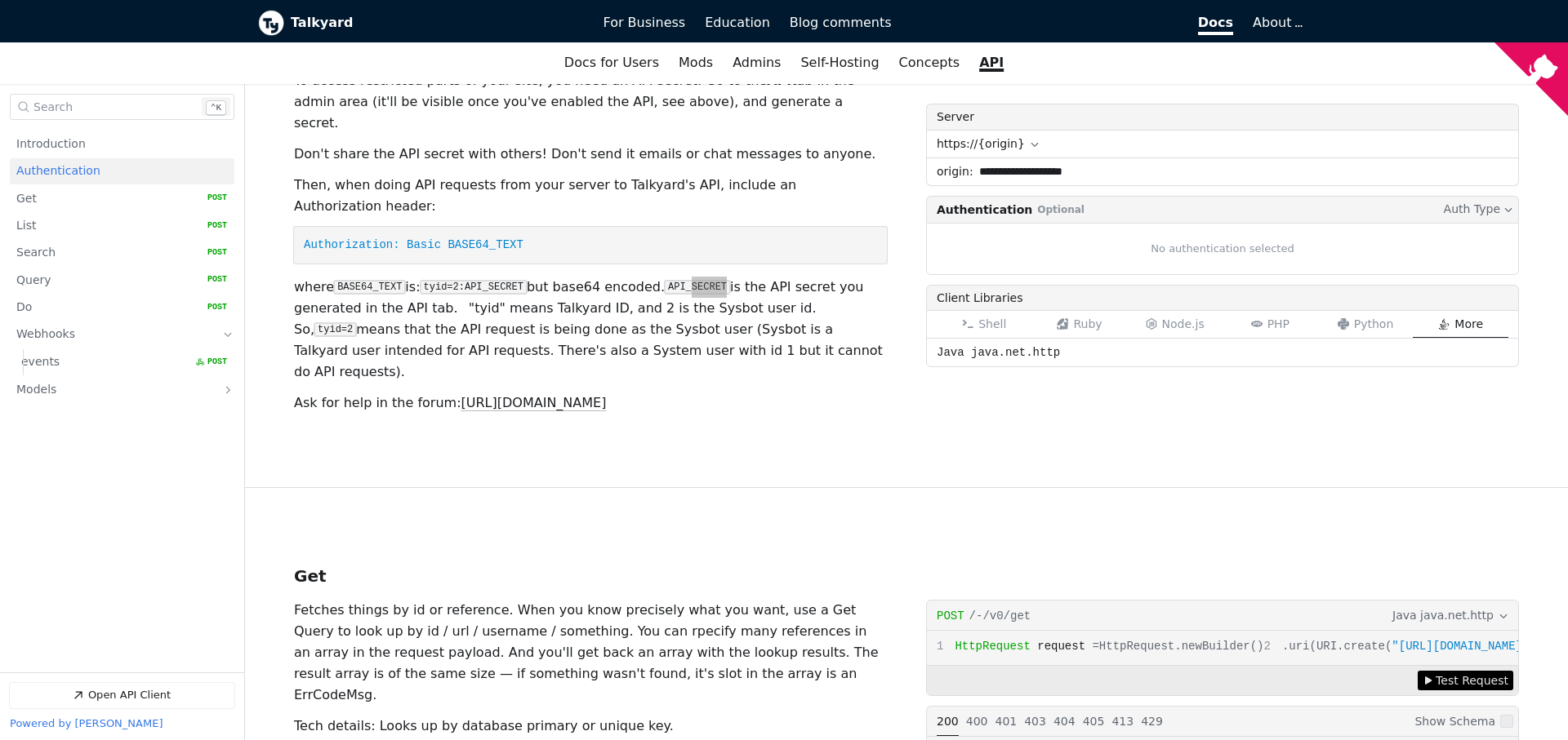
scroll to position [88, 0]
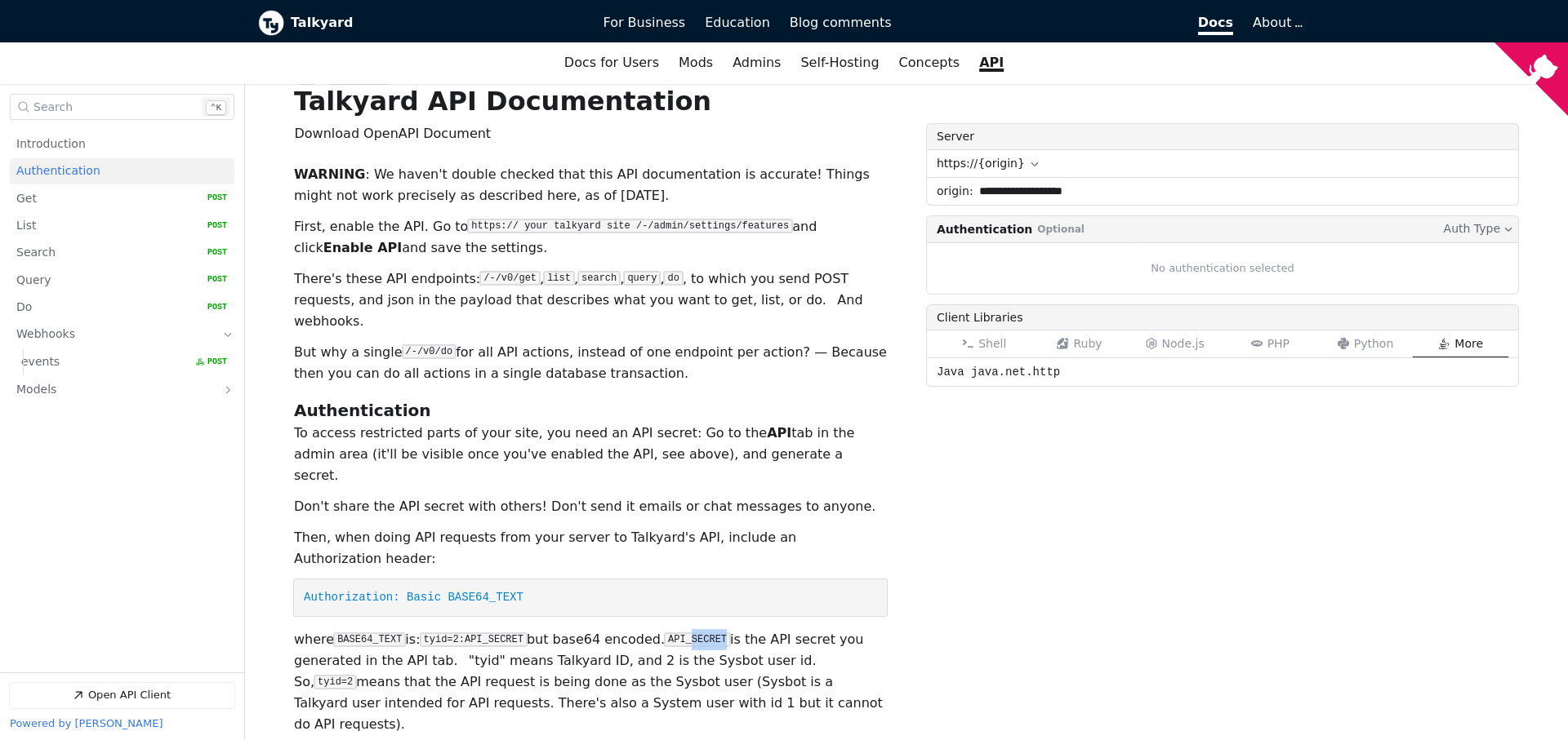
click at [1477, 346] on span "More" at bounding box center [1468, 343] width 29 height 13
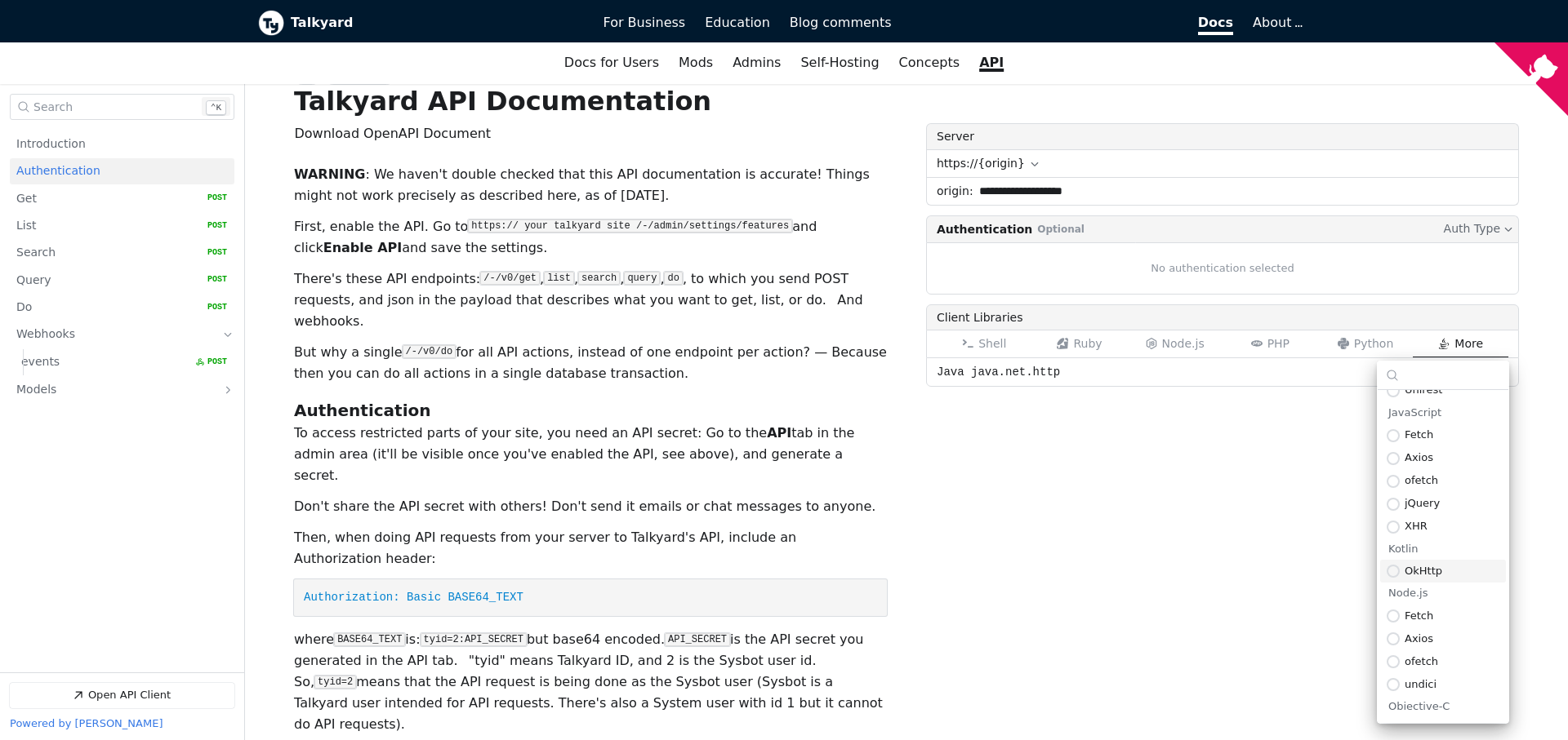
scroll to position [310, 0]
click at [1446, 433] on span "java.net.http" at bounding box center [1451, 431] width 95 height 12
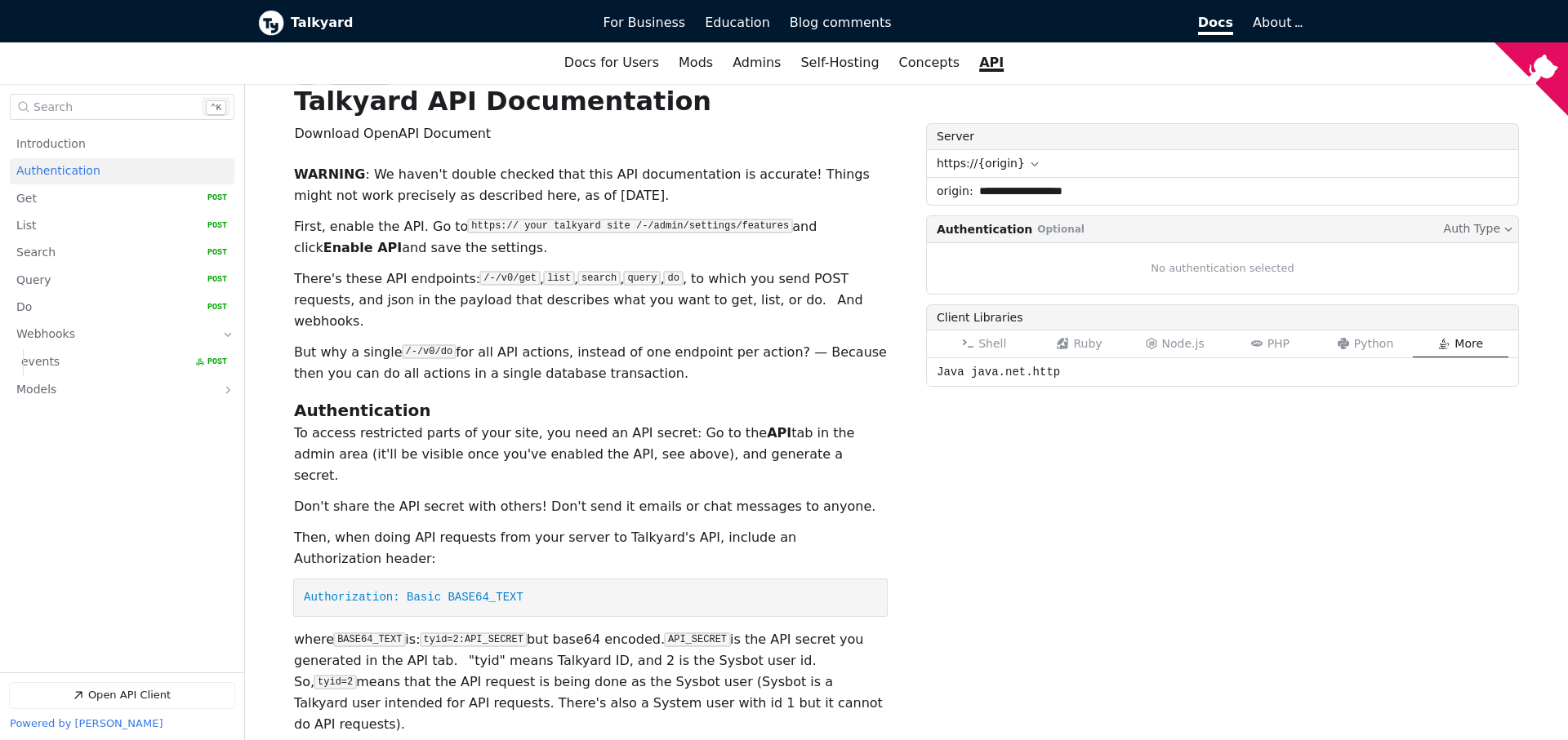
click at [1049, 373] on div "Java java.net.http" at bounding box center [1222, 372] width 593 height 30
click at [1369, 352] on button "Python" at bounding box center [1365, 344] width 96 height 27
click at [1449, 341] on icon "Open API Documentation for Talkyard API Documentation" at bounding box center [1444, 343] width 12 height 12
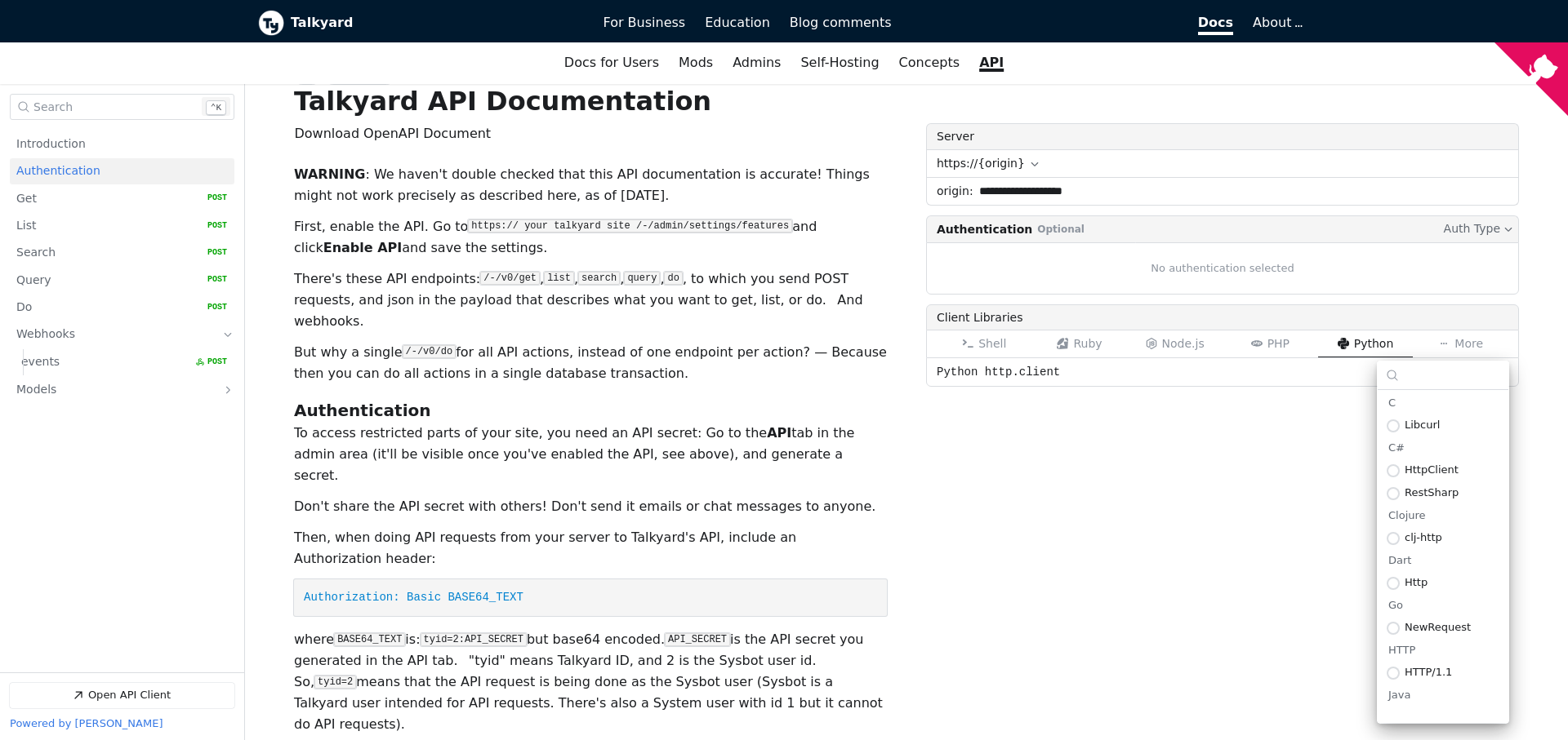
scroll to position [654, 0]
click at [1162, 469] on div "**********" at bounding box center [1222, 444] width 593 height 643
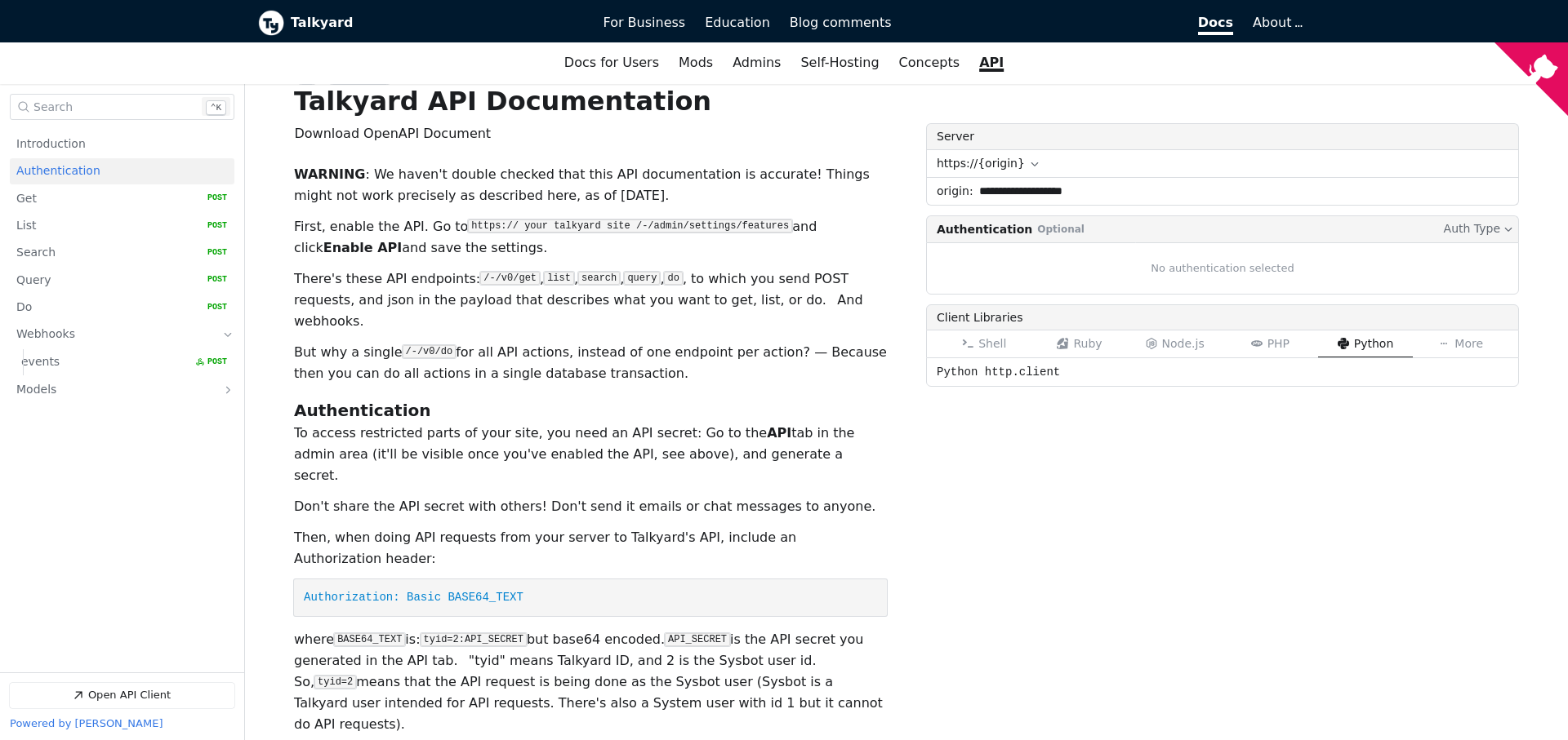
scroll to position [0, 0]
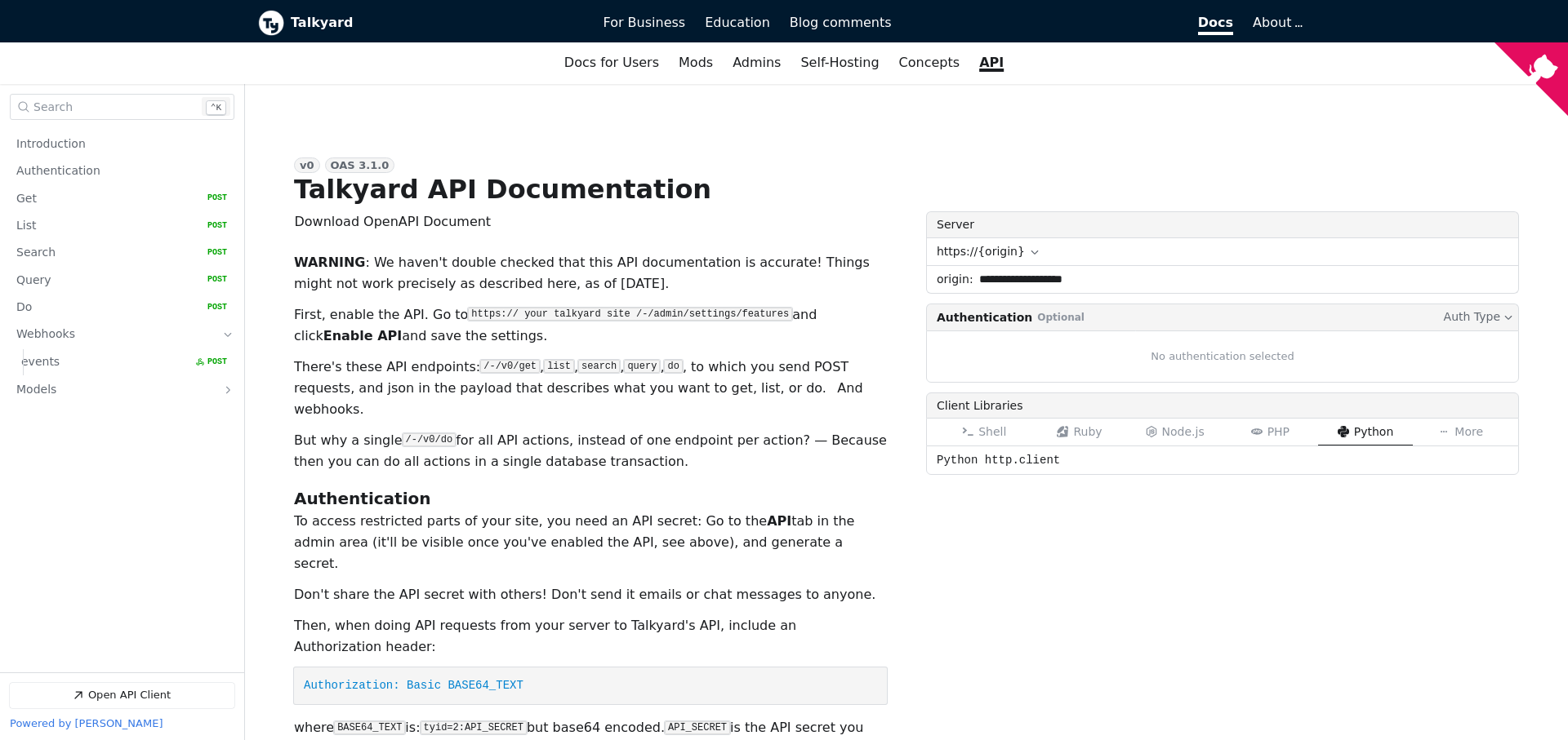
click at [1029, 254] on icon "Open API Documentation for Talkyard API Documentation" at bounding box center [1034, 252] width 10 height 10
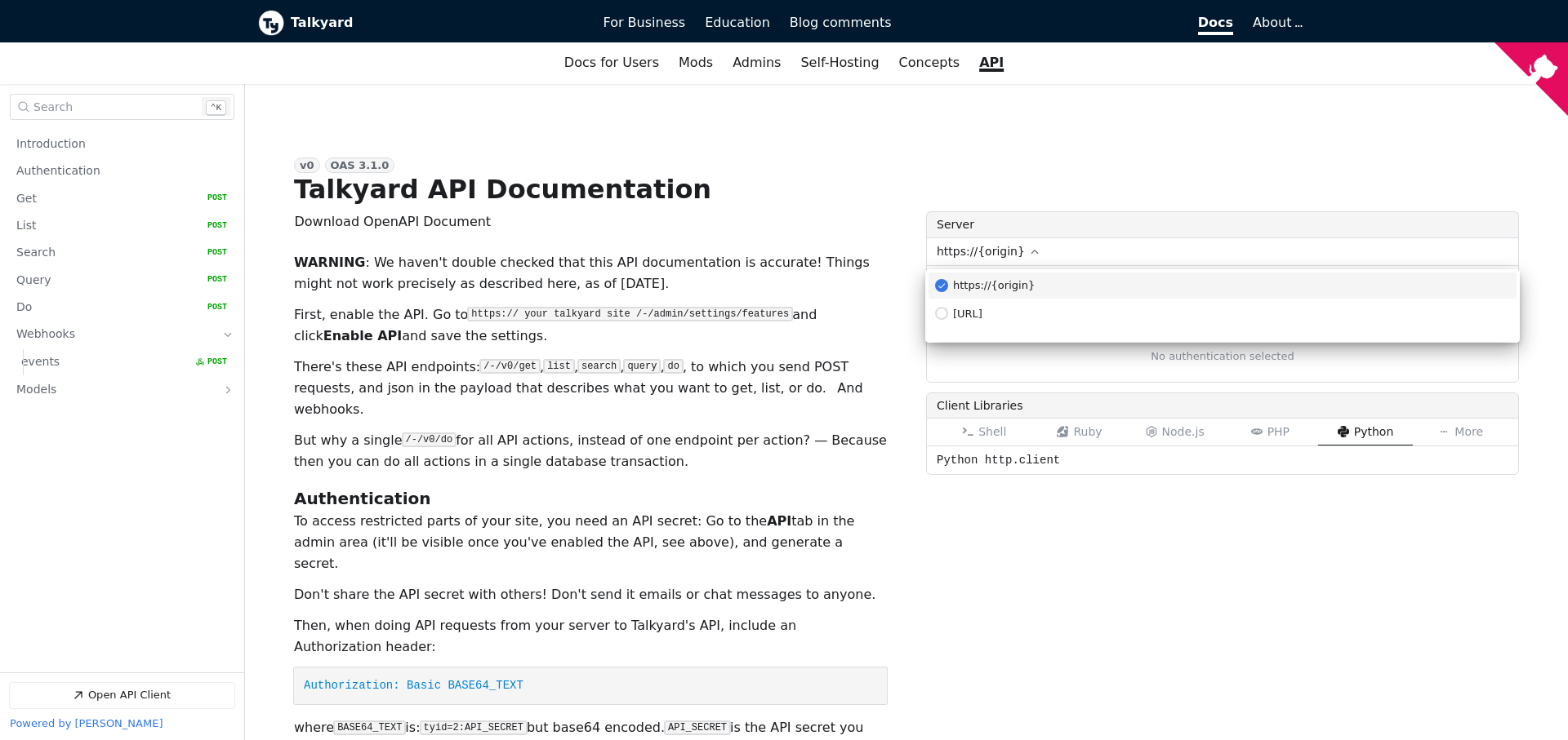
click at [725, 215] on div "Download OpenAPI Document json Download OpenAPI Document yaml WARNING : We have…" at bounding box center [590, 533] width 593 height 643
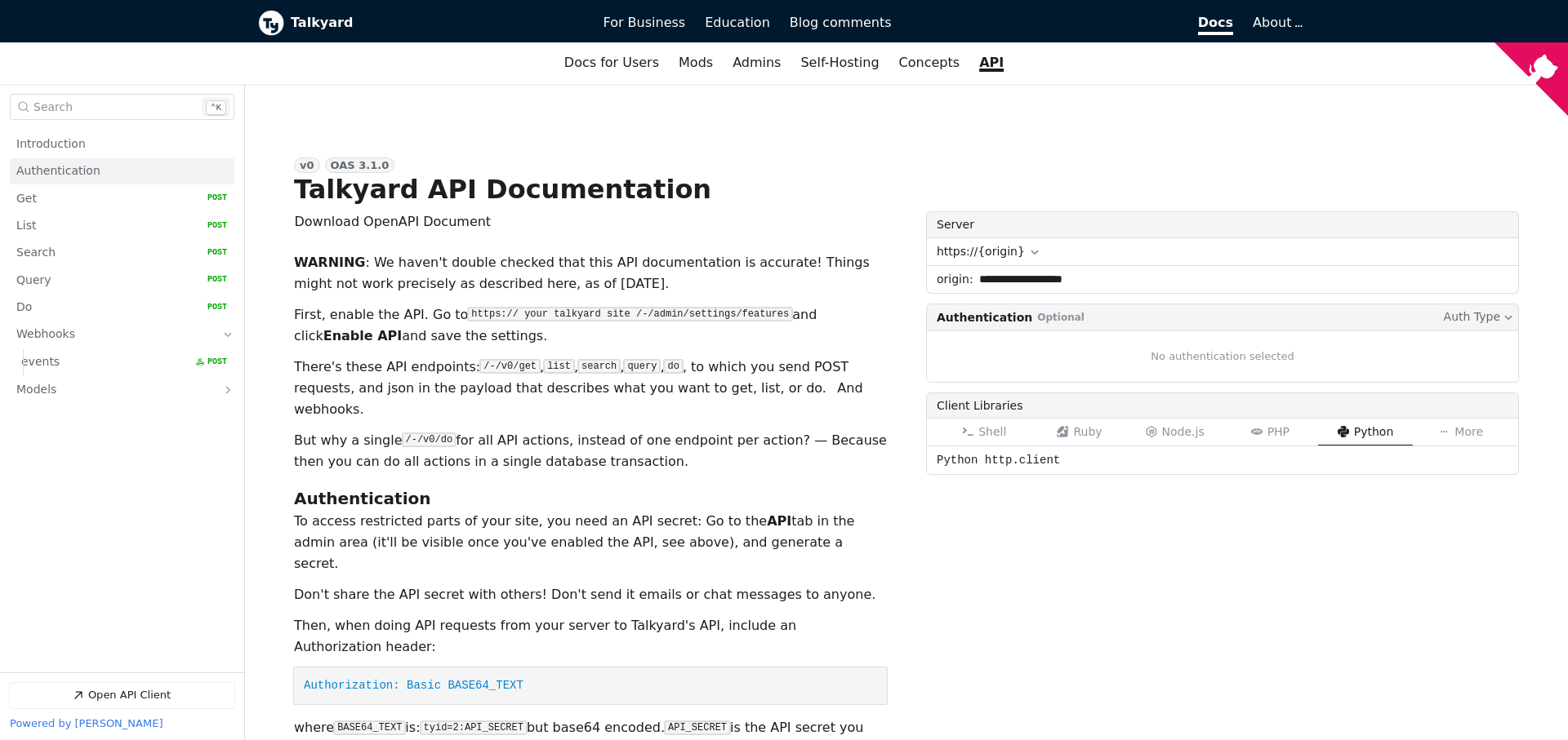
click at [77, 181] on link "Authentication" at bounding box center [122, 170] width 211 height 26
click at [98, 182] on link "Authentication" at bounding box center [122, 170] width 211 height 26
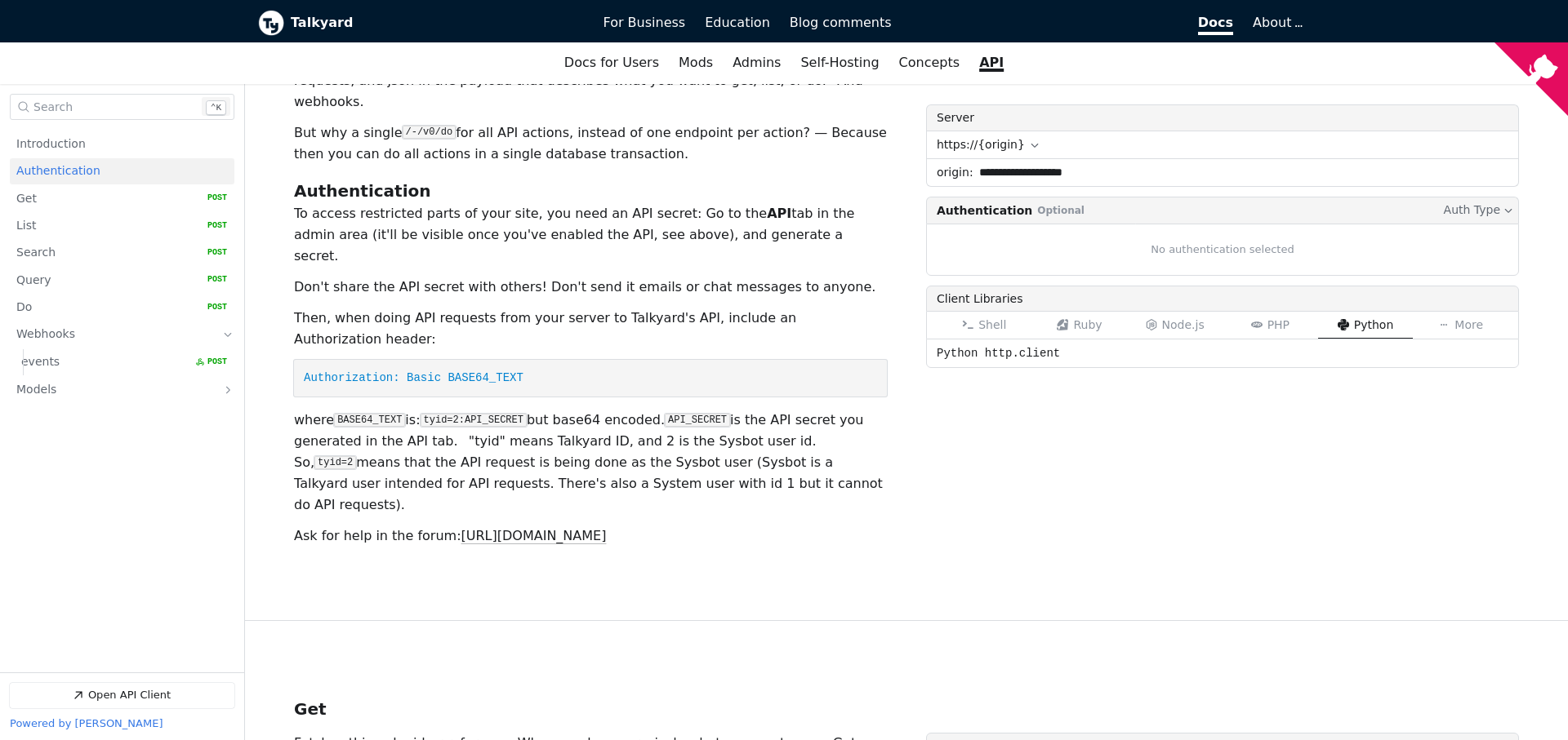
click at [757, 695] on div "Get ​ Copy link" at bounding box center [590, 709] width 593 height 29
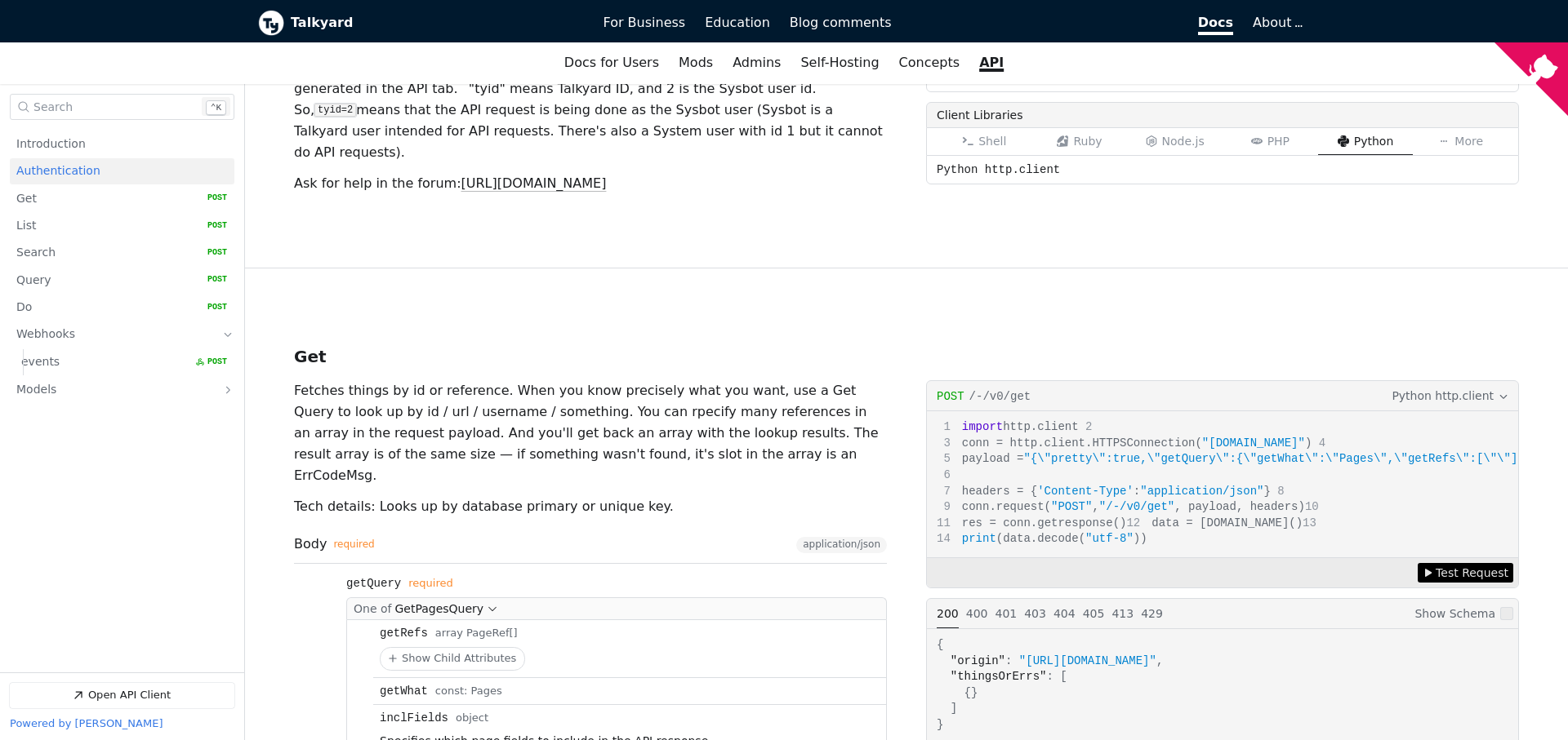
scroll to position [1278, 0]
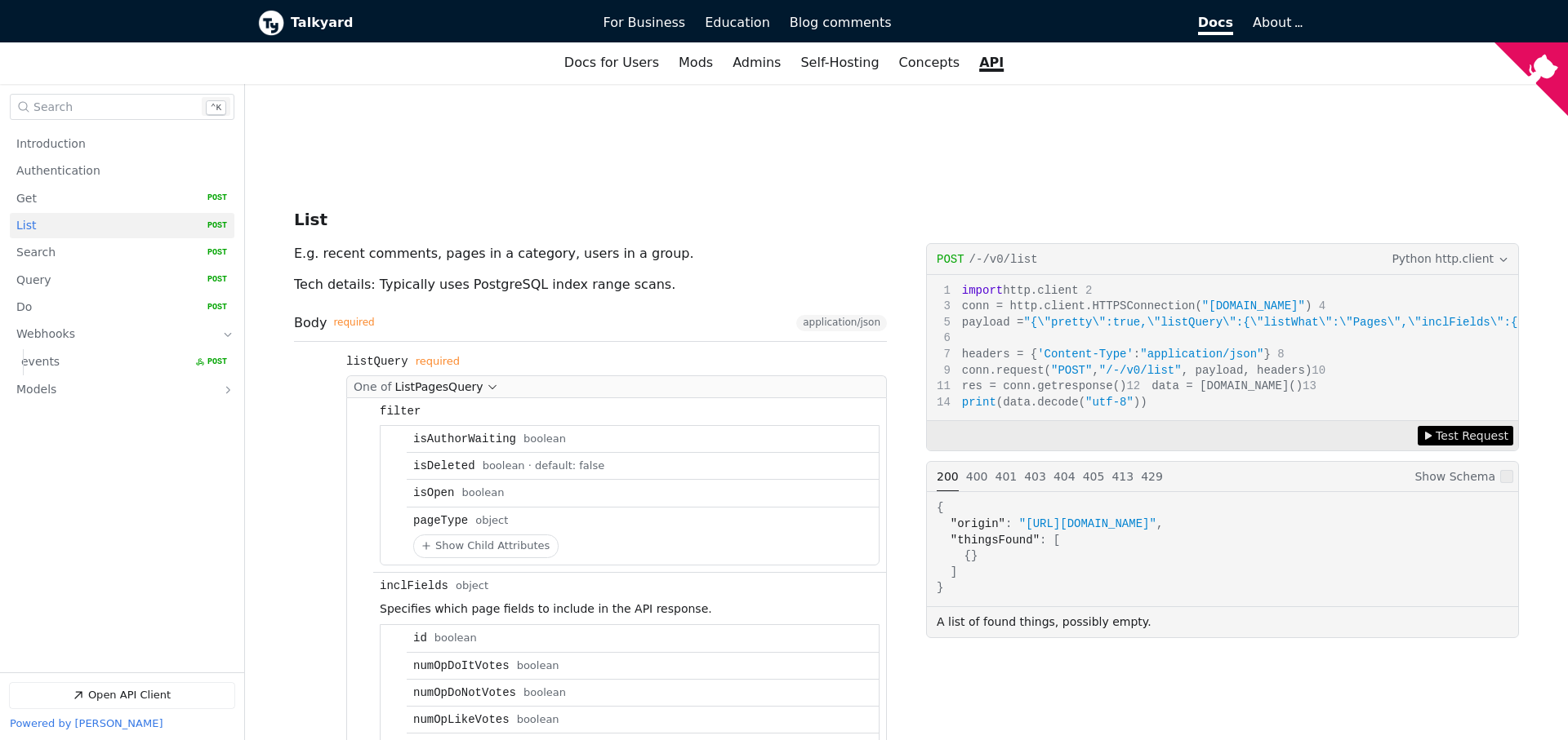
scroll to position [2511, 0]
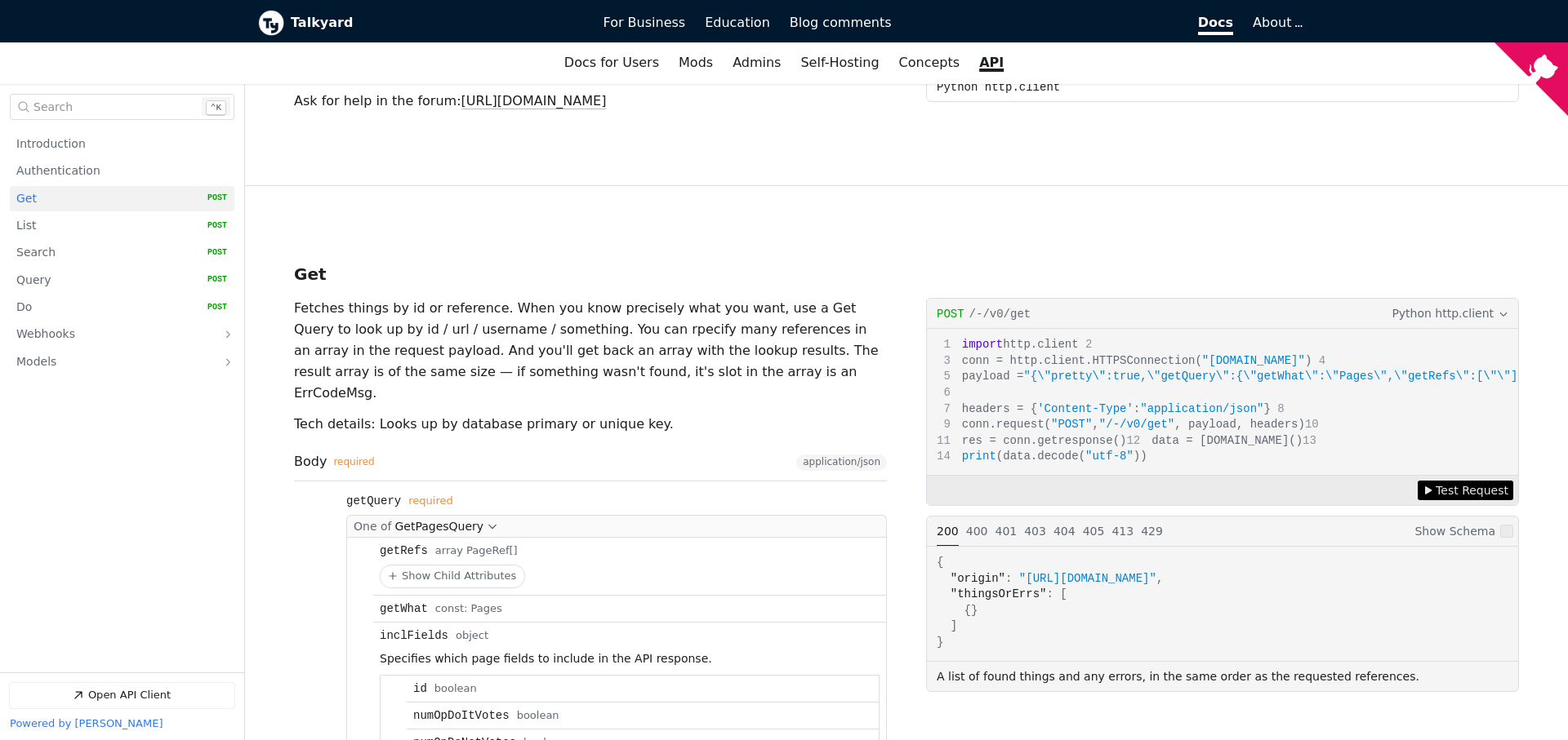
scroll to position [794, 0]
